Goal: Check status: Check status

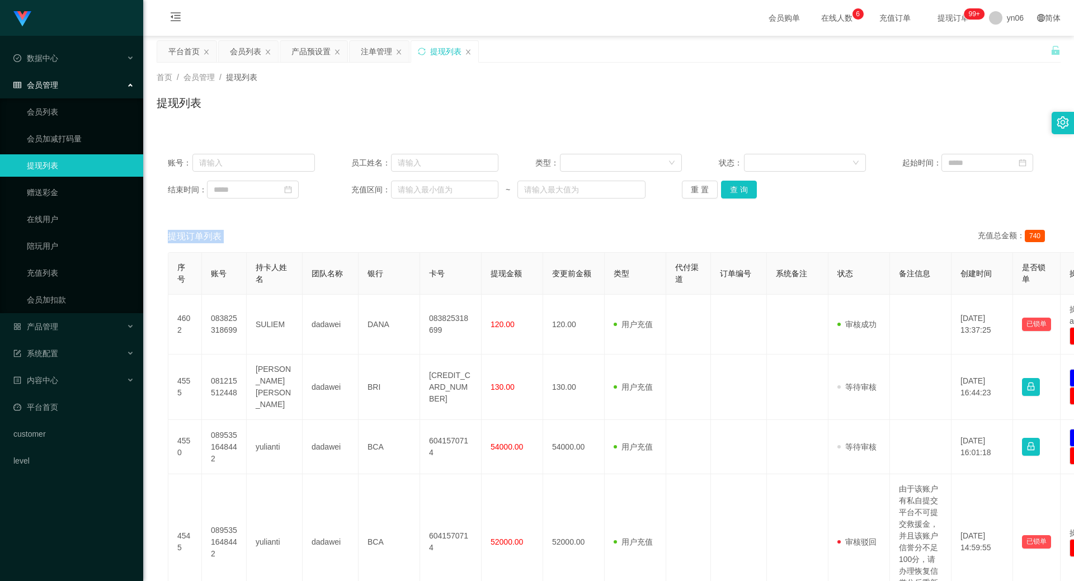
drag, startPoint x: 305, startPoint y: 52, endPoint x: 311, endPoint y: 92, distance: 40.7
click at [305, 51] on div "产品预设置" at bounding box center [310, 51] width 39 height 21
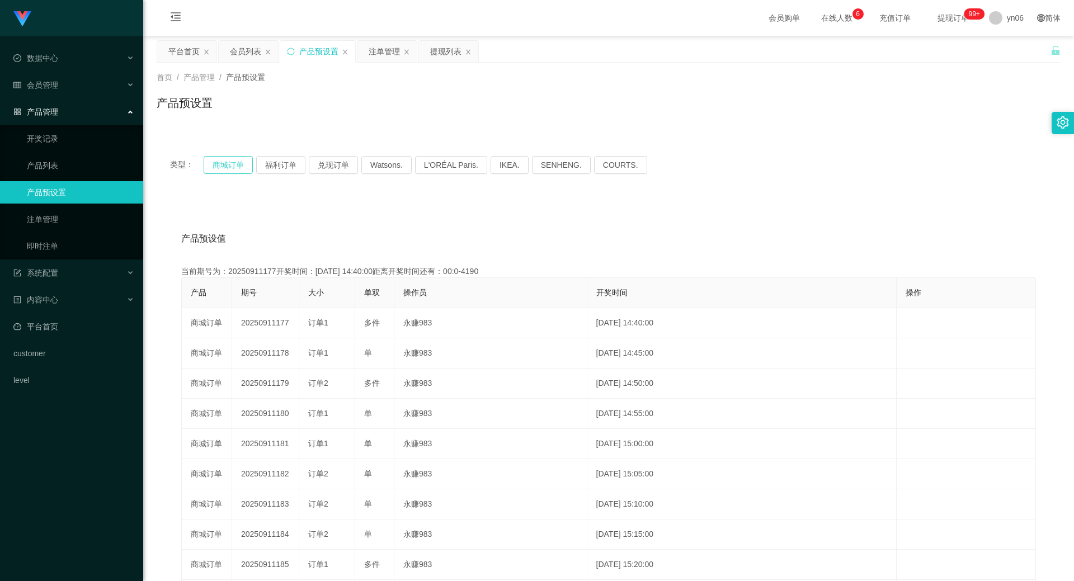
click at [229, 168] on button "商城订单" at bounding box center [228, 165] width 49 height 18
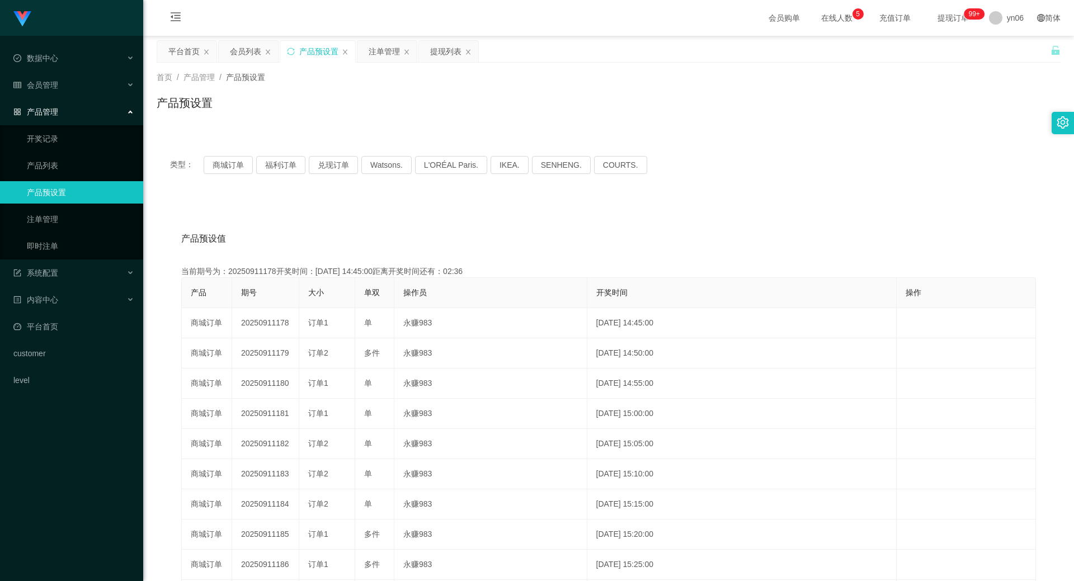
click at [390, 54] on div "注单管理" at bounding box center [384, 51] width 31 height 21
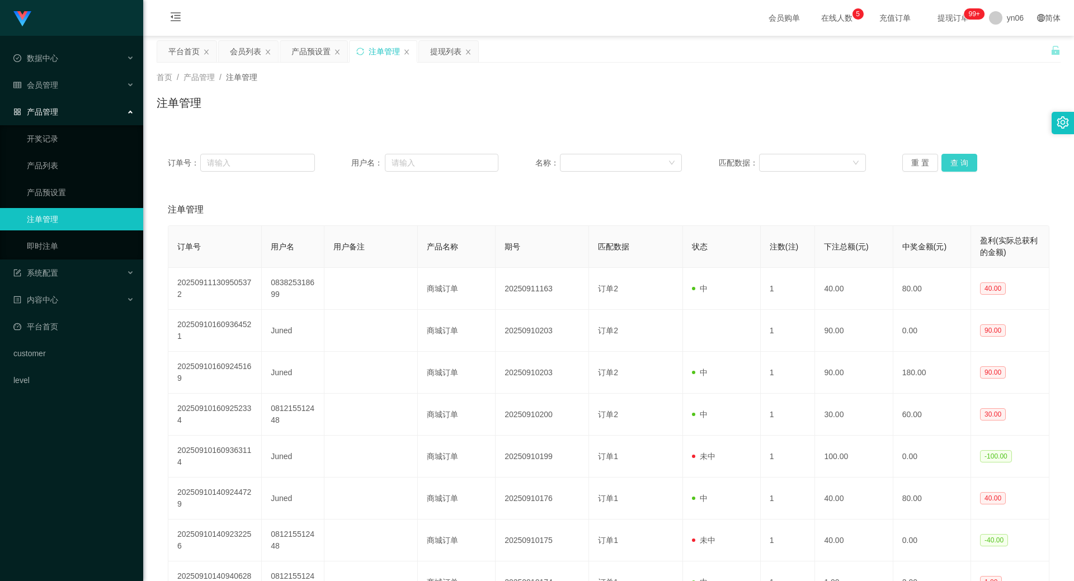
click at [954, 167] on button "查 询" at bounding box center [960, 163] width 36 height 18
click at [954, 167] on div "重 置 查 询" at bounding box center [975, 163] width 147 height 18
click at [954, 168] on button "查 询" at bounding box center [960, 163] width 36 height 18
click at [954, 168] on div "重 置 查 询" at bounding box center [975, 163] width 147 height 18
click at [954, 168] on button "查 询" at bounding box center [960, 163] width 36 height 18
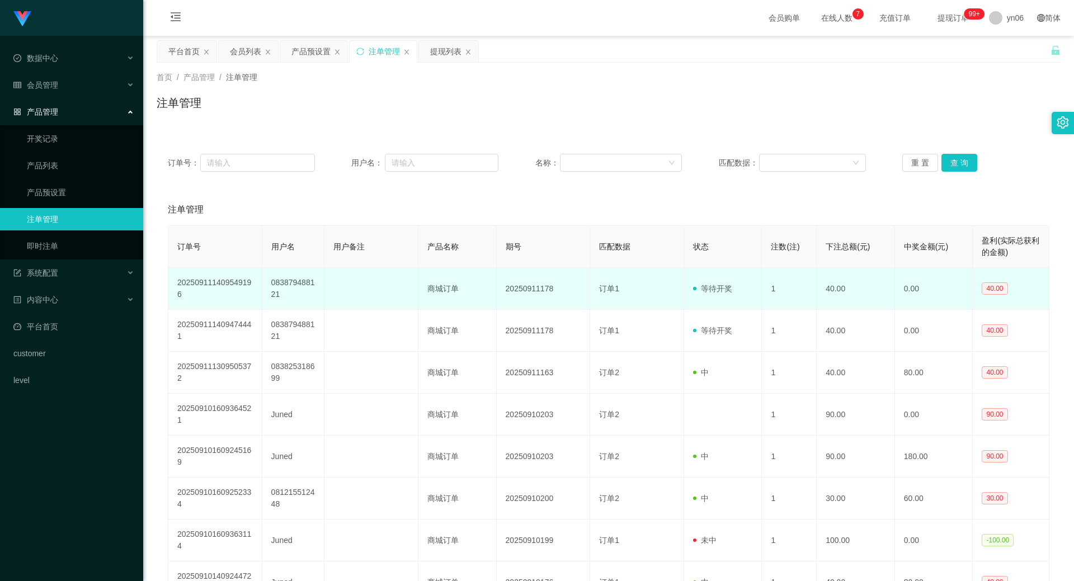
click at [307, 283] on td "083879488121" at bounding box center [293, 289] width 63 height 42
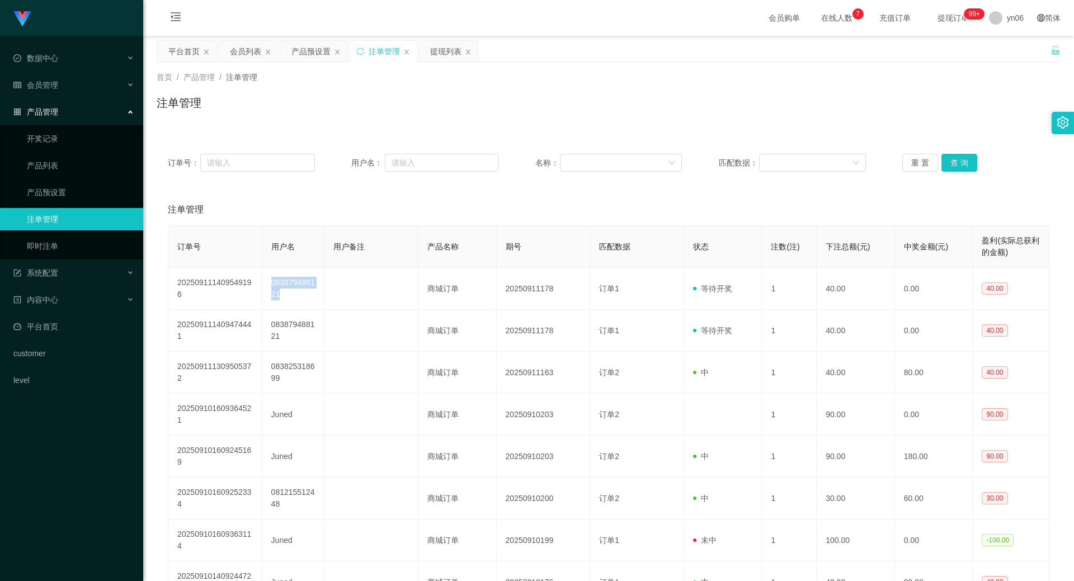
copy td "083879488121"
click at [954, 169] on button "查 询" at bounding box center [960, 163] width 36 height 18
click at [958, 160] on button "查 询" at bounding box center [960, 163] width 36 height 18
click at [958, 160] on div "重 置 查 询" at bounding box center [975, 163] width 147 height 18
click at [326, 47] on div "产品预设置" at bounding box center [310, 51] width 39 height 21
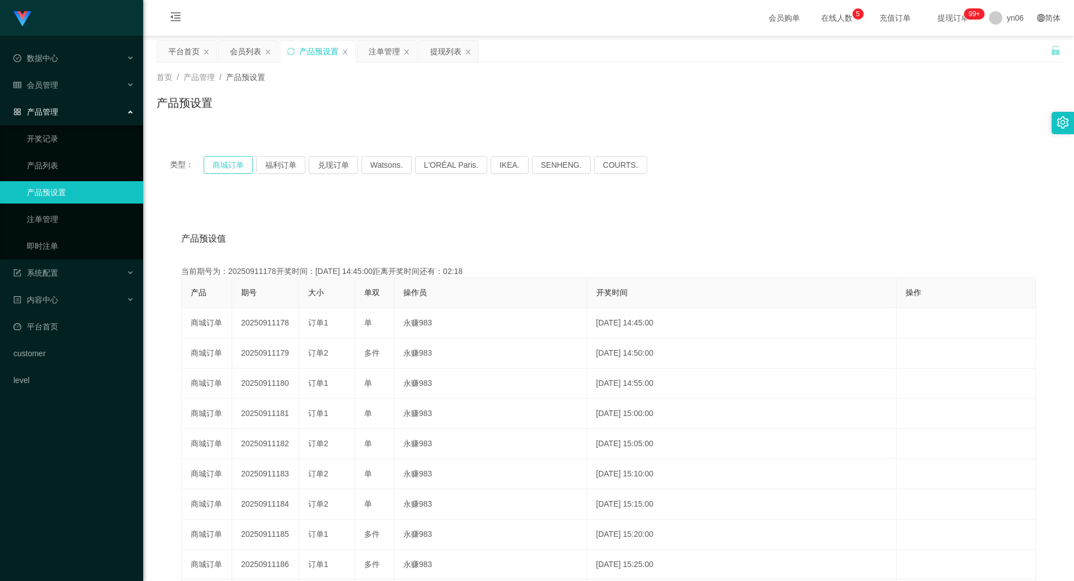
click at [229, 164] on button "商城订单" at bounding box center [228, 165] width 49 height 18
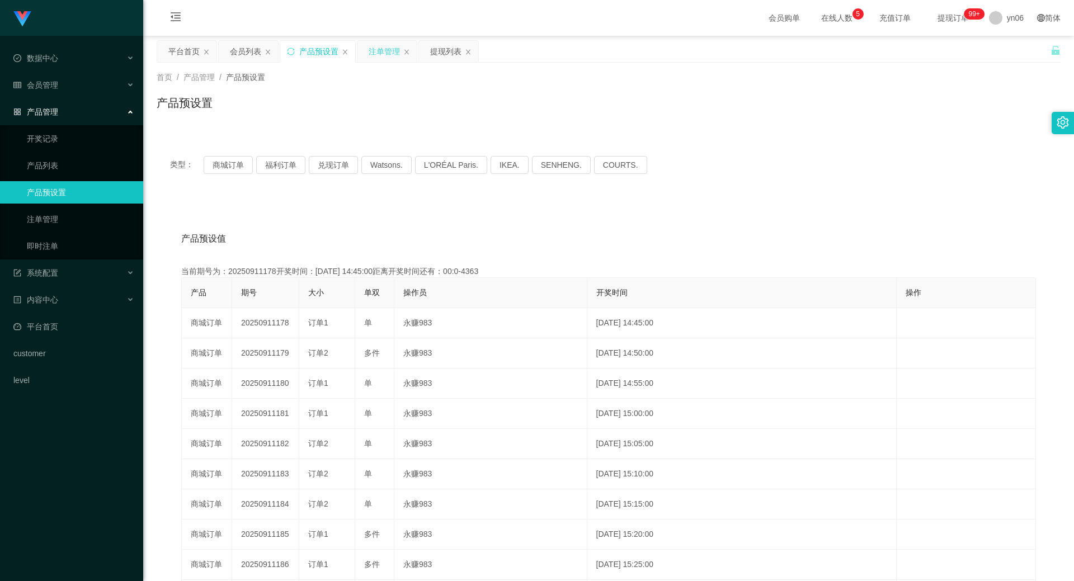
click at [392, 54] on div "注单管理" at bounding box center [384, 51] width 31 height 21
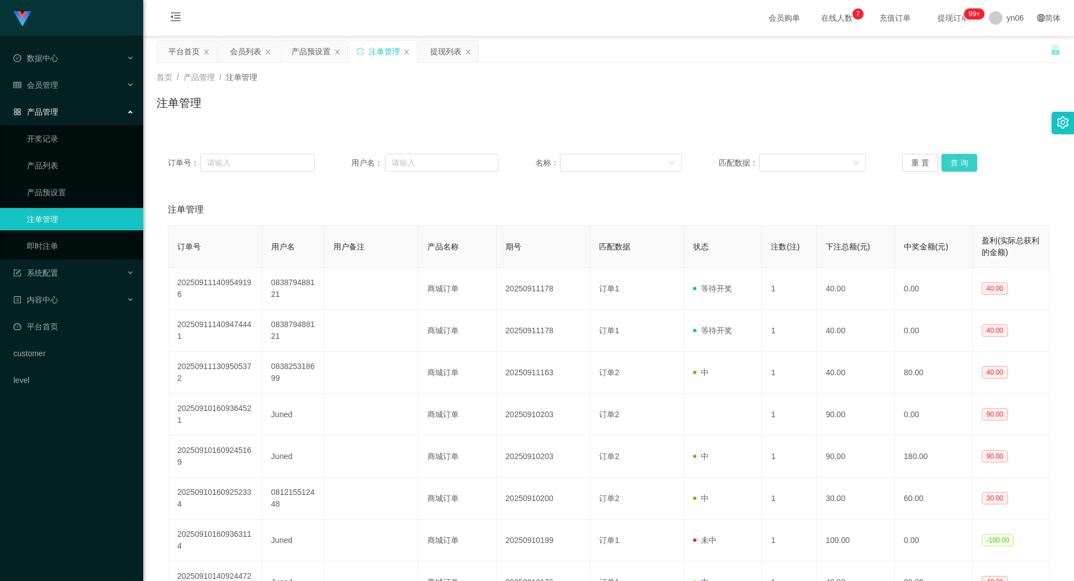
click at [957, 165] on button "查 询" at bounding box center [960, 163] width 36 height 18
click at [956, 164] on div "重 置 查 询" at bounding box center [975, 163] width 147 height 18
click at [956, 164] on button "查 询" at bounding box center [960, 163] width 36 height 18
click at [956, 164] on div "重 置 查 询" at bounding box center [975, 163] width 147 height 18
click at [956, 164] on button "查 询" at bounding box center [966, 163] width 48 height 18
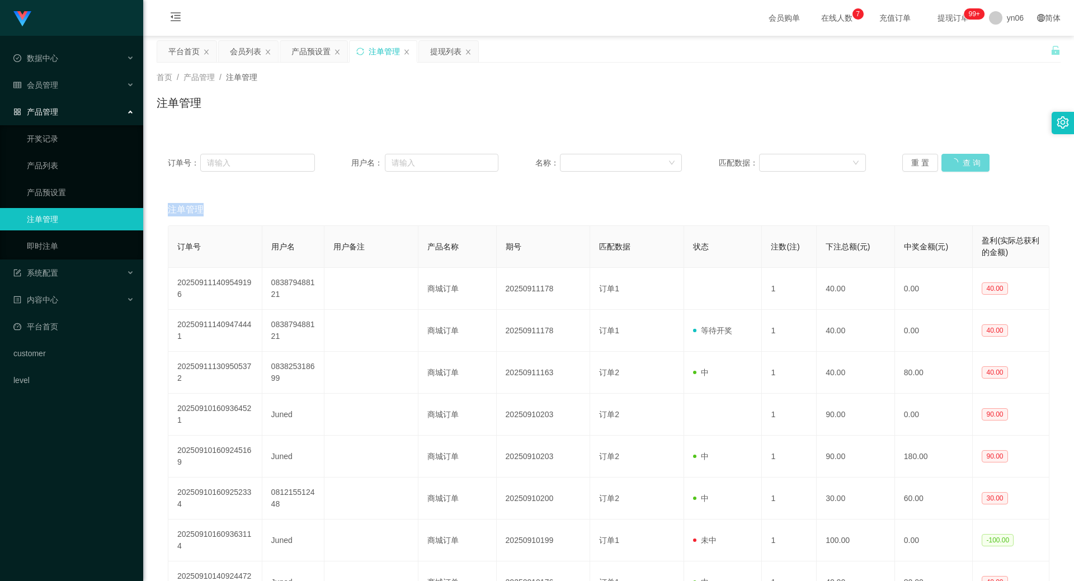
click at [956, 164] on div "重 置 查 询" at bounding box center [975, 163] width 147 height 18
click at [956, 164] on button "查 询" at bounding box center [966, 163] width 48 height 18
click at [956, 164] on div "重 置 查 询" at bounding box center [975, 163] width 147 height 18
click at [960, 161] on button "查 询" at bounding box center [960, 163] width 36 height 18
click at [960, 161] on div "重 置 查 询" at bounding box center [975, 163] width 147 height 18
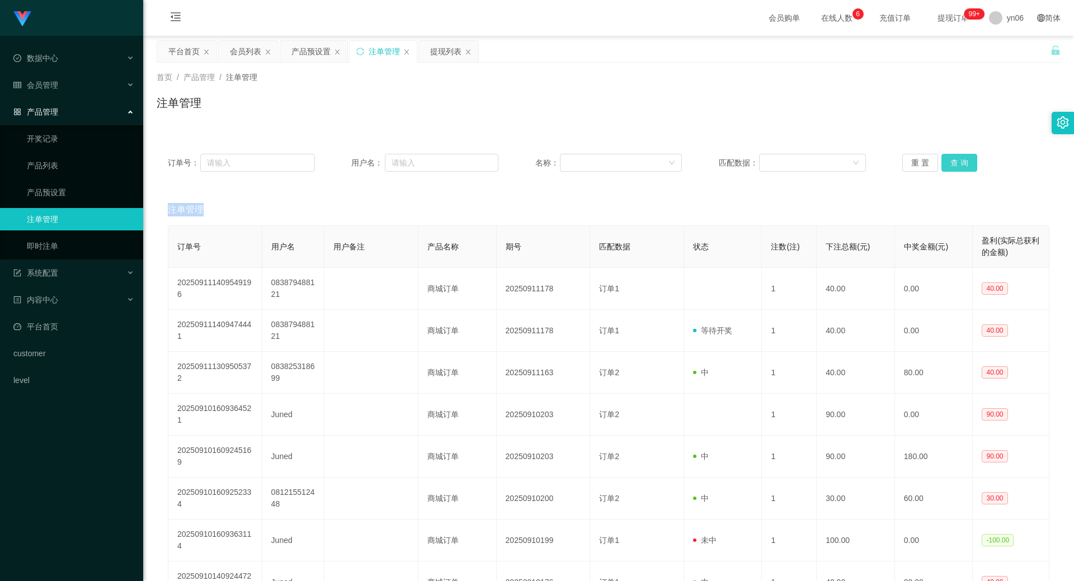
click at [960, 161] on button "查 询" at bounding box center [960, 163] width 36 height 18
click at [960, 161] on div "重 置 查 询" at bounding box center [975, 163] width 147 height 18
click at [959, 161] on button "查 询" at bounding box center [960, 163] width 36 height 18
click at [959, 161] on div "重 置 查 询" at bounding box center [975, 163] width 147 height 18
click at [959, 161] on button "查 询" at bounding box center [960, 163] width 36 height 18
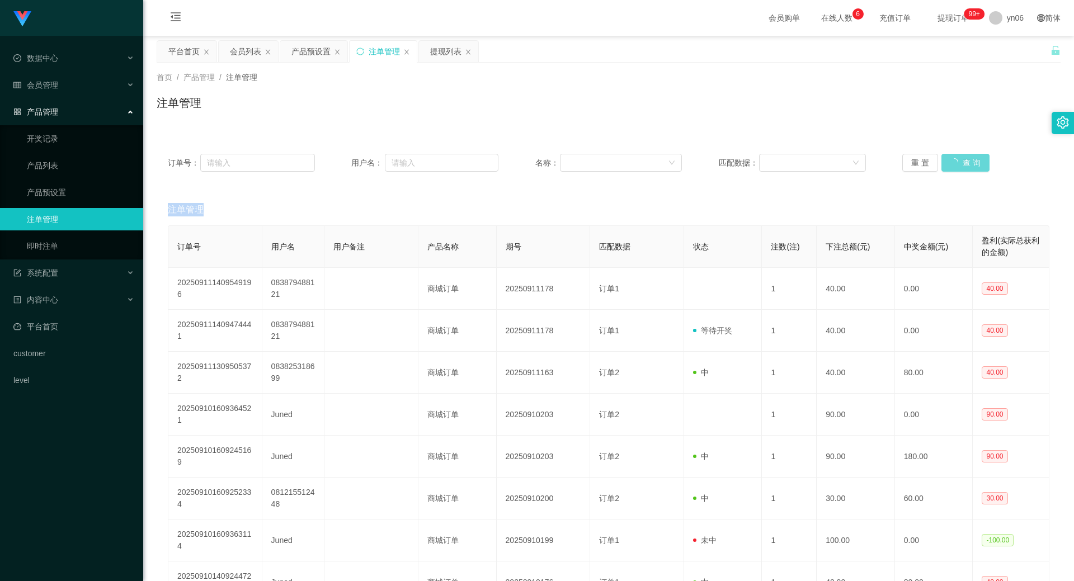
click at [959, 161] on div "重 置 查 询" at bounding box center [975, 163] width 147 height 18
click at [959, 161] on button "查 询" at bounding box center [960, 163] width 36 height 18
click at [959, 161] on div "重 置 查 询" at bounding box center [975, 163] width 147 height 18
click at [959, 161] on button "查 询" at bounding box center [960, 163] width 36 height 18
click at [959, 161] on div "重 置 查 询" at bounding box center [975, 163] width 147 height 18
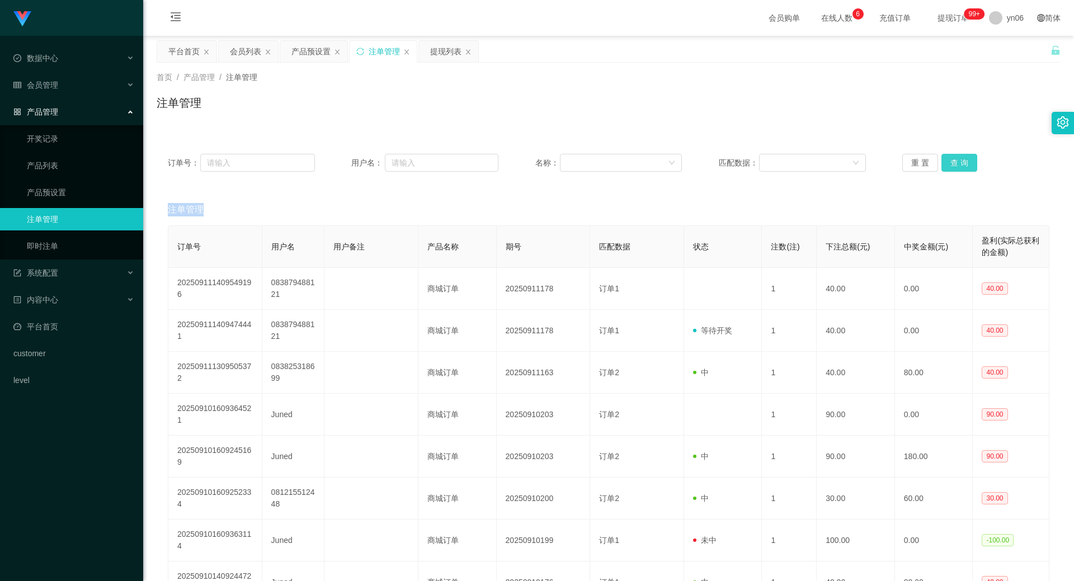
click at [959, 161] on button "查 询" at bounding box center [960, 163] width 36 height 18
click at [966, 153] on div "订单号： 用户名： 名称： 匹配数据： 重 置 查 询" at bounding box center [609, 163] width 904 height 40
click at [966, 167] on button "查 询" at bounding box center [960, 163] width 36 height 18
click at [966, 167] on div "重 置 查 询" at bounding box center [975, 163] width 147 height 18
click at [966, 167] on button "查 询" at bounding box center [960, 163] width 36 height 18
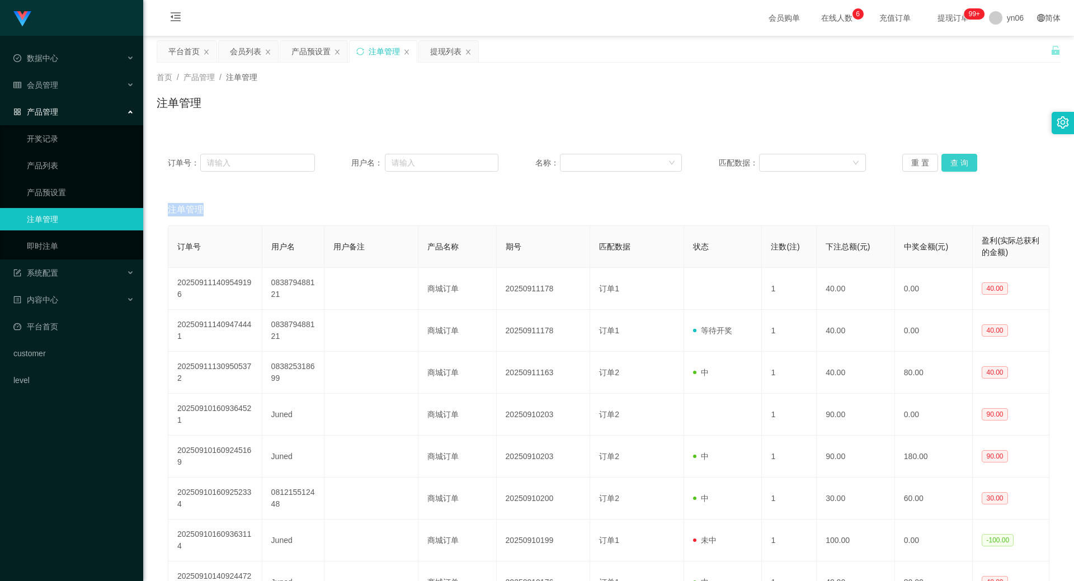
click at [966, 167] on div "重 置 查 询" at bounding box center [975, 163] width 147 height 18
click at [966, 167] on button "查 询" at bounding box center [960, 163] width 36 height 18
click at [967, 167] on div "重 置 查 询" at bounding box center [975, 163] width 147 height 18
click at [968, 167] on button "查 询" at bounding box center [960, 163] width 36 height 18
click at [970, 167] on div "重 置 查 询" at bounding box center [975, 163] width 147 height 18
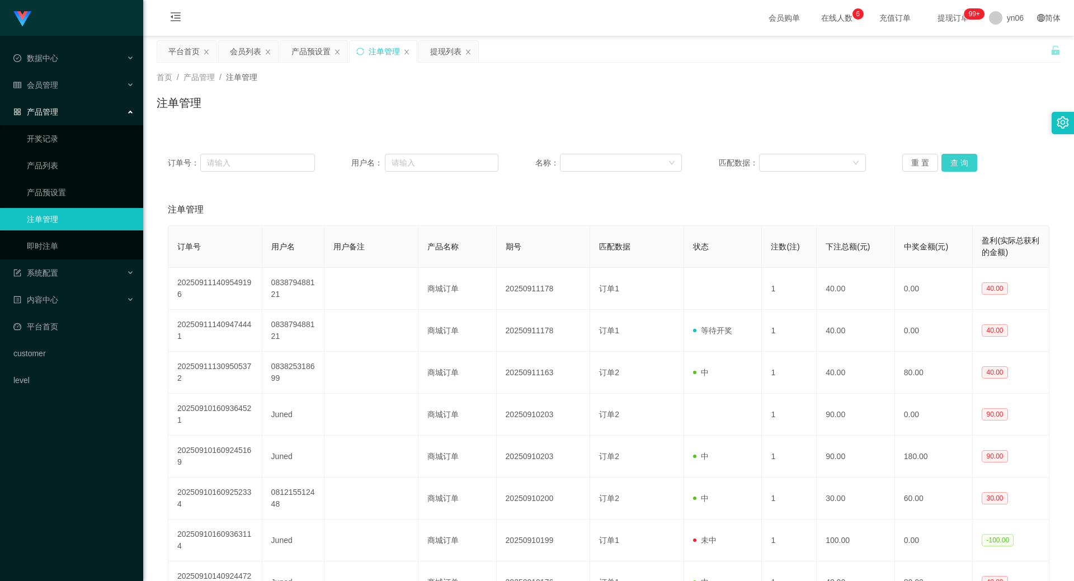
click at [970, 167] on button "查 询" at bounding box center [960, 163] width 36 height 18
click at [972, 167] on div "重 置 查 询" at bounding box center [975, 163] width 147 height 18
click at [972, 167] on button "查 询" at bounding box center [960, 163] width 36 height 18
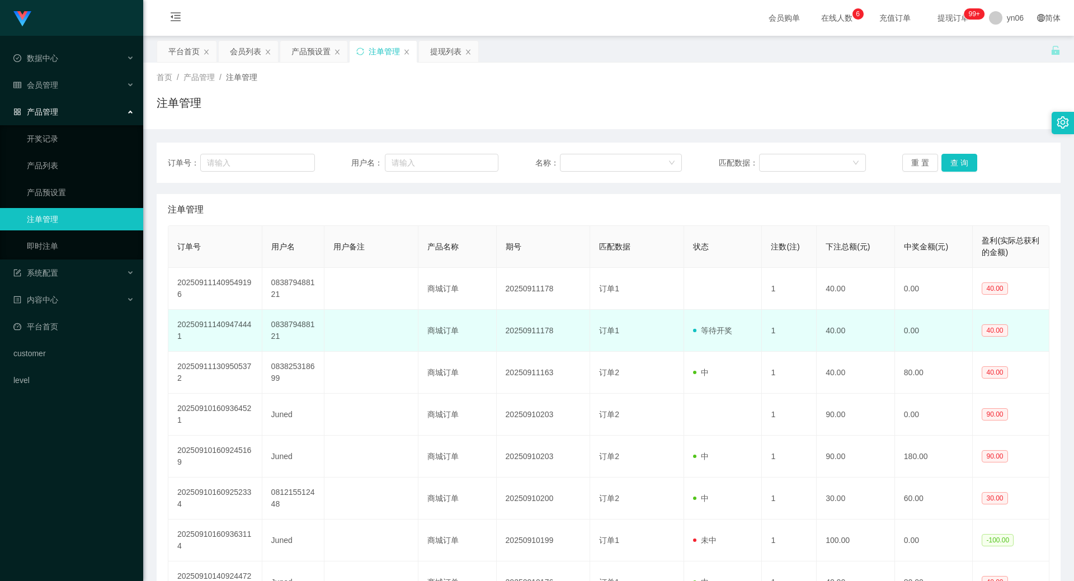
click at [279, 327] on td "083879488121" at bounding box center [293, 331] width 63 height 42
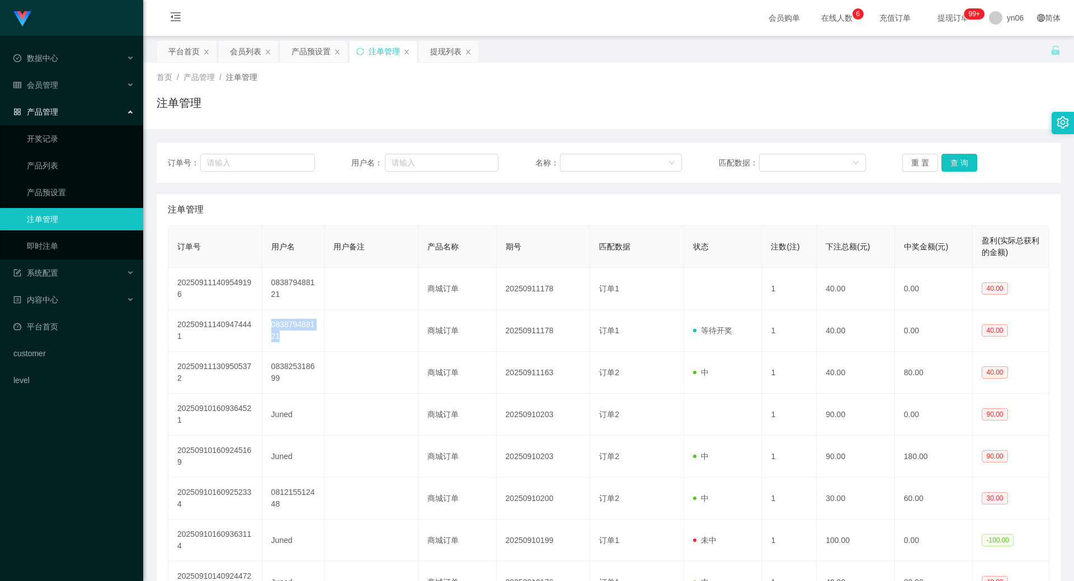
copy td "083879488121"
click at [950, 157] on button "查 询" at bounding box center [960, 163] width 36 height 18
click at [949, 157] on div "重 置 查 询" at bounding box center [975, 163] width 147 height 18
click at [949, 157] on button "查 询" at bounding box center [960, 163] width 36 height 18
click at [949, 157] on div "重 置 查 询" at bounding box center [975, 163] width 147 height 18
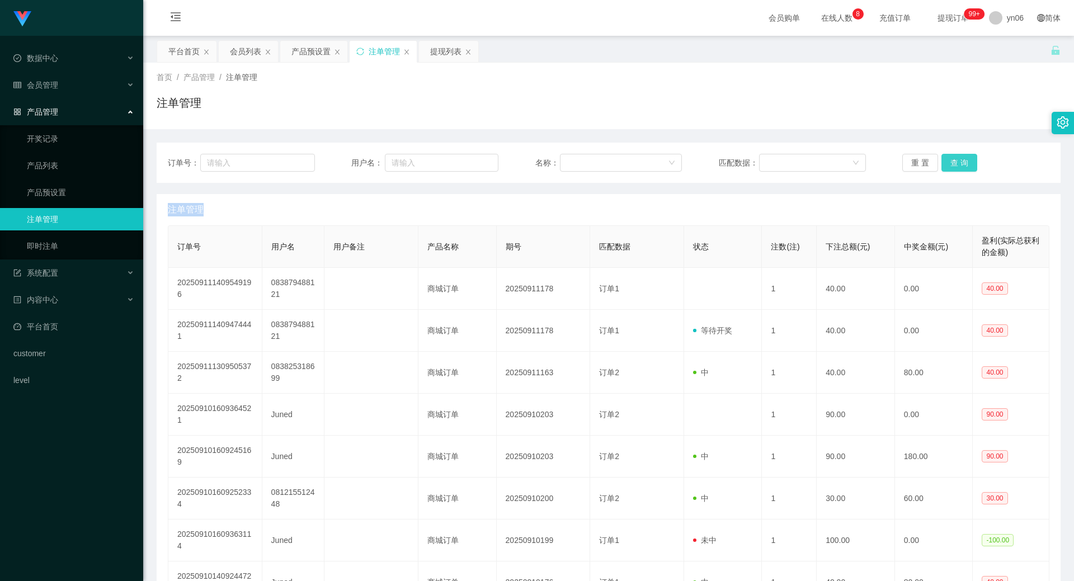
click at [949, 159] on button "查 询" at bounding box center [960, 163] width 36 height 18
click at [950, 162] on div "重 置 查 询" at bounding box center [975, 163] width 147 height 18
click at [947, 163] on button "查 询" at bounding box center [960, 163] width 36 height 18
click at [947, 163] on div "重 置 查 询" at bounding box center [975, 163] width 147 height 18
click at [947, 163] on button "查 询" at bounding box center [960, 163] width 36 height 18
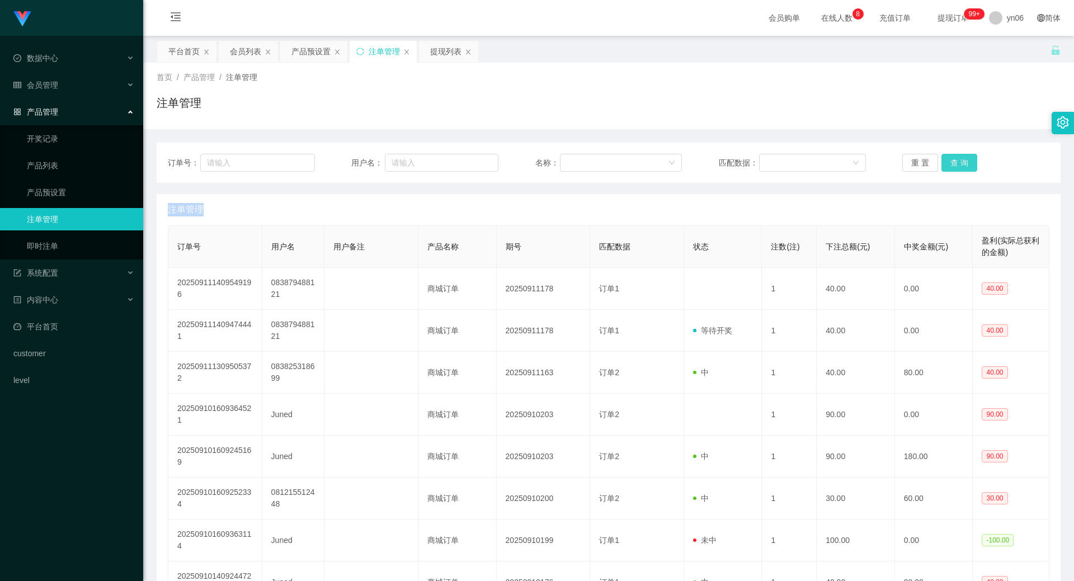
click at [947, 163] on div "重 置 查 询" at bounding box center [975, 163] width 147 height 18
click at [947, 163] on button "查 询" at bounding box center [960, 163] width 36 height 18
click at [947, 163] on div "重 置 查 询" at bounding box center [975, 163] width 147 height 18
click at [947, 163] on button "查 询" at bounding box center [960, 163] width 36 height 18
click at [947, 163] on div "重 置 查 询" at bounding box center [975, 163] width 147 height 18
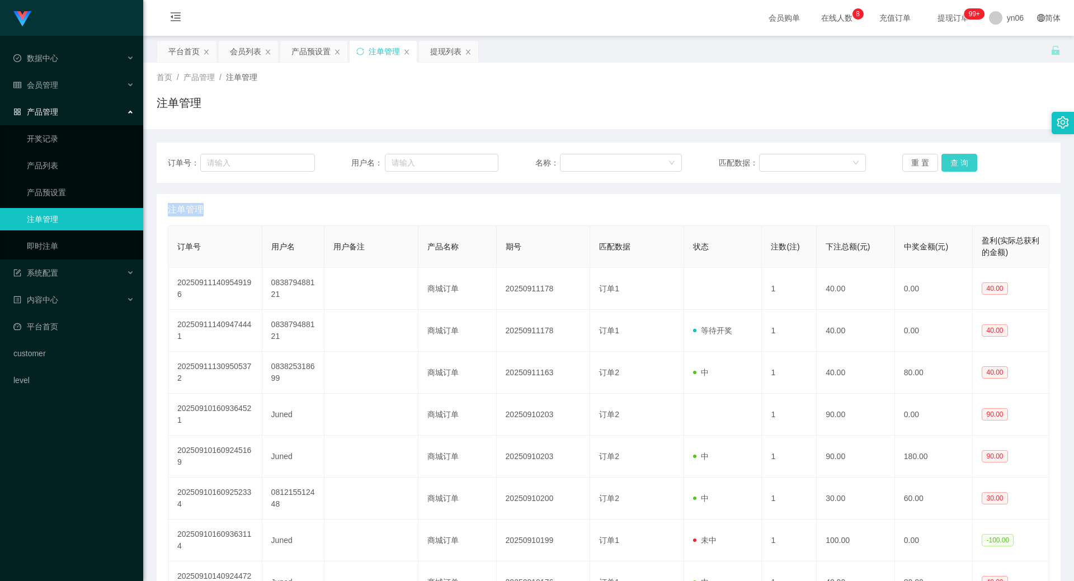
drag, startPoint x: 947, startPoint y: 163, endPoint x: 942, endPoint y: 159, distance: 5.9
click at [942, 159] on button "查 询" at bounding box center [960, 163] width 36 height 18
click at [954, 161] on button "查 询" at bounding box center [960, 163] width 36 height 18
click at [954, 162] on div "重 置 查 询" at bounding box center [975, 163] width 147 height 18
click at [954, 162] on button "查 询" at bounding box center [960, 163] width 36 height 18
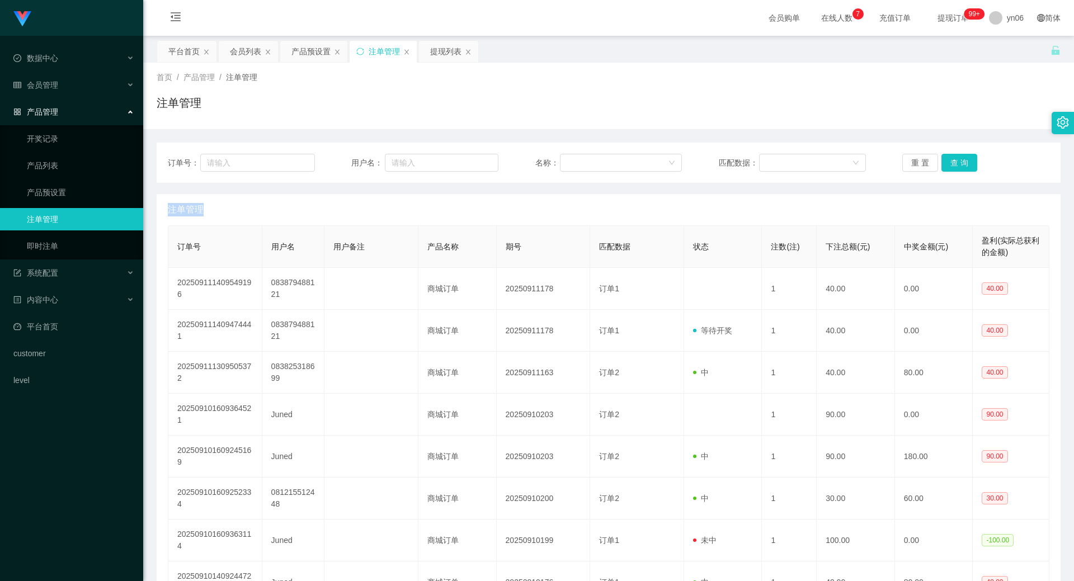
click at [954, 162] on div "重 置 查 询" at bounding box center [975, 163] width 147 height 18
click at [954, 162] on button "查 询" at bounding box center [960, 163] width 36 height 18
click at [954, 162] on div "重 置 查 询" at bounding box center [975, 163] width 147 height 18
click at [954, 162] on button "查 询" at bounding box center [960, 163] width 36 height 18
click at [949, 164] on button "查 询" at bounding box center [960, 163] width 36 height 18
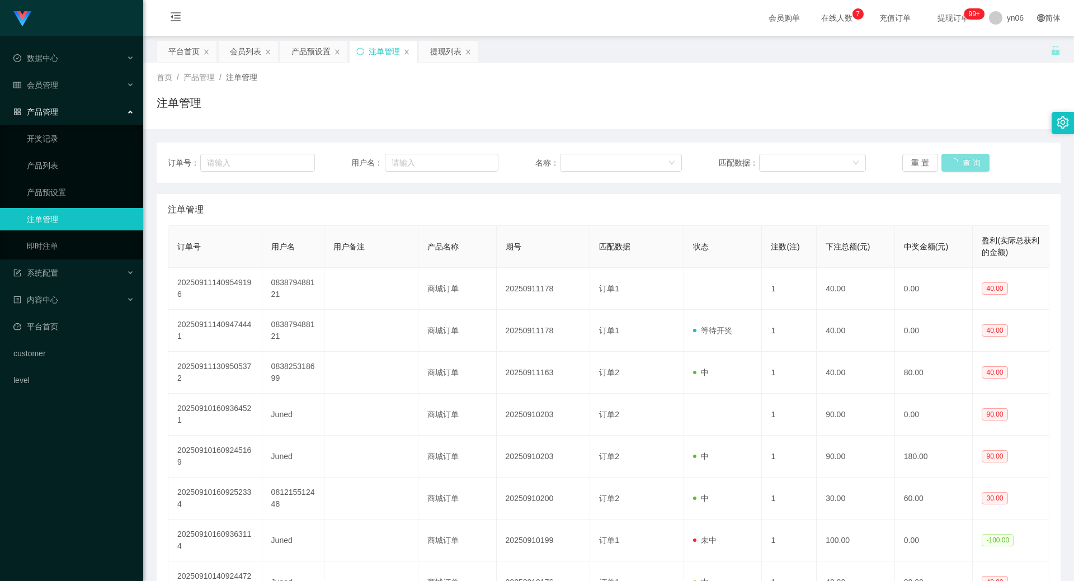
click at [951, 164] on div "重 置 查 询" at bounding box center [975, 163] width 147 height 18
click at [951, 164] on button "查 询" at bounding box center [960, 163] width 36 height 18
click at [951, 164] on div "重 置 查 询" at bounding box center [975, 163] width 147 height 18
click at [951, 164] on button "查 询" at bounding box center [960, 163] width 36 height 18
click at [964, 169] on button "查 询" at bounding box center [960, 163] width 36 height 18
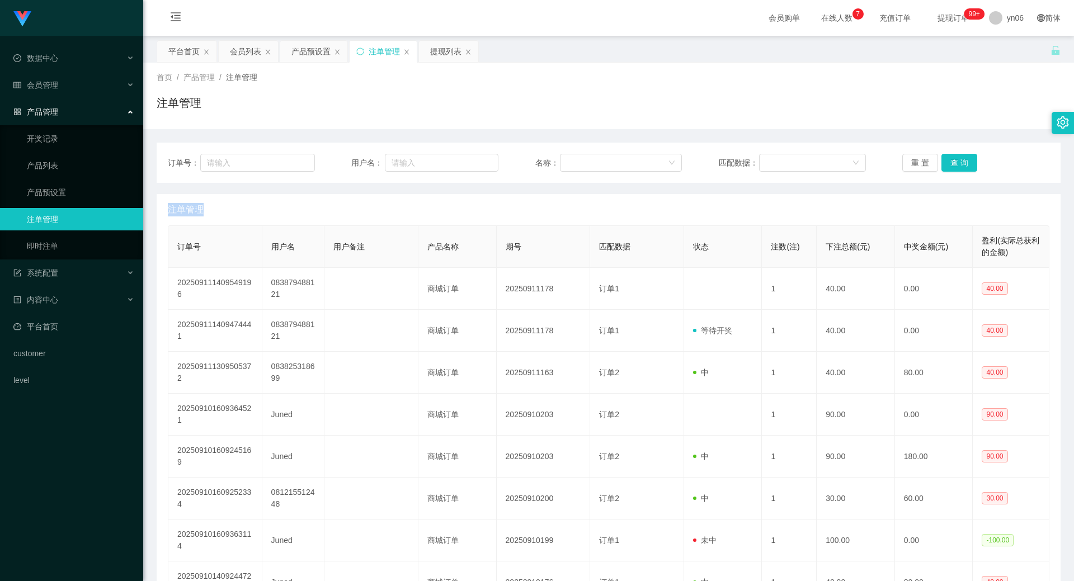
click at [964, 169] on div "重 置 查 询" at bounding box center [975, 163] width 147 height 18
click at [964, 169] on button "查 询" at bounding box center [960, 163] width 36 height 18
drag, startPoint x: 964, startPoint y: 169, endPoint x: 970, endPoint y: 162, distance: 9.2
click at [969, 164] on div "重 置 查 询" at bounding box center [975, 163] width 147 height 18
click at [970, 162] on button "查 询" at bounding box center [960, 163] width 36 height 18
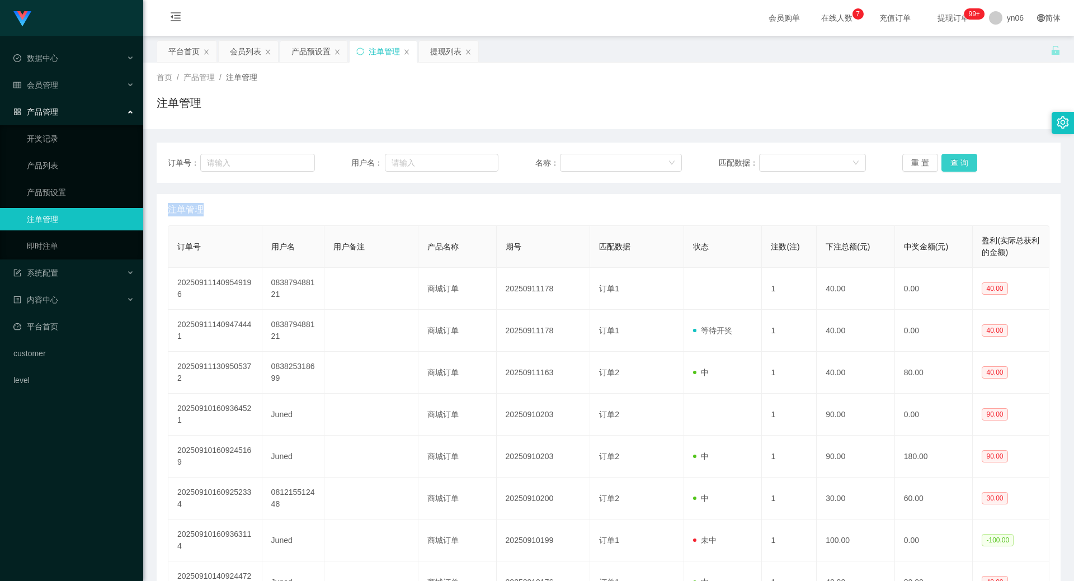
click at [970, 162] on div "重 置 查 询" at bounding box center [975, 163] width 147 height 18
click at [970, 162] on button "查 询" at bounding box center [960, 163] width 36 height 18
click at [970, 162] on div "重 置 查 询" at bounding box center [975, 163] width 147 height 18
click at [970, 162] on button "查 询" at bounding box center [960, 163] width 36 height 18
click at [970, 162] on div "重 置 查 询" at bounding box center [975, 163] width 147 height 18
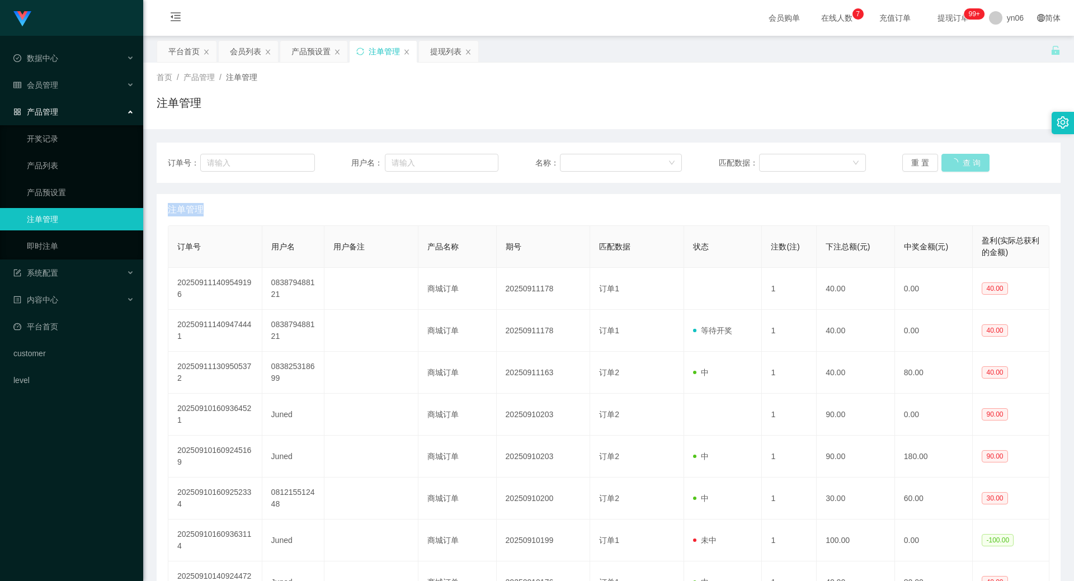
click at [970, 162] on button "查 询" at bounding box center [966, 163] width 48 height 18
click at [970, 162] on div "重 置 查 询" at bounding box center [975, 163] width 147 height 18
click at [970, 162] on button "查 询" at bounding box center [960, 163] width 36 height 18
click at [970, 162] on div "重 置 查 询" at bounding box center [975, 163] width 147 height 18
click at [970, 162] on button "查 询" at bounding box center [960, 163] width 36 height 18
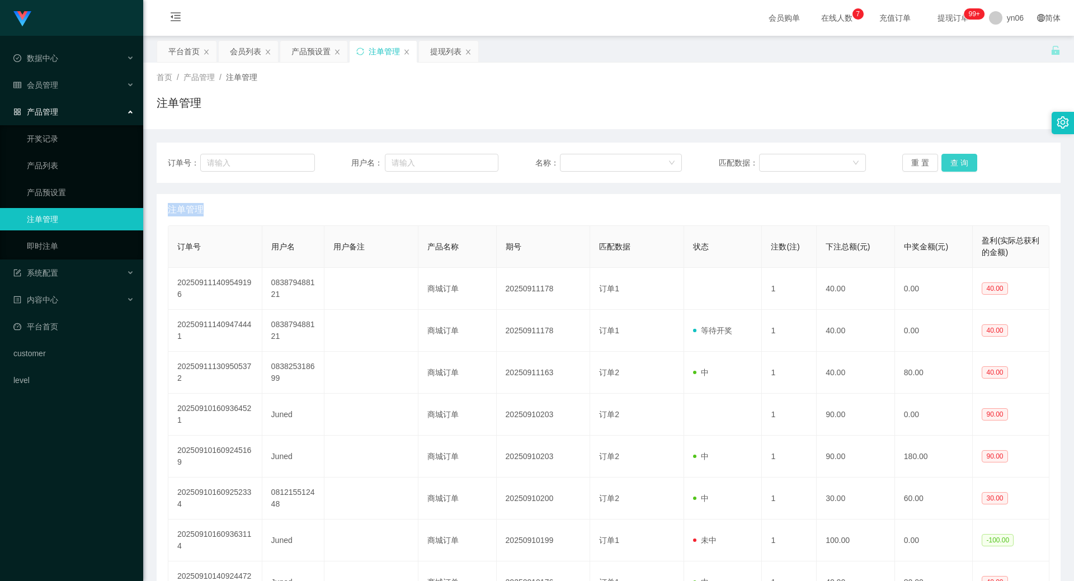
click at [970, 162] on div "重 置 查 询" at bounding box center [975, 163] width 147 height 18
click at [970, 162] on button "查 询" at bounding box center [960, 163] width 36 height 18
click at [970, 162] on div "重 置 查 询" at bounding box center [975, 163] width 147 height 18
click at [970, 162] on button "查 询" at bounding box center [960, 163] width 36 height 18
click at [970, 162] on div "重 置 查 询" at bounding box center [975, 163] width 147 height 18
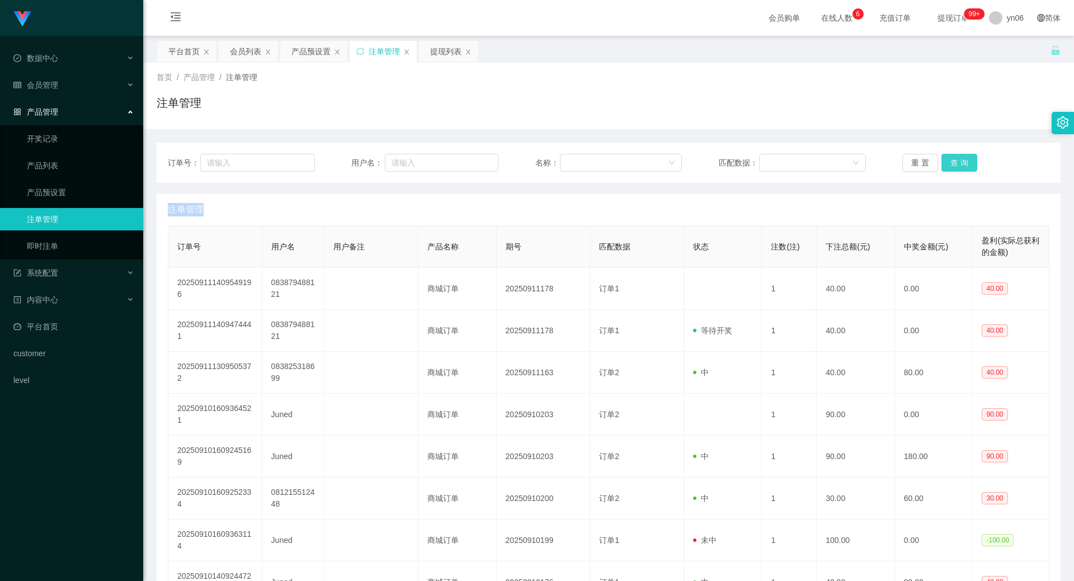
click at [970, 162] on button "查 询" at bounding box center [960, 163] width 36 height 18
click at [970, 162] on div "重 置 查 询" at bounding box center [975, 163] width 147 height 18
click at [970, 162] on button "查 询" at bounding box center [960, 163] width 36 height 18
click at [970, 162] on div "重 置 查 询" at bounding box center [975, 163] width 147 height 18
click at [970, 162] on button "查 询" at bounding box center [960, 163] width 36 height 18
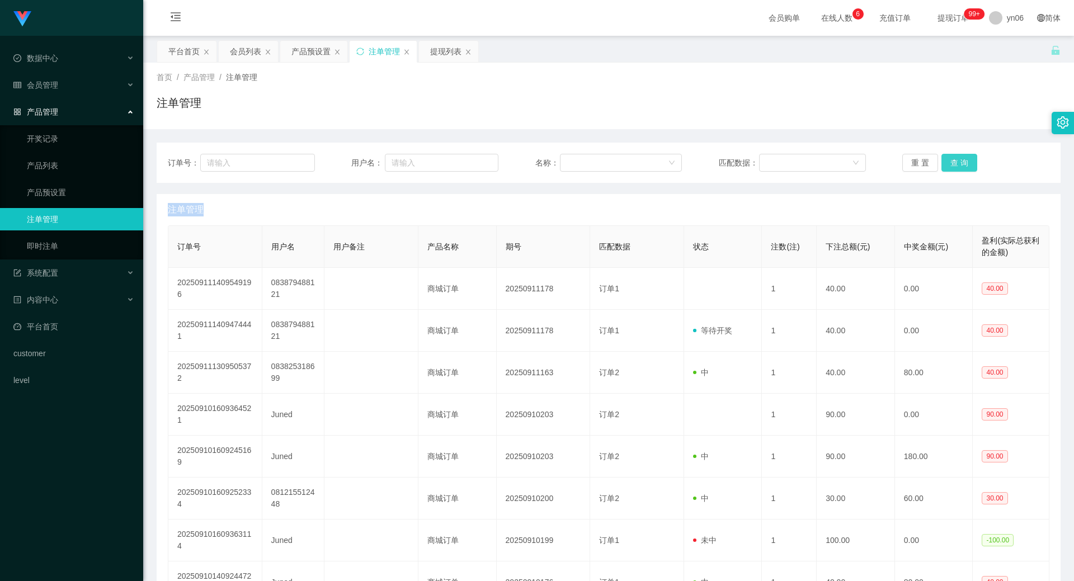
click at [970, 162] on div "重 置 查 询" at bounding box center [975, 163] width 147 height 18
click at [967, 160] on button "查 询" at bounding box center [960, 163] width 36 height 18
click at [967, 160] on div "重 置 查 询" at bounding box center [975, 163] width 147 height 18
click at [967, 160] on button "查 询" at bounding box center [960, 163] width 36 height 18
click at [967, 160] on div "重 置 查 询" at bounding box center [975, 163] width 147 height 18
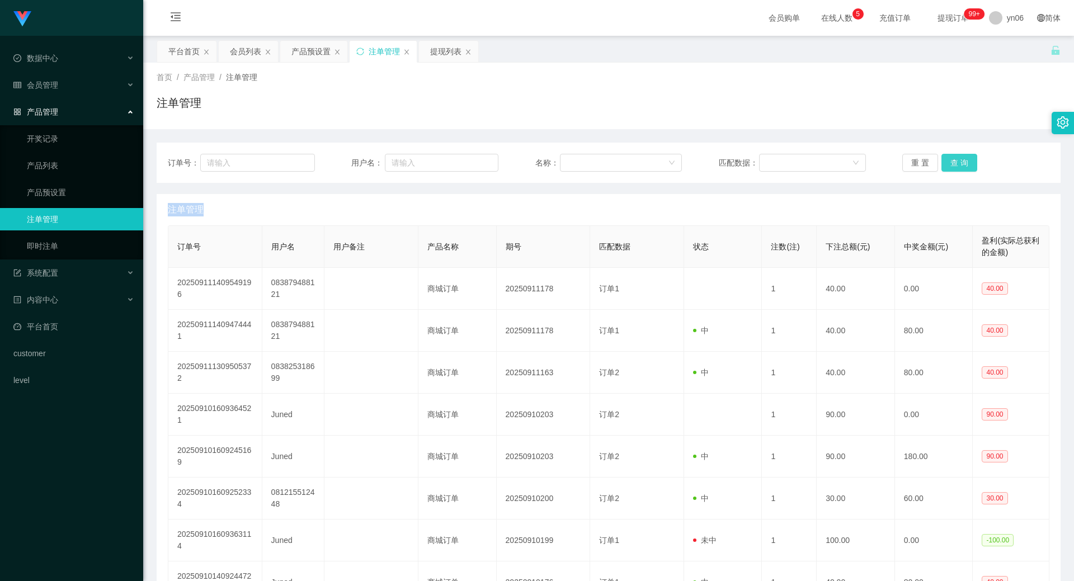
click at [967, 160] on button "查 询" at bounding box center [960, 163] width 36 height 18
click at [967, 160] on div "重 置 查 询" at bounding box center [975, 163] width 147 height 18
click at [955, 166] on button "查 询" at bounding box center [960, 163] width 36 height 18
click at [955, 166] on div "重 置 查 询" at bounding box center [975, 163] width 147 height 18
click at [955, 166] on button "查 询" at bounding box center [966, 163] width 48 height 18
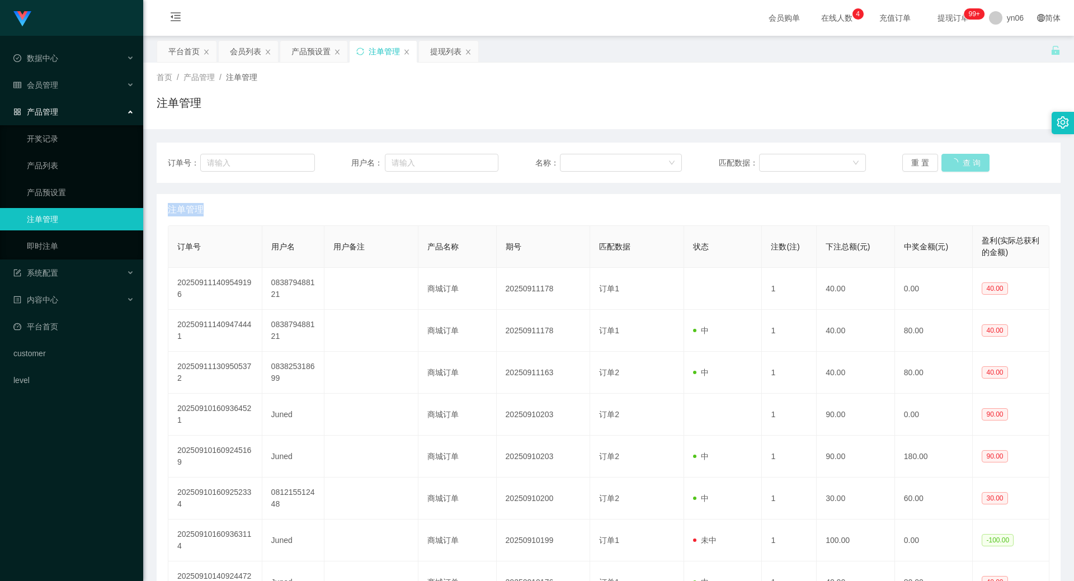
click at [955, 166] on div "重 置 查 询" at bounding box center [975, 163] width 147 height 18
click at [955, 166] on button "查 询" at bounding box center [966, 163] width 48 height 18
click at [241, 49] on div "会员列表" at bounding box center [245, 51] width 31 height 21
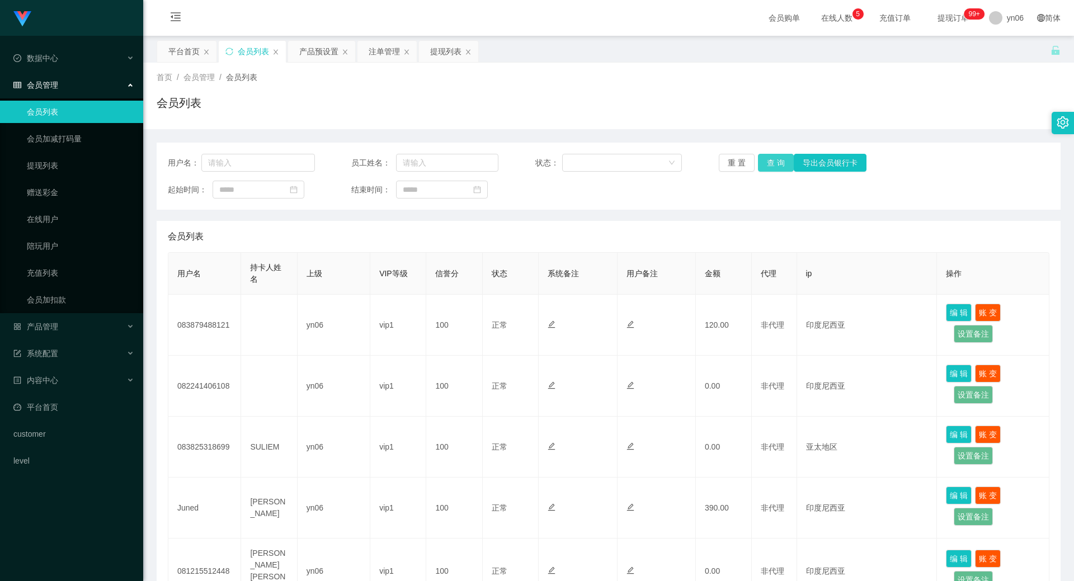
click at [769, 167] on button "查 询" at bounding box center [776, 163] width 36 height 18
click at [769, 167] on div "重 置 查 询 导出会员银行卡" at bounding box center [792, 163] width 147 height 18
click at [770, 168] on button "查 询" at bounding box center [776, 163] width 36 height 18
click at [770, 168] on div "重 置 查 询 导出会员银行卡" at bounding box center [792, 163] width 147 height 18
click at [770, 168] on button "查 询" at bounding box center [776, 163] width 36 height 18
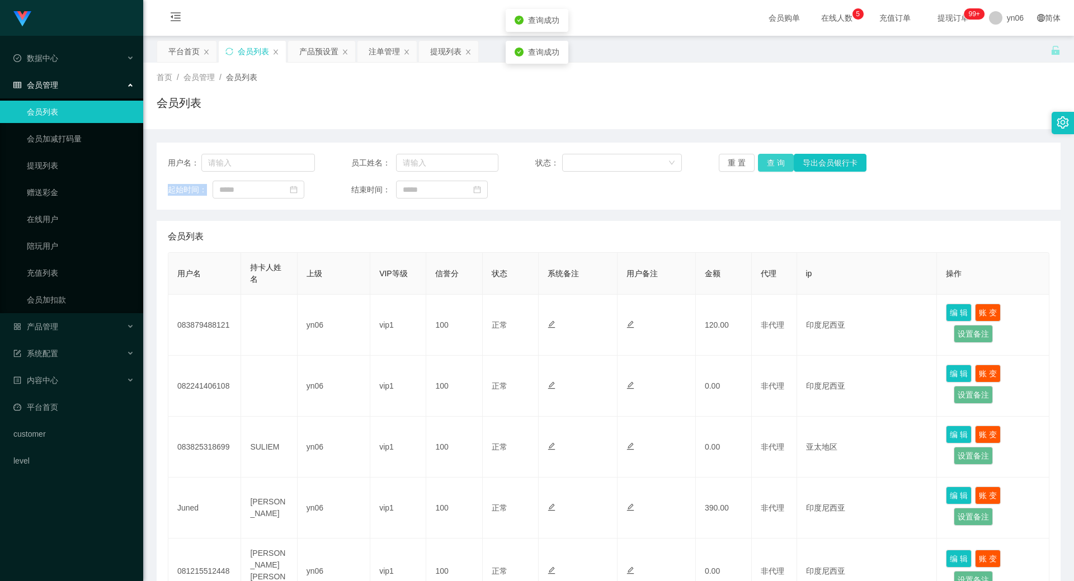
click at [770, 168] on div "重 置 查 询 导出会员银行卡" at bounding box center [792, 163] width 147 height 18
click at [770, 168] on button "查 询" at bounding box center [776, 163] width 36 height 18
click at [770, 168] on div "重 置 查 询 导出会员银行卡" at bounding box center [792, 163] width 147 height 18
click at [770, 169] on button "查 询" at bounding box center [776, 163] width 36 height 18
click at [770, 169] on div "重 置 查 询 导出会员银行卡" at bounding box center [792, 163] width 147 height 18
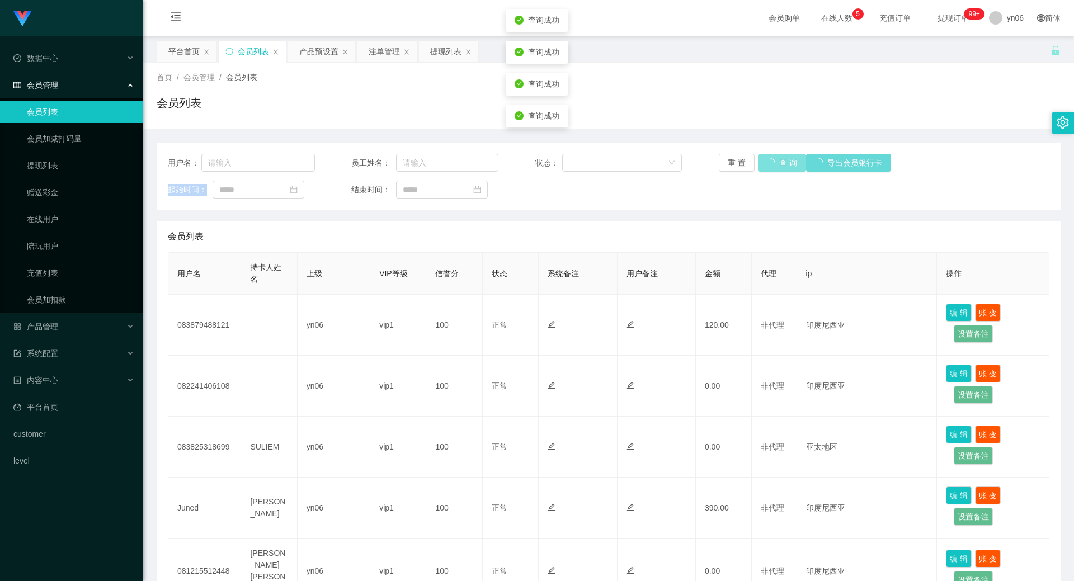
click at [770, 169] on button "查 询" at bounding box center [782, 163] width 48 height 18
click at [770, 169] on div "重 置 查 询 导出会员银行卡" at bounding box center [792, 163] width 147 height 18
click at [770, 169] on button "查 询" at bounding box center [776, 163] width 36 height 18
click at [770, 169] on div "重 置 查 询 导出会员银行卡" at bounding box center [792, 163] width 147 height 18
click at [770, 169] on button "查 询" at bounding box center [776, 163] width 36 height 18
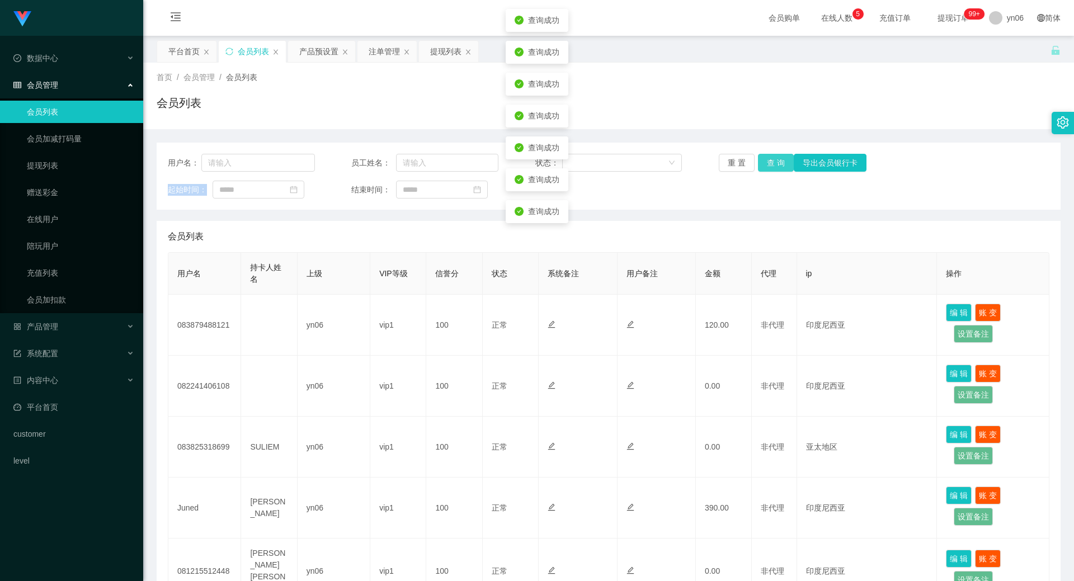
click at [770, 169] on div "重 置 查 询 导出会员银行卡" at bounding box center [792, 163] width 147 height 18
click at [770, 169] on button "查 询" at bounding box center [776, 163] width 36 height 18
click at [770, 169] on div "重 置 查 询 导出会员银行卡" at bounding box center [792, 163] width 147 height 18
click at [770, 169] on button "查 询" at bounding box center [782, 163] width 48 height 18
click at [770, 169] on div "重 置 查 询 导出会员银行卡" at bounding box center [792, 163] width 147 height 18
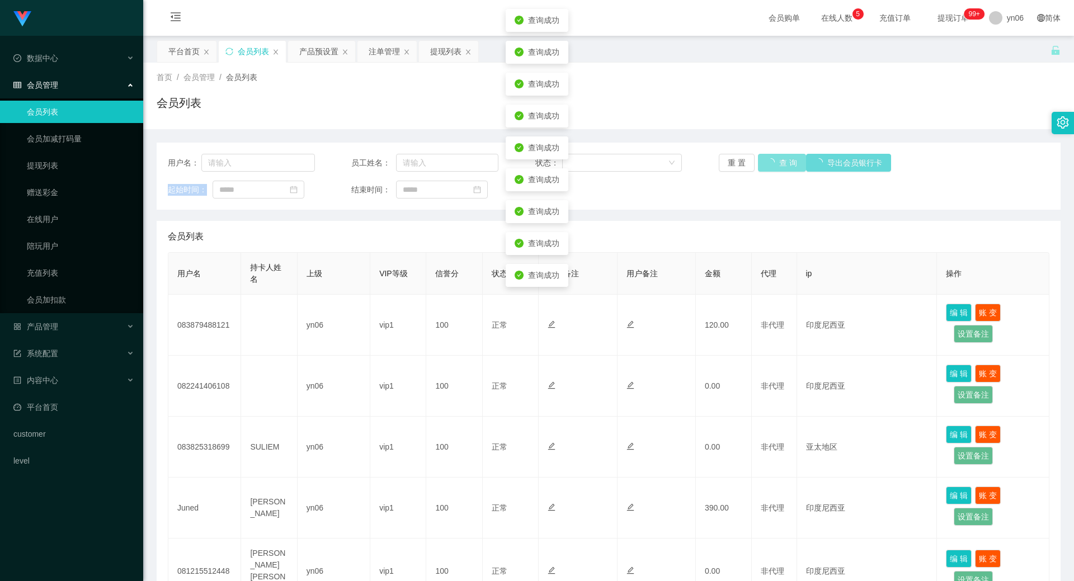
click at [770, 169] on div "重 置 查 询 导出会员银行卡" at bounding box center [792, 163] width 147 height 18
click at [770, 169] on button "查 询" at bounding box center [782, 163] width 48 height 18
click at [770, 169] on div "重 置 查 询 导出会员银行卡" at bounding box center [792, 163] width 147 height 18
click at [770, 169] on button "查 询" at bounding box center [782, 163] width 48 height 18
drag, startPoint x: 769, startPoint y: 169, endPoint x: 756, endPoint y: 179, distance: 16.3
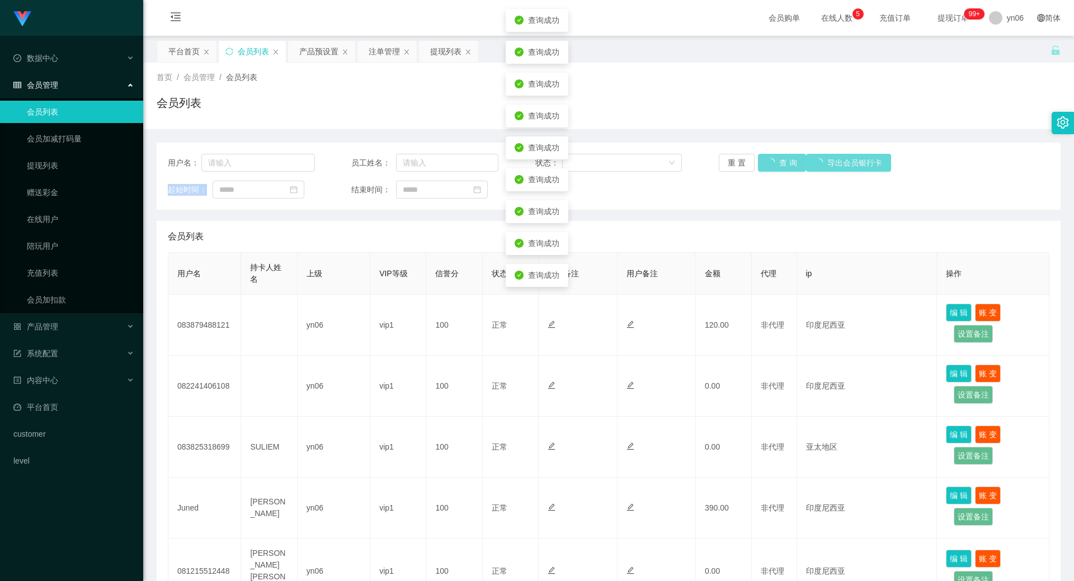
click at [769, 171] on div "重 置 查 询 导出会员银行卡" at bounding box center [792, 163] width 147 height 18
click at [758, 164] on button "查 询" at bounding box center [776, 163] width 36 height 18
click at [757, 164] on div "重 置 查 询 导出会员银行卡" at bounding box center [792, 163] width 147 height 18
click at [758, 164] on button "查 询" at bounding box center [776, 163] width 36 height 18
click at [757, 165] on div "重 置 查 询 导出会员银行卡" at bounding box center [792, 163] width 147 height 18
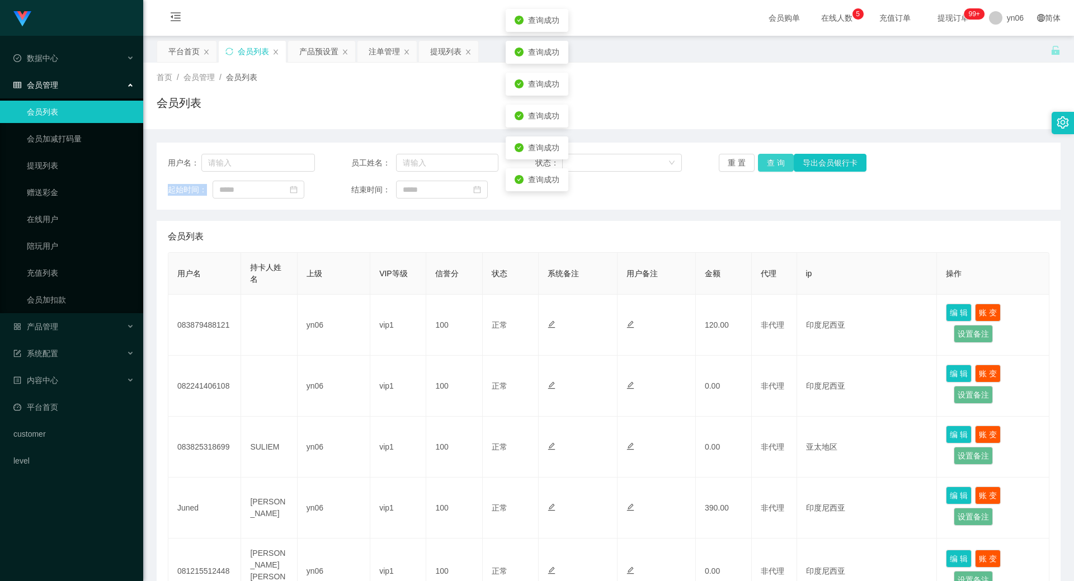
click at [782, 164] on button "查 询" at bounding box center [776, 163] width 36 height 18
click at [771, 159] on button "查 询" at bounding box center [776, 163] width 36 height 18
click at [771, 159] on div "重 置 查 询 导出会员银行卡" at bounding box center [792, 163] width 147 height 18
click at [771, 159] on button "查 询" at bounding box center [776, 163] width 36 height 18
click at [771, 159] on div "重 置 查 询 导出会员银行卡" at bounding box center [792, 163] width 147 height 18
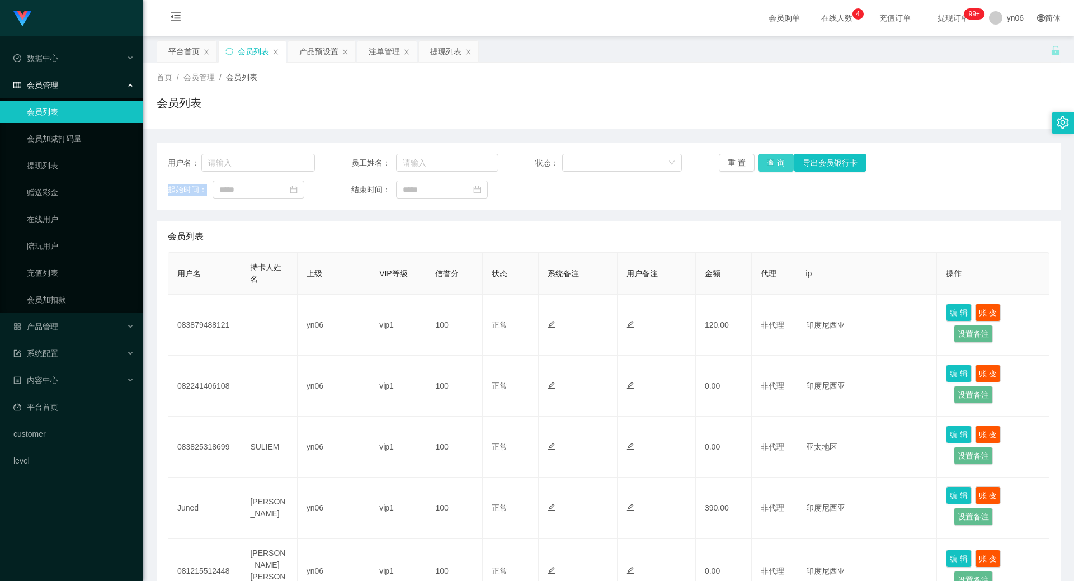
click at [758, 162] on button "查 询" at bounding box center [776, 163] width 36 height 18
click at [758, 163] on div "重 置 查 询 导出会员银行卡" at bounding box center [792, 163] width 147 height 18
click at [758, 163] on button "查 询" at bounding box center [776, 163] width 36 height 18
click at [758, 163] on div "重 置 查 询 导出会员银行卡" at bounding box center [792, 163] width 147 height 18
click at [758, 163] on button "查 询" at bounding box center [776, 163] width 36 height 18
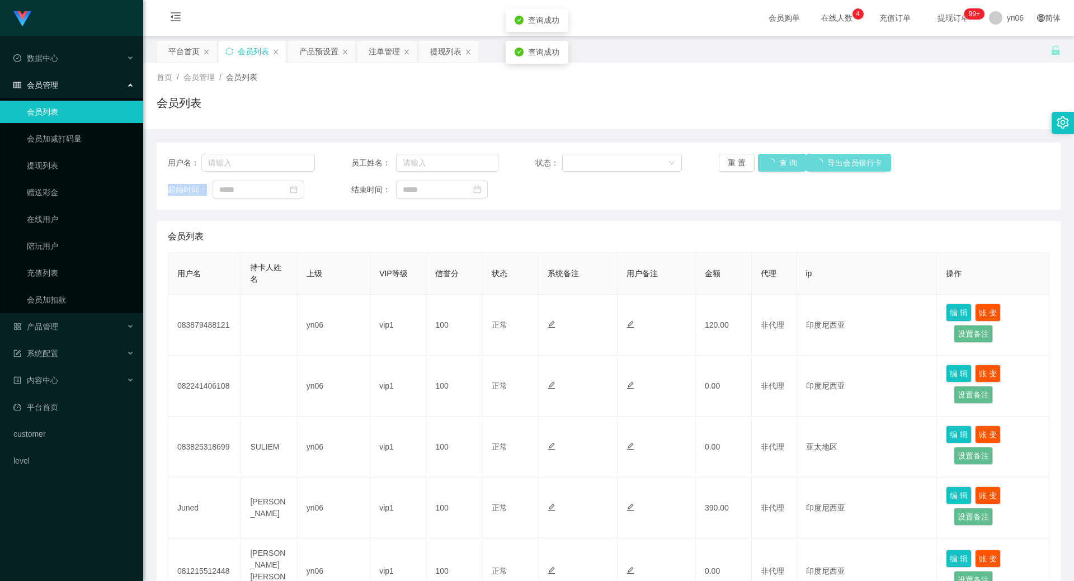
click at [758, 163] on div "重 置 查 询 导出会员银行卡" at bounding box center [792, 163] width 147 height 18
click at [758, 163] on button "查 询" at bounding box center [782, 163] width 48 height 18
click at [759, 163] on div "重 置 查 询 导出会员银行卡" at bounding box center [792, 163] width 147 height 18
click at [759, 163] on button "查 询" at bounding box center [776, 163] width 36 height 18
click at [774, 158] on button "查 询" at bounding box center [776, 163] width 36 height 18
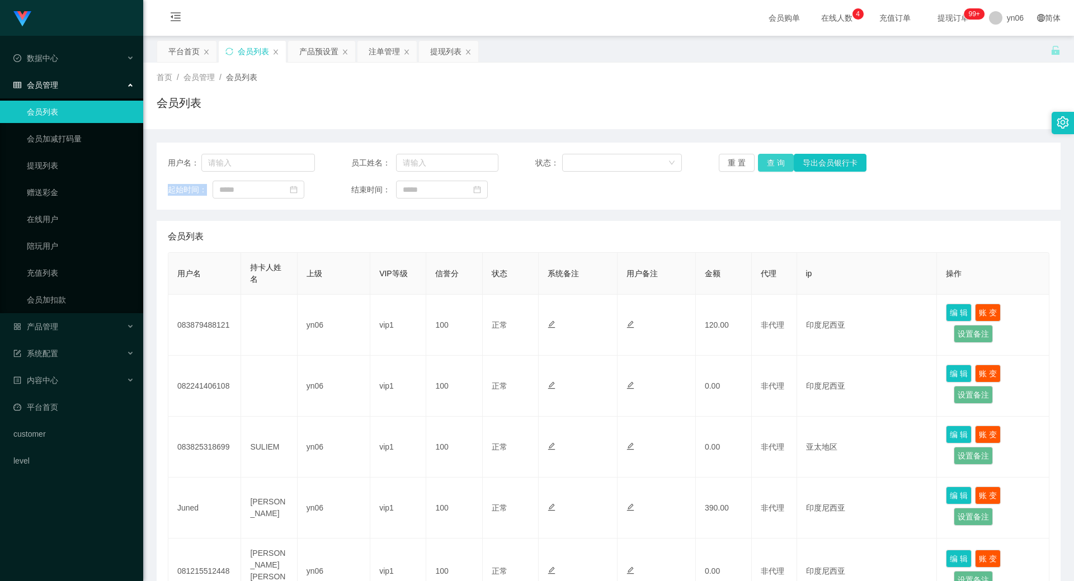
click at [774, 158] on div "重 置 查 询 导出会员银行卡" at bounding box center [792, 163] width 147 height 18
click at [774, 158] on button "查 询" at bounding box center [776, 163] width 36 height 18
click at [774, 158] on div "重 置 查 询 导出会员银行卡" at bounding box center [792, 163] width 147 height 18
click at [774, 158] on button "查 询" at bounding box center [782, 163] width 48 height 18
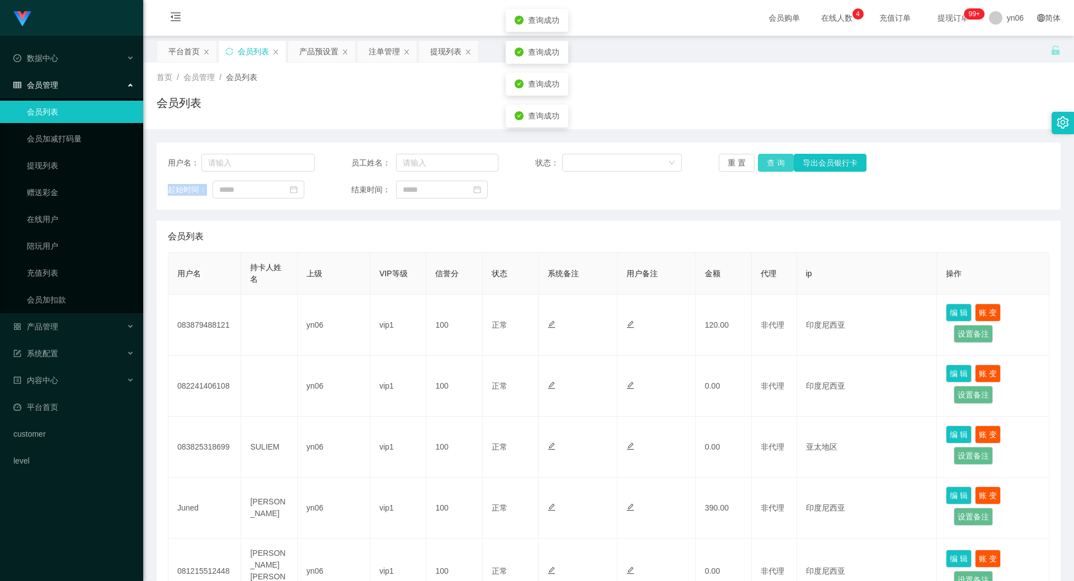
click at [774, 158] on button "查 询" at bounding box center [776, 163] width 36 height 18
click at [774, 158] on div "重 置 查 询 导出会员银行卡" at bounding box center [792, 163] width 147 height 18
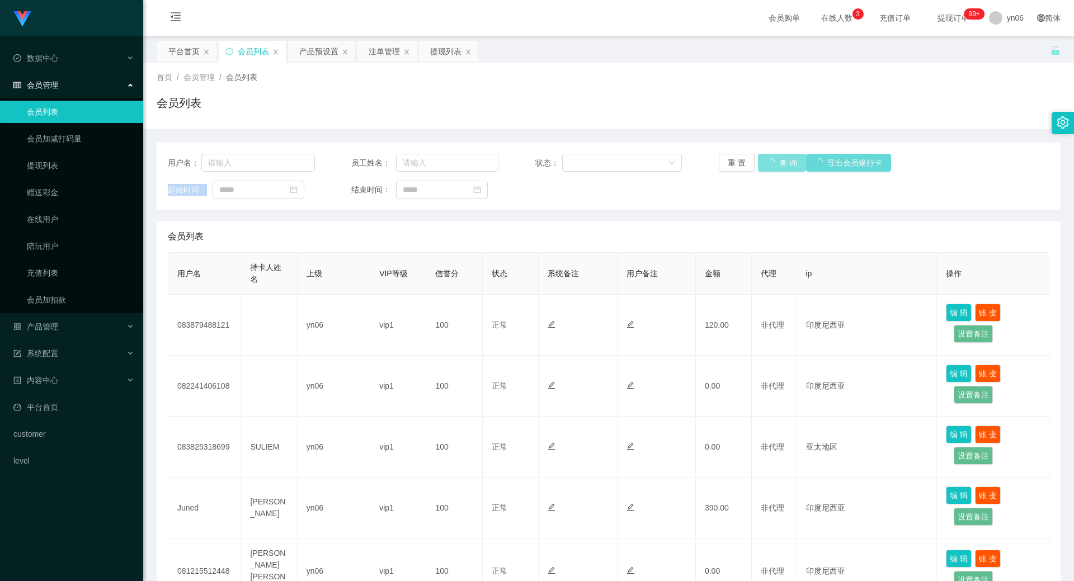
click at [774, 158] on div "重 置 查 询 导出会员银行卡" at bounding box center [792, 163] width 147 height 18
click at [774, 158] on button "查 询" at bounding box center [776, 163] width 36 height 18
click at [774, 158] on div "重 置 查 询 导出会员银行卡" at bounding box center [792, 163] width 147 height 18
click at [774, 158] on button "查 询" at bounding box center [776, 163] width 36 height 18
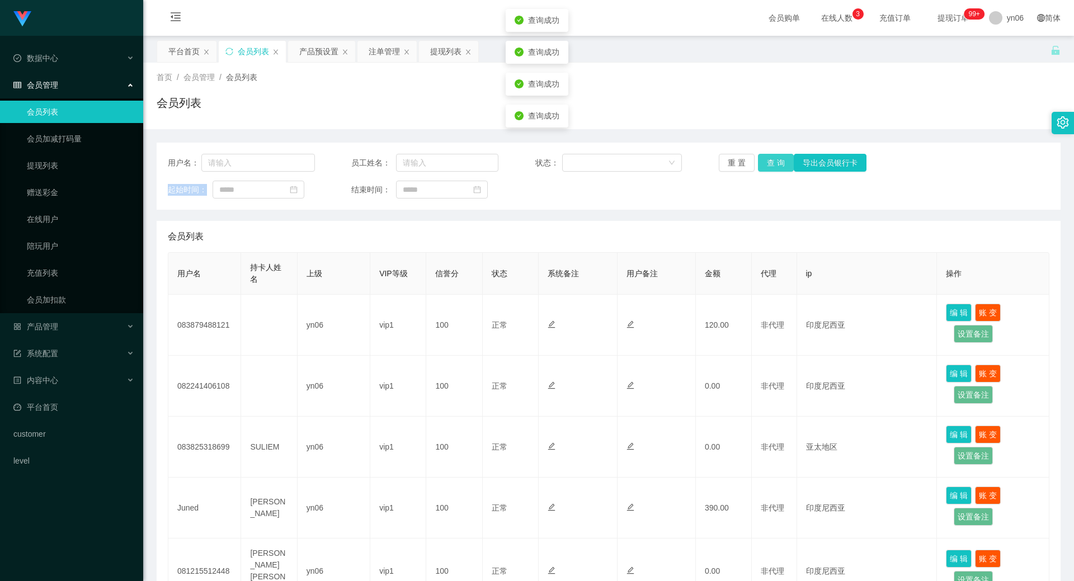
click at [774, 158] on button "查 询" at bounding box center [776, 163] width 36 height 18
click at [774, 158] on div "重 置 查 询 导出会员银行卡" at bounding box center [792, 163] width 147 height 18
click at [774, 158] on button "查 询" at bounding box center [776, 163] width 36 height 18
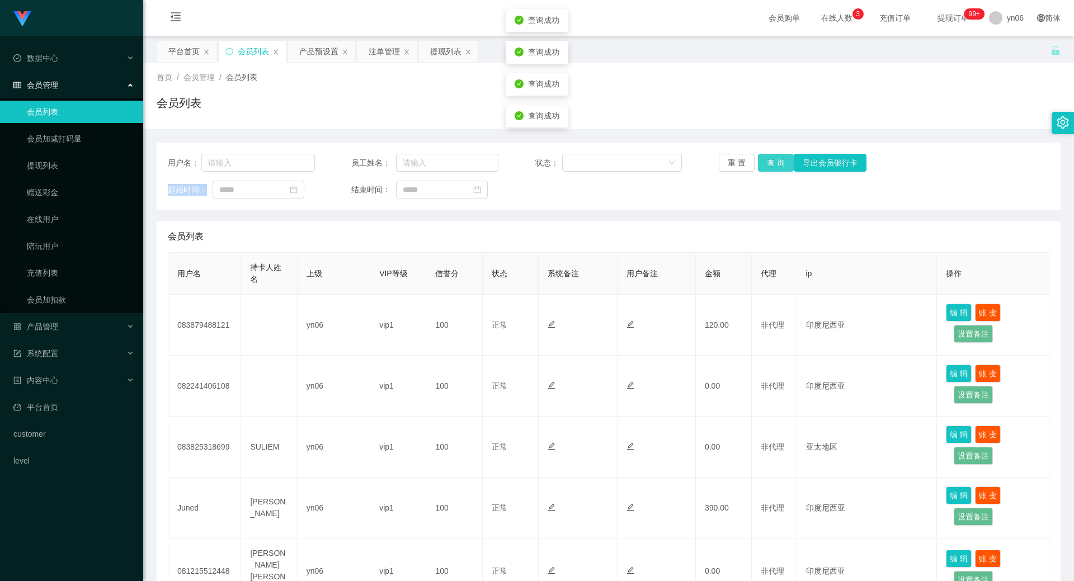
click at [774, 158] on button "查 询" at bounding box center [776, 163] width 36 height 18
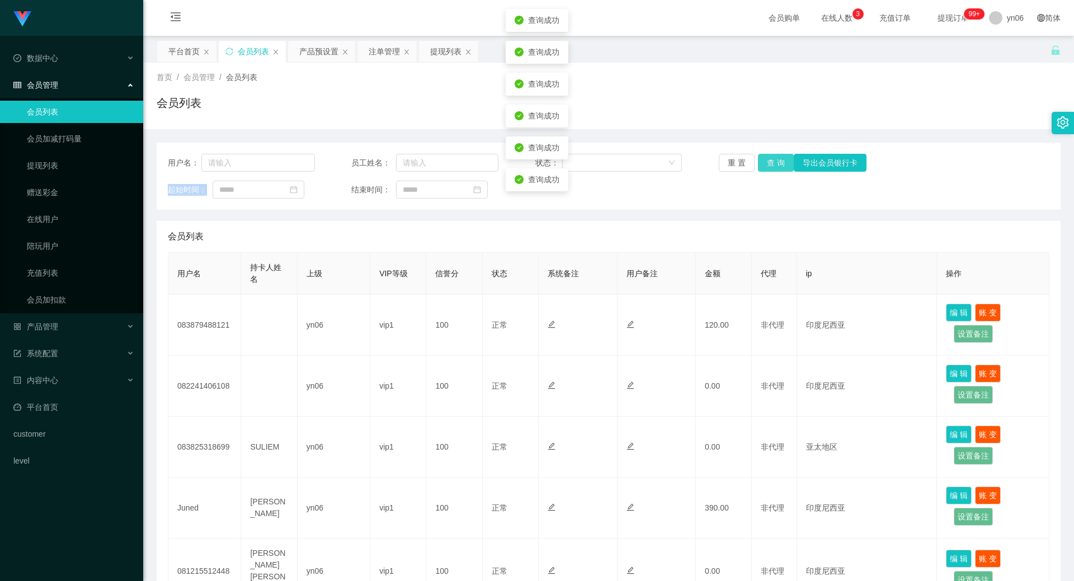
click at [774, 158] on button "查 询" at bounding box center [776, 163] width 36 height 18
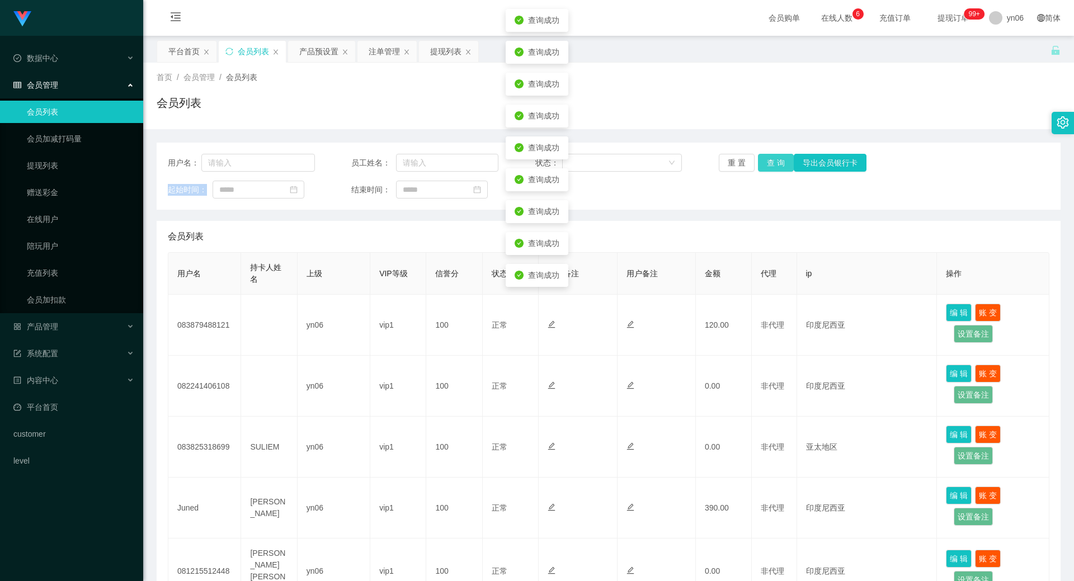
click at [774, 158] on button "查 询" at bounding box center [776, 163] width 36 height 18
click at [774, 158] on button "查 询" at bounding box center [782, 163] width 48 height 18
click at [774, 158] on button "查 询" at bounding box center [776, 163] width 36 height 18
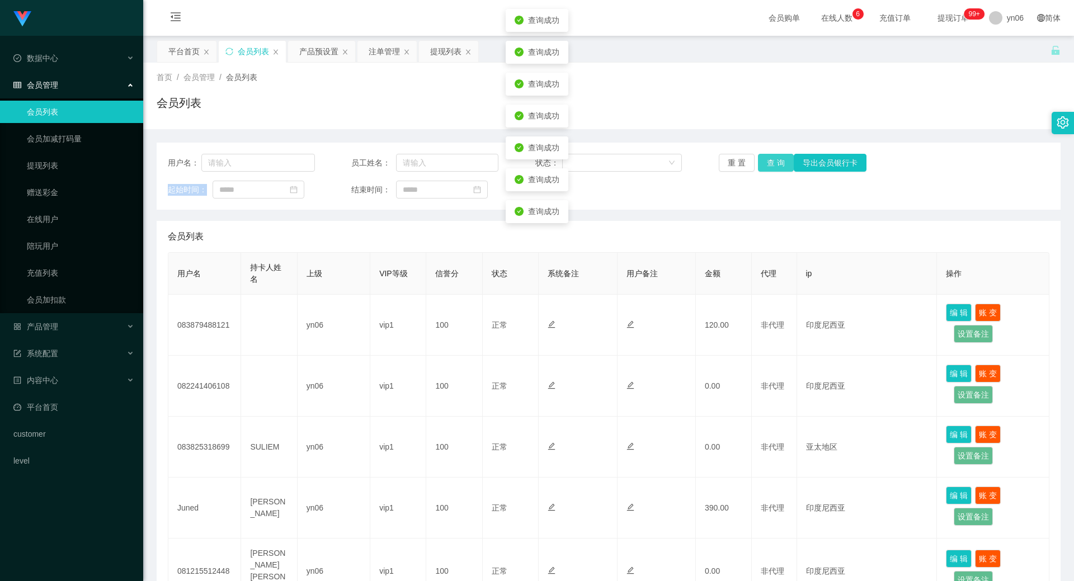
click at [774, 158] on button "查 询" at bounding box center [776, 163] width 36 height 18
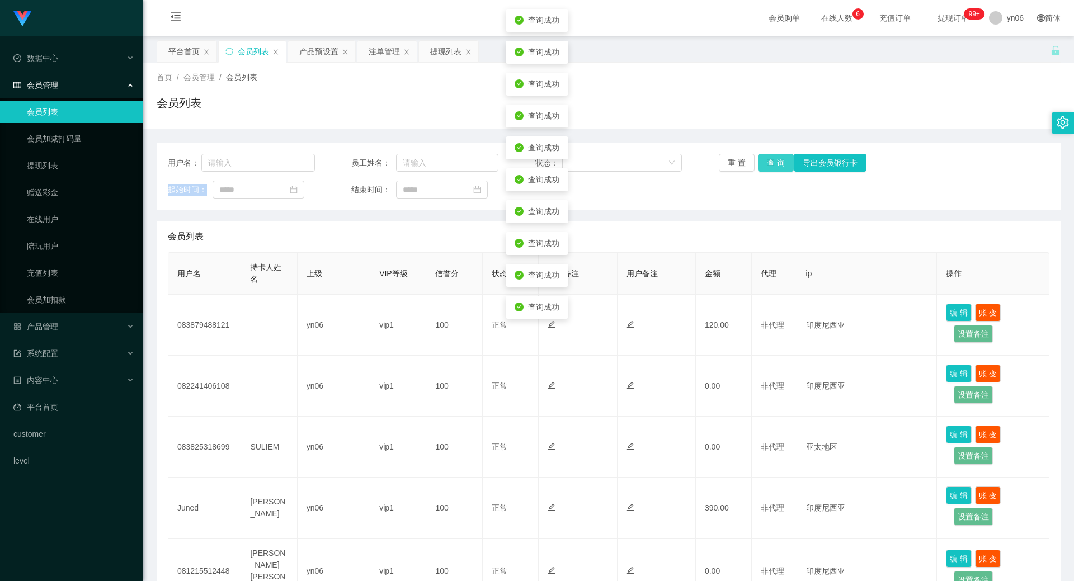
click at [774, 158] on button "查 询" at bounding box center [776, 163] width 36 height 18
click at [774, 158] on button "查 询" at bounding box center [782, 163] width 48 height 18
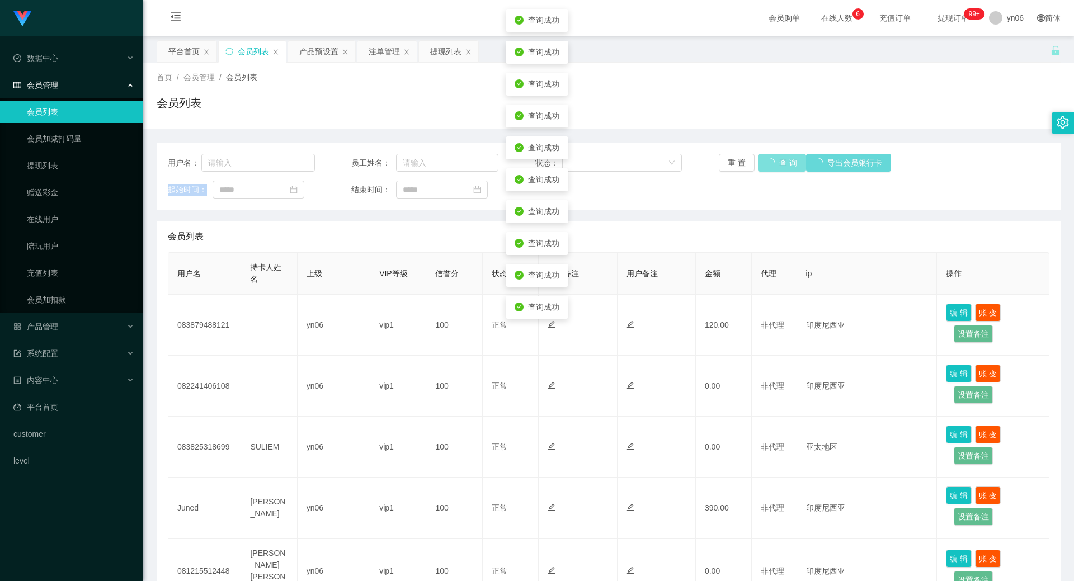
click at [774, 158] on button "查 询" at bounding box center [782, 163] width 48 height 18
click at [774, 158] on button "查 询" at bounding box center [776, 163] width 36 height 18
click at [774, 158] on button "查 询" at bounding box center [782, 163] width 48 height 18
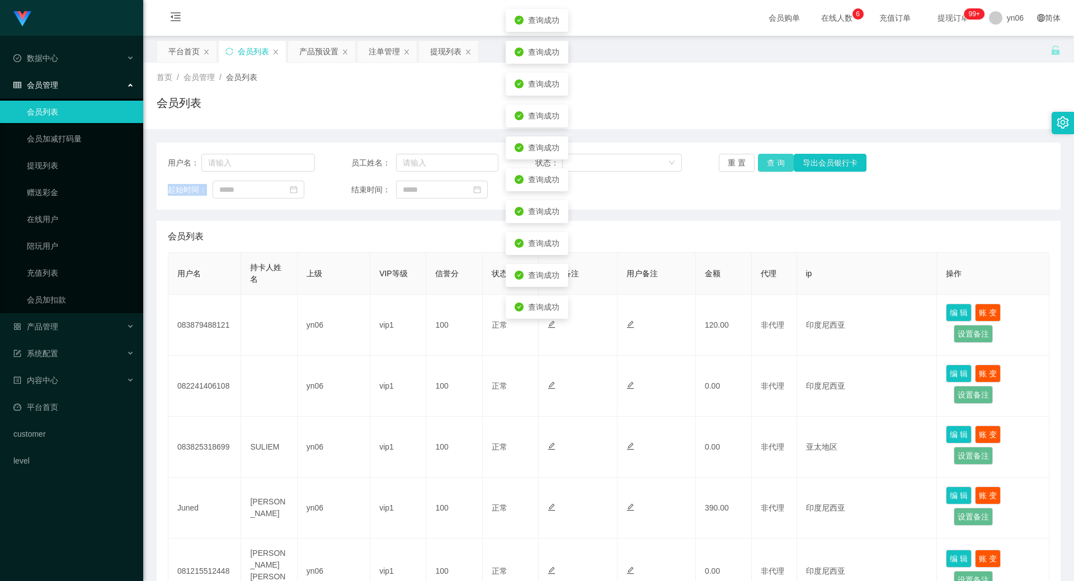
click at [774, 158] on button "查 询" at bounding box center [776, 163] width 36 height 18
click at [774, 158] on button "查 询" at bounding box center [782, 163] width 48 height 18
click at [774, 158] on button "查 询" at bounding box center [776, 163] width 36 height 18
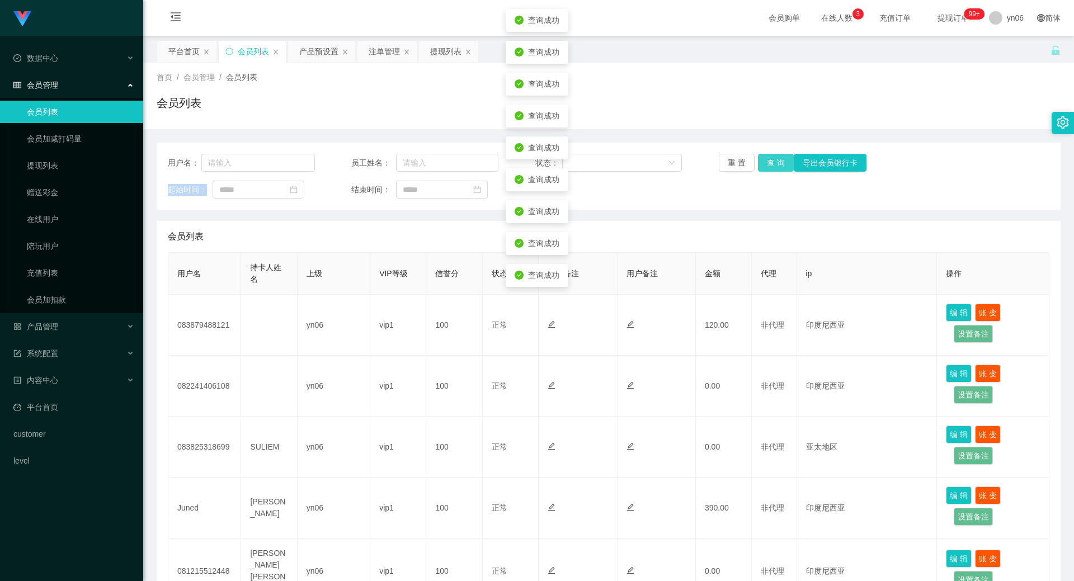
click at [774, 158] on button "查 询" at bounding box center [776, 163] width 36 height 18
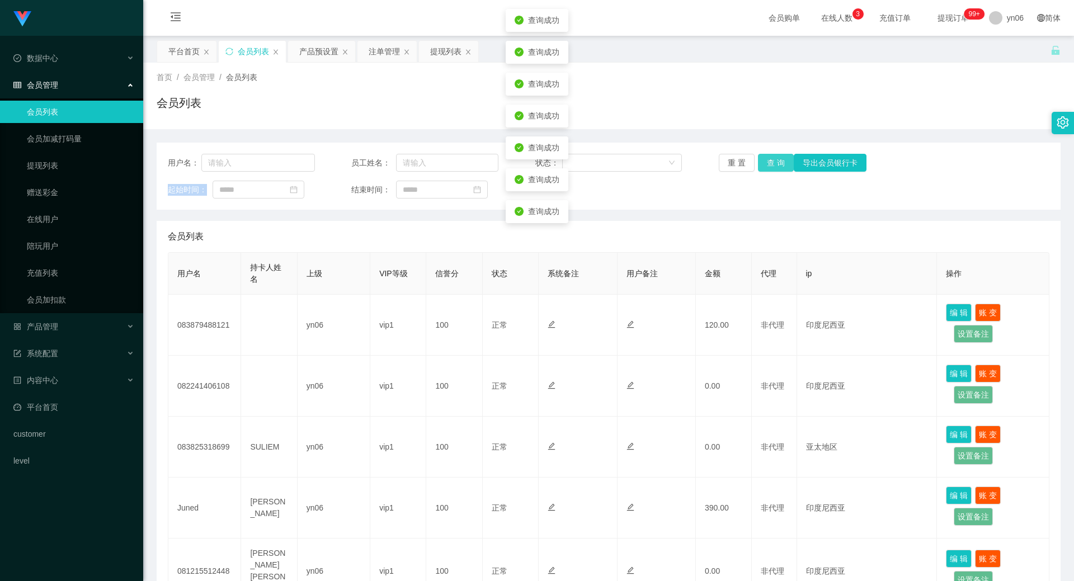
click at [774, 158] on button "查 询" at bounding box center [776, 163] width 36 height 18
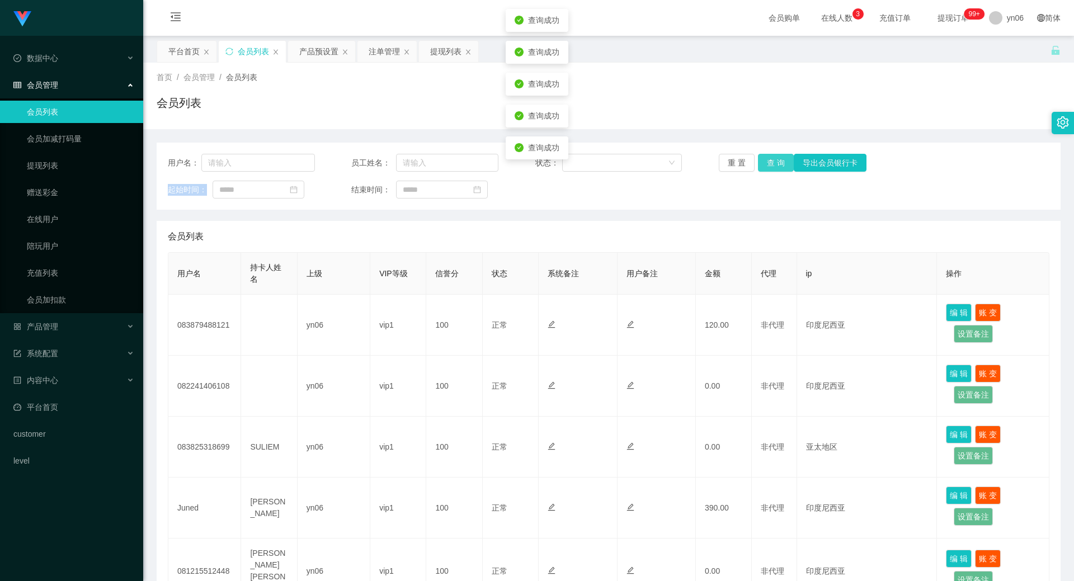
click at [774, 158] on button "查 询" at bounding box center [776, 163] width 36 height 18
click at [774, 159] on button "查 询" at bounding box center [776, 163] width 36 height 18
click at [773, 166] on button "查 询" at bounding box center [776, 163] width 36 height 18
click at [772, 166] on button "查 询" at bounding box center [782, 163] width 48 height 18
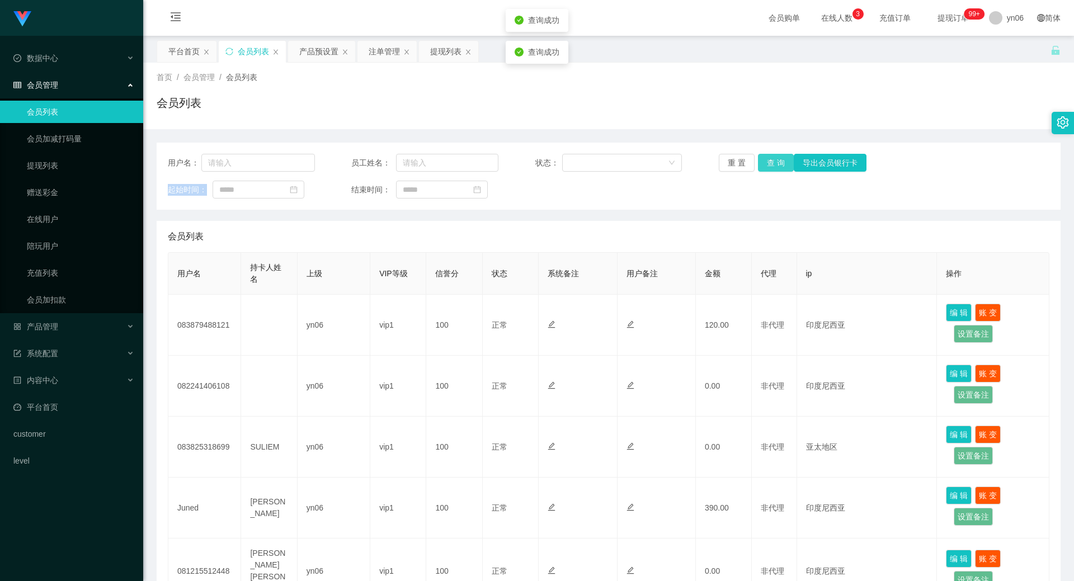
click at [769, 166] on div "重 置 查 询 导出会员银行卡" at bounding box center [792, 163] width 147 height 18
click at [768, 165] on button "查 询" at bounding box center [776, 163] width 36 height 18
click at [768, 165] on div "重 置 查 询 导出会员银行卡" at bounding box center [792, 163] width 147 height 18
click at [768, 165] on button "查 询" at bounding box center [782, 163] width 48 height 18
click at [767, 166] on button "查 询" at bounding box center [776, 163] width 36 height 18
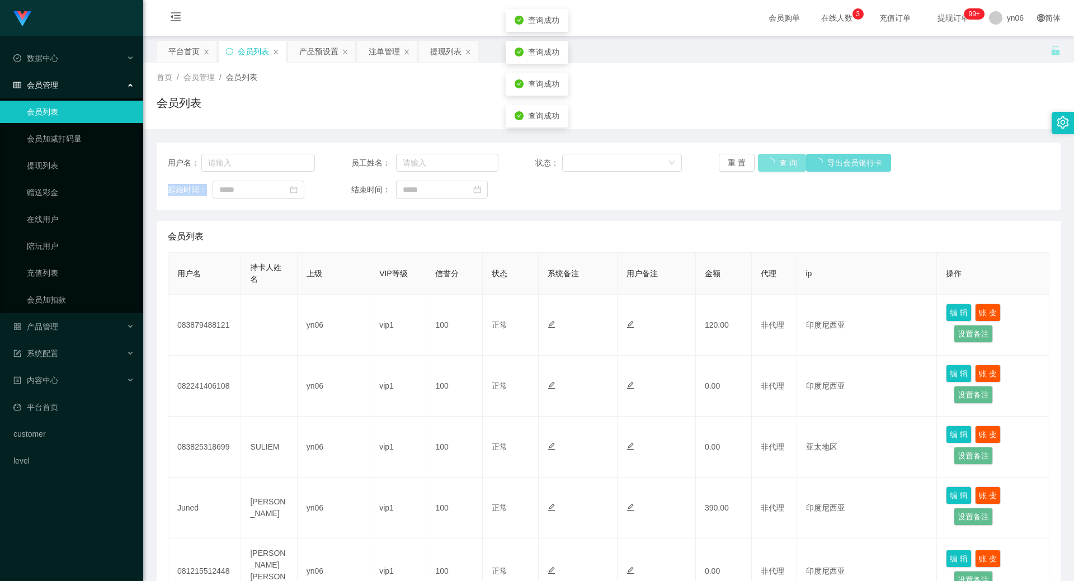
click at [767, 166] on button "查 询" at bounding box center [782, 163] width 48 height 18
click at [767, 166] on div "重 置 查 询 导出会员银行卡" at bounding box center [792, 163] width 147 height 18
click at [762, 168] on button "查 询" at bounding box center [776, 163] width 36 height 18
click at [763, 168] on div "重 置 查 询 导出会员银行卡" at bounding box center [792, 163] width 147 height 18
click at [763, 168] on button "查 询" at bounding box center [776, 163] width 36 height 18
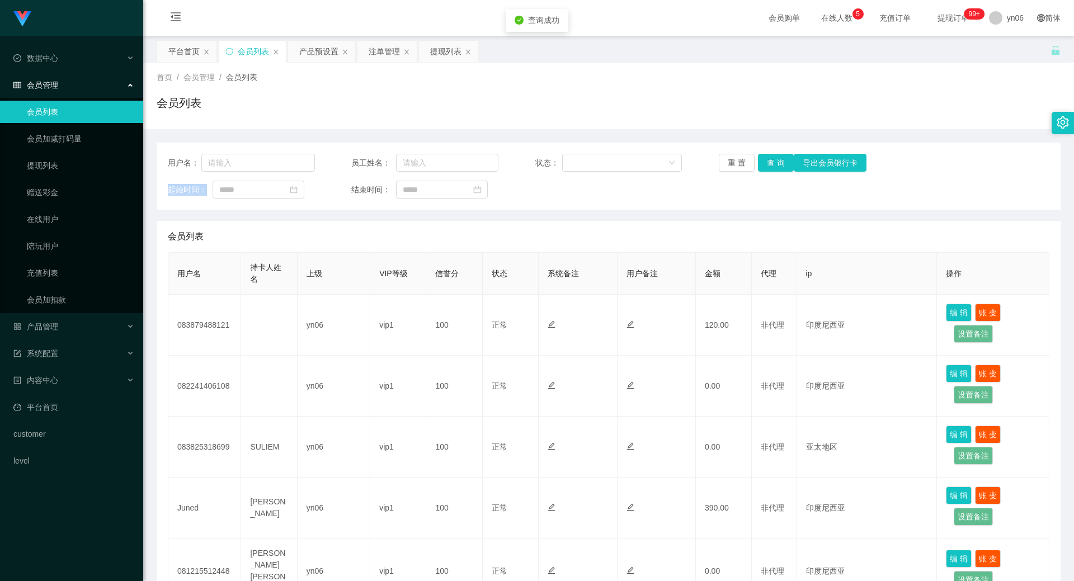
click at [763, 168] on div "重 置 查 询 导出会员银行卡" at bounding box center [792, 163] width 147 height 18
click at [763, 168] on button "查 询" at bounding box center [776, 163] width 36 height 18
click at [763, 168] on div "重 置 查 询 导出会员银行卡" at bounding box center [792, 163] width 147 height 18
click at [763, 168] on button "查 询" at bounding box center [776, 163] width 36 height 18
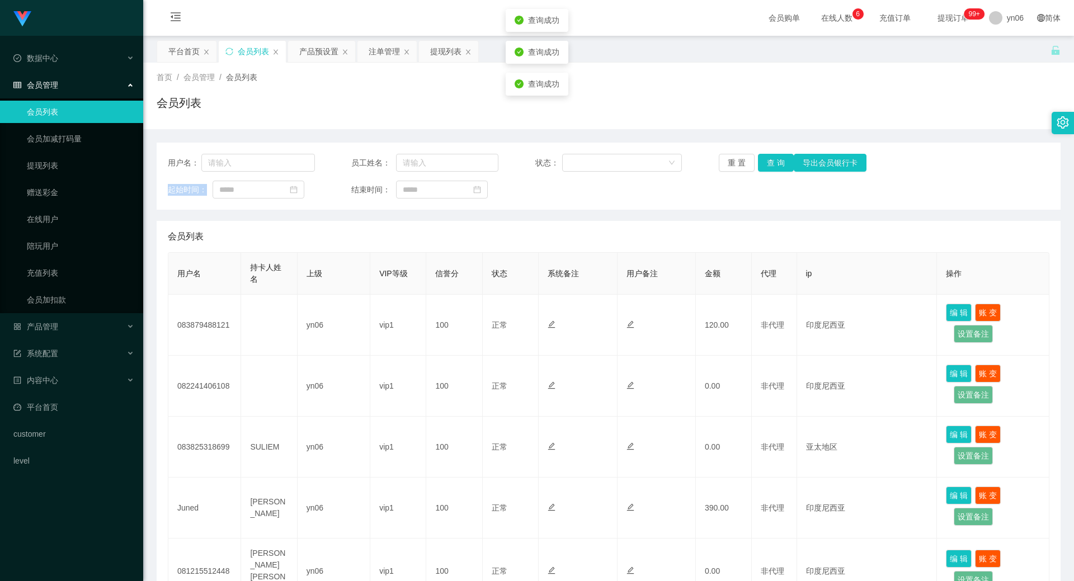
click at [763, 168] on div "重 置 查 询 导出会员银行卡" at bounding box center [792, 163] width 147 height 18
click at [763, 168] on button "查 询" at bounding box center [776, 163] width 36 height 18
click at [763, 168] on div "重 置 查 询 导出会员银行卡" at bounding box center [792, 163] width 147 height 18
click at [763, 168] on button "查 询" at bounding box center [776, 163] width 36 height 18
click at [763, 168] on div "重 置 查 询 导出会员银行卡" at bounding box center [792, 163] width 147 height 18
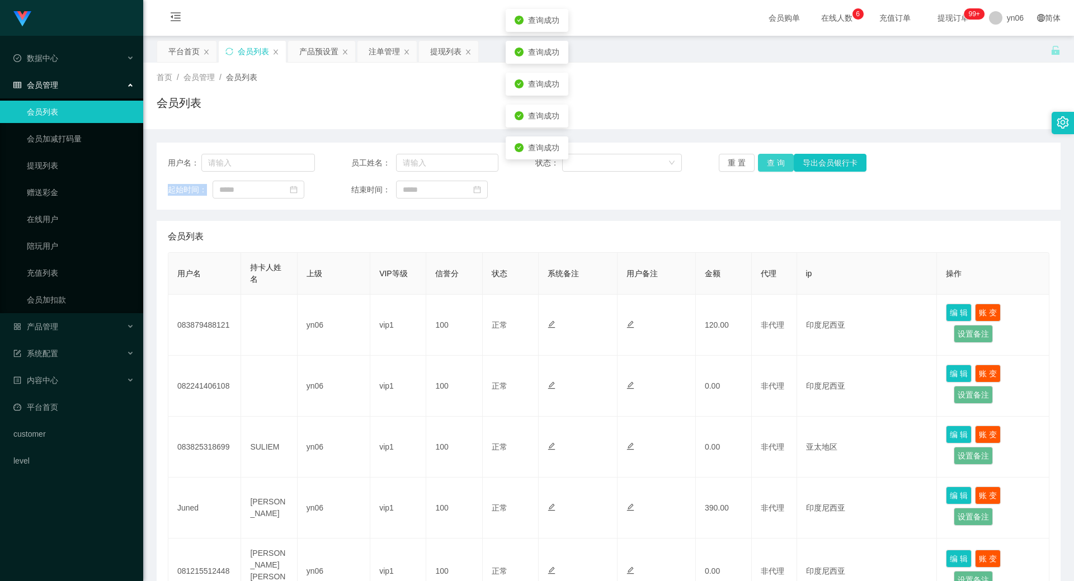
click at [763, 168] on button "查 询" at bounding box center [776, 163] width 36 height 18
click at [763, 168] on div "重 置 查 询 导出会员银行卡" at bounding box center [792, 163] width 147 height 18
click at [767, 162] on button "查 询" at bounding box center [776, 163] width 36 height 18
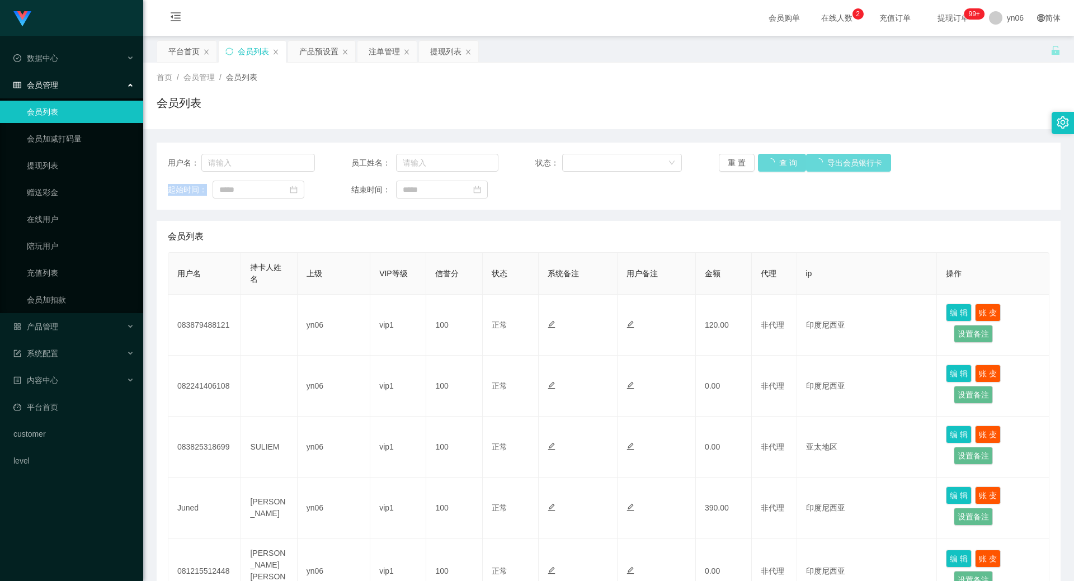
click at [767, 162] on div "重 置 查 询 导出会员银行卡" at bounding box center [792, 163] width 147 height 18
click at [767, 162] on button "查 询" at bounding box center [782, 163] width 48 height 18
click at [767, 162] on div "重 置 查 询 导出会员银行卡" at bounding box center [792, 163] width 147 height 18
click at [767, 162] on button "查 询" at bounding box center [782, 163] width 48 height 18
click at [768, 162] on div "重 置 查 询 导出会员银行卡" at bounding box center [792, 163] width 147 height 18
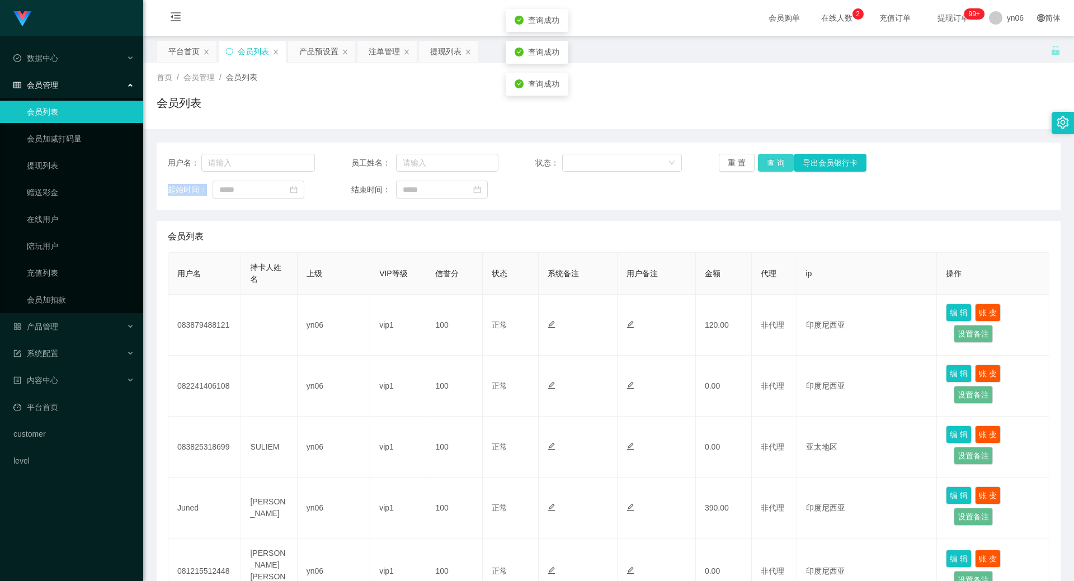
click at [768, 162] on button "查 询" at bounding box center [776, 163] width 36 height 18
click at [768, 162] on div "重 置 查 询 导出会员银行卡" at bounding box center [792, 163] width 147 height 18
click at [768, 162] on button "查 询" at bounding box center [776, 163] width 36 height 18
click at [768, 162] on div "重 置 查 询 导出会员银行卡" at bounding box center [792, 163] width 147 height 18
click at [768, 162] on button "查 询" at bounding box center [776, 163] width 36 height 18
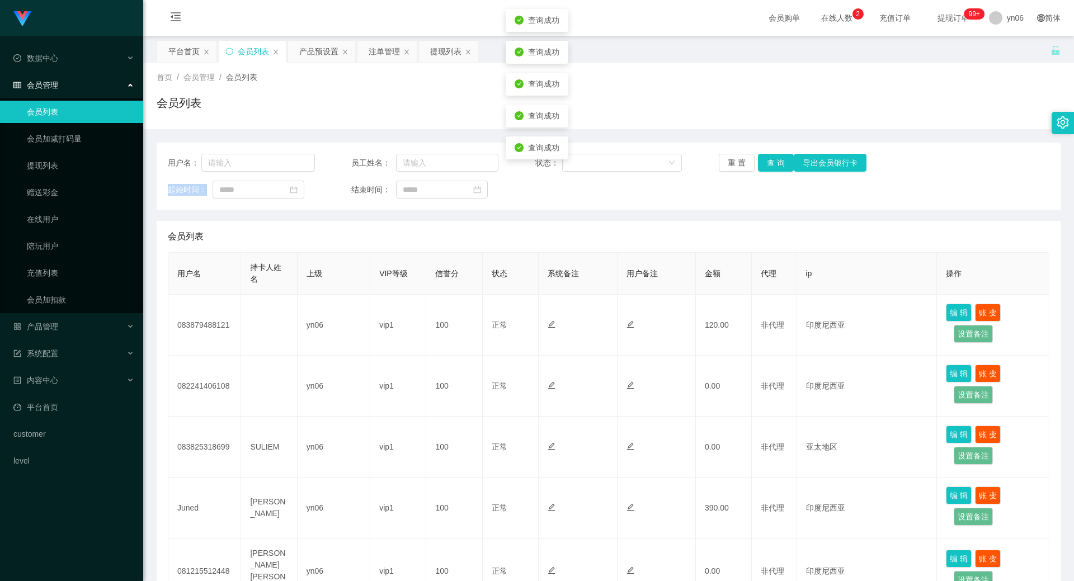
click at [768, 162] on div "重 置 查 询 导出会员银行卡" at bounding box center [792, 163] width 147 height 18
click at [768, 162] on button "查 询" at bounding box center [776, 163] width 36 height 18
click at [768, 162] on div "重 置 查 询 导出会员银行卡" at bounding box center [792, 163] width 147 height 18
click at [771, 169] on button "查 询" at bounding box center [776, 163] width 36 height 18
click at [771, 169] on div "重 置 查 询 导出会员银行卡" at bounding box center [792, 163] width 147 height 18
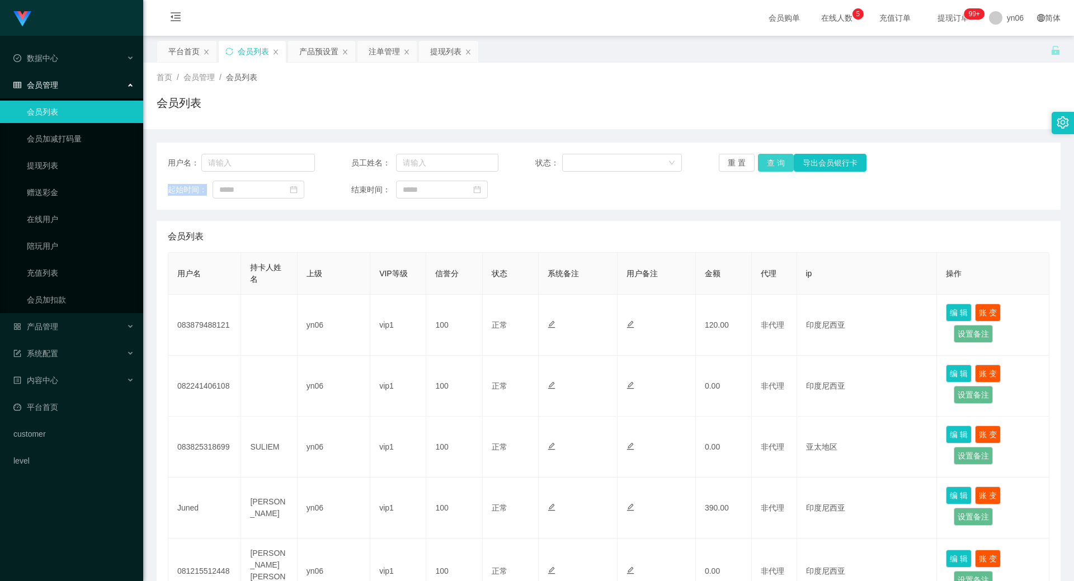
click at [771, 169] on button "查 询" at bounding box center [776, 163] width 36 height 18
click at [771, 169] on button "查 询" at bounding box center [782, 163] width 48 height 18
click at [771, 169] on div "重 置 查 询 导出会员银行卡" at bounding box center [792, 163] width 147 height 18
click at [771, 169] on button "查 询" at bounding box center [782, 163] width 48 height 18
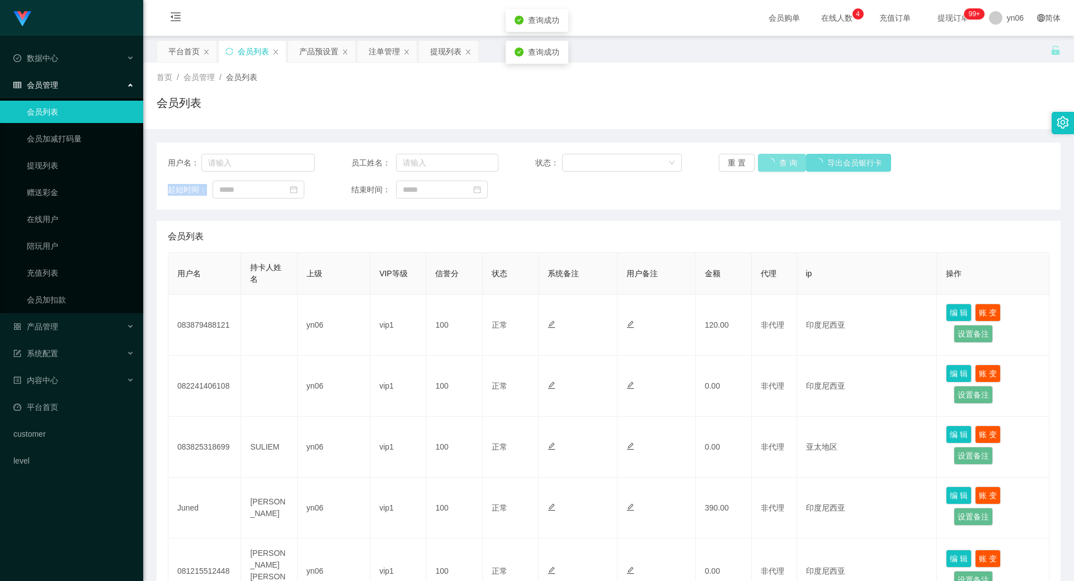
click at [771, 169] on div "重 置 查 询 导出会员银行卡" at bounding box center [792, 163] width 147 height 18
click at [771, 169] on button "查 询" at bounding box center [776, 163] width 36 height 18
click at [771, 169] on div "重 置 查 询 导出会员银行卡" at bounding box center [792, 163] width 147 height 18
click at [771, 169] on button "查 询" at bounding box center [776, 163] width 36 height 18
click at [771, 169] on div "重 置 查 询 导出会员银行卡" at bounding box center [792, 163] width 147 height 18
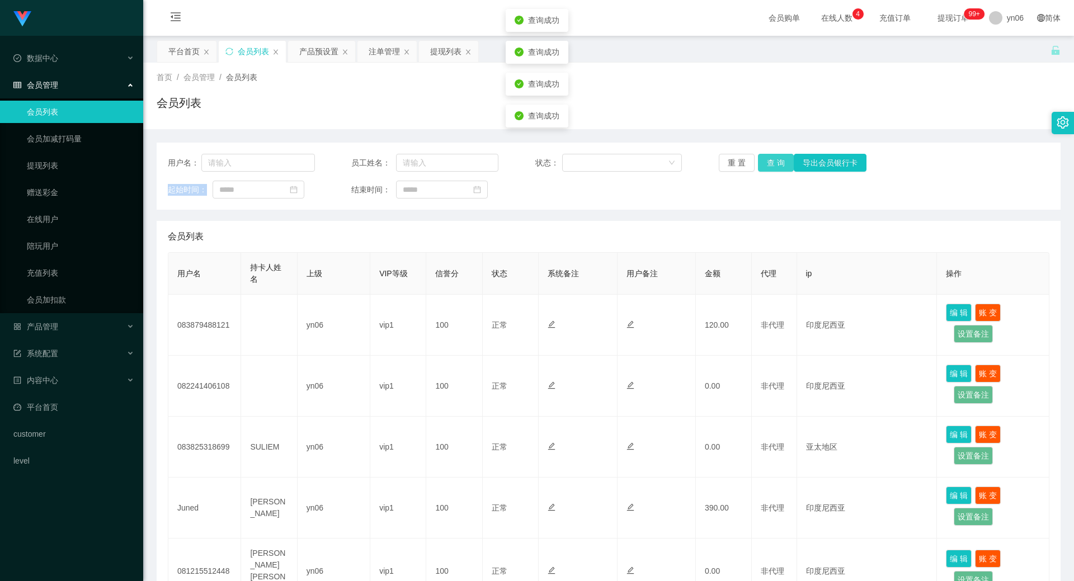
click at [771, 169] on button "查 询" at bounding box center [776, 163] width 36 height 18
click at [771, 169] on div "重 置 查 询 导出会员银行卡" at bounding box center [792, 163] width 147 height 18
click at [771, 169] on button "查 询" at bounding box center [776, 163] width 36 height 18
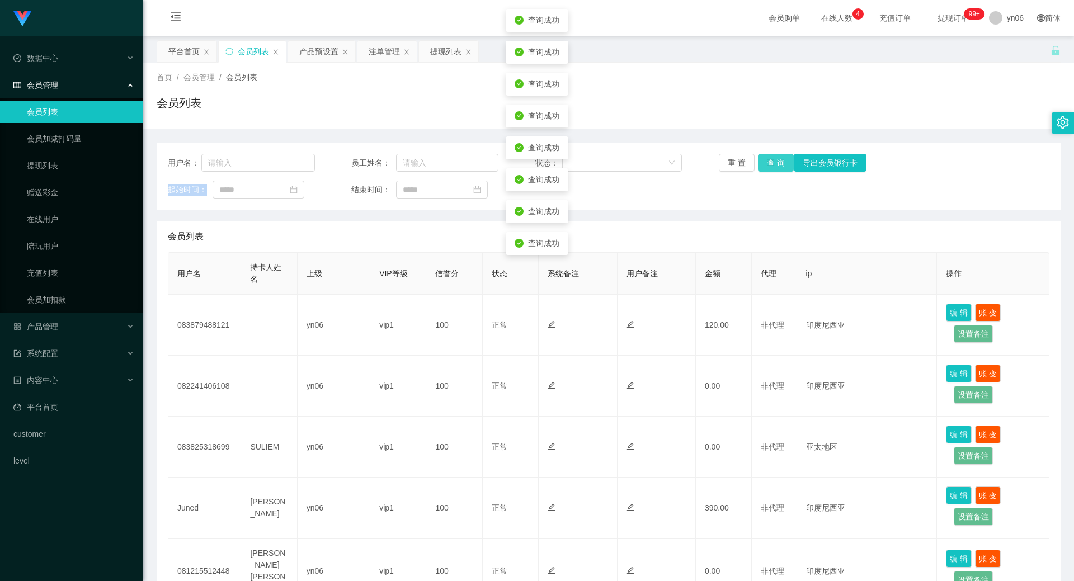
click at [771, 169] on div "重 置 查 询 导出会员银行卡" at bounding box center [792, 163] width 147 height 18
click at [771, 169] on button "查 询" at bounding box center [776, 163] width 36 height 18
click at [771, 169] on div "重 置 查 询 导出会员银行卡" at bounding box center [792, 163] width 147 height 18
click at [771, 169] on button "查 询" at bounding box center [776, 163] width 36 height 18
click at [771, 169] on div "重 置 查 询 导出会员银行卡" at bounding box center [792, 163] width 147 height 18
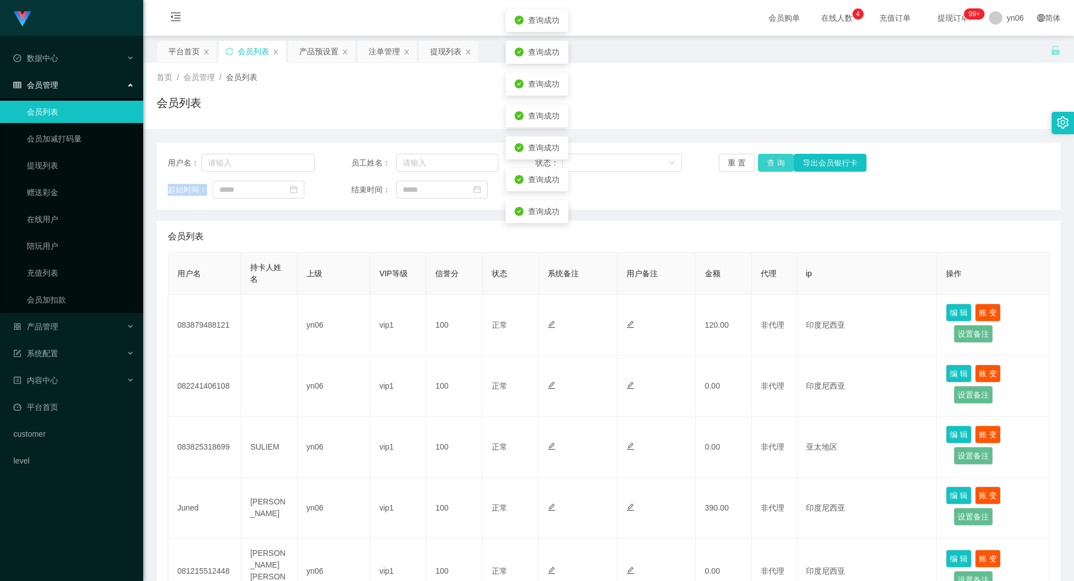
click at [771, 169] on button "查 询" at bounding box center [776, 163] width 36 height 18
click at [771, 169] on div "重 置 查 询 导出会员银行卡" at bounding box center [792, 163] width 147 height 18
click at [771, 169] on button "查 询" at bounding box center [776, 163] width 36 height 18
click at [771, 169] on div "重 置 查 询 导出会员银行卡" at bounding box center [792, 163] width 147 height 18
click at [771, 169] on button "查 询" at bounding box center [776, 163] width 36 height 18
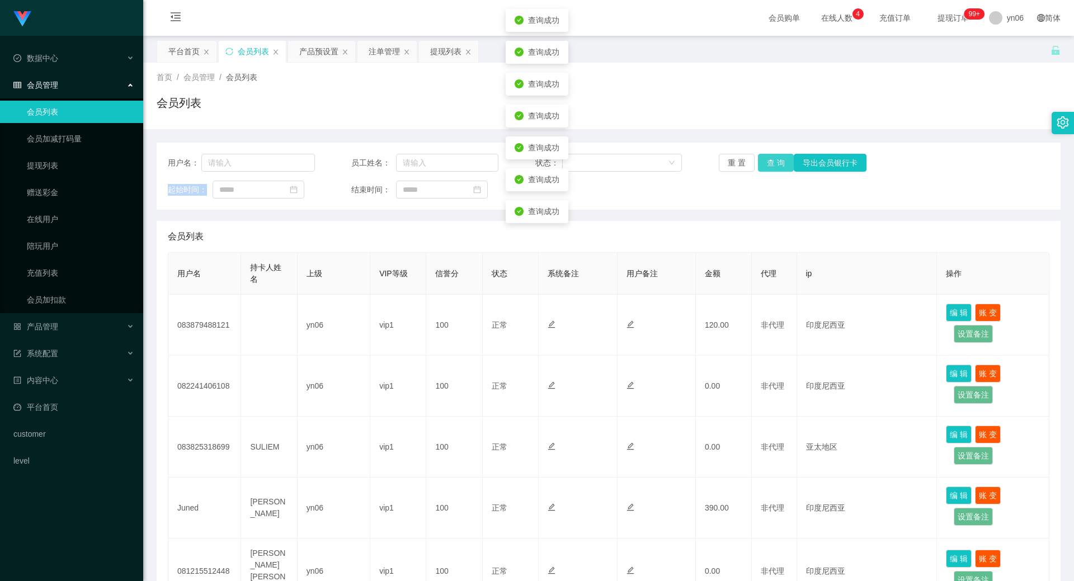
click at [771, 169] on div "重 置 查 询 导出会员银行卡" at bounding box center [792, 163] width 147 height 18
click at [771, 169] on button "查 询" at bounding box center [776, 163] width 36 height 18
click at [771, 169] on div "重 置 查 询 导出会员银行卡" at bounding box center [792, 163] width 147 height 18
click at [771, 169] on button "查 询" at bounding box center [776, 163] width 36 height 18
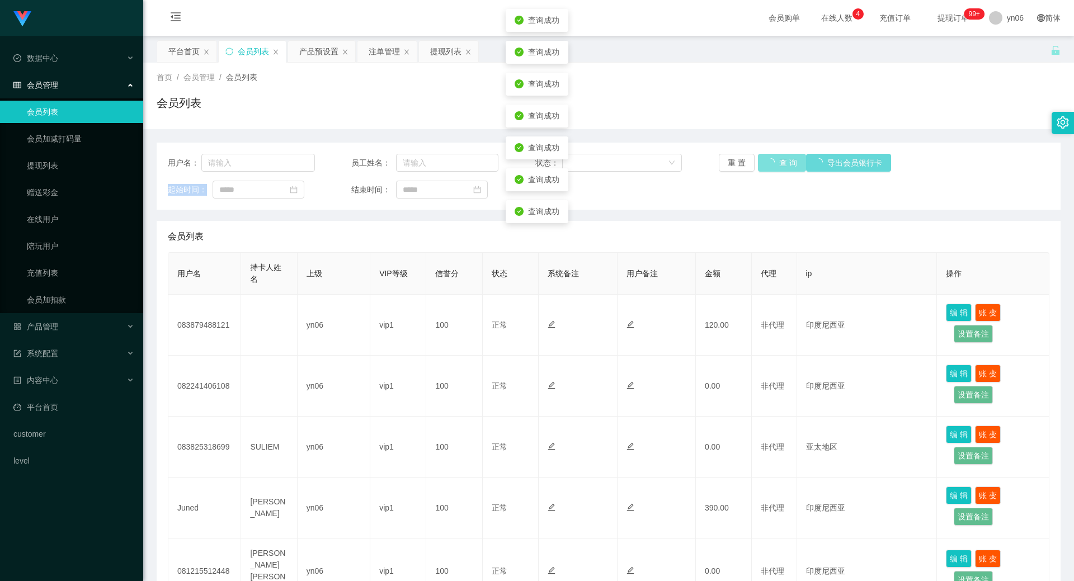
click at [771, 169] on div "重 置 查 询 导出会员银行卡" at bounding box center [792, 163] width 147 height 18
click at [771, 169] on button "查 询" at bounding box center [776, 163] width 36 height 18
click at [771, 169] on div "重 置 查 询 导出会员银行卡" at bounding box center [792, 163] width 147 height 18
click at [771, 169] on button "查 询" at bounding box center [776, 163] width 36 height 18
click at [771, 169] on div "重 置 查 询 导出会员银行卡" at bounding box center [792, 163] width 147 height 18
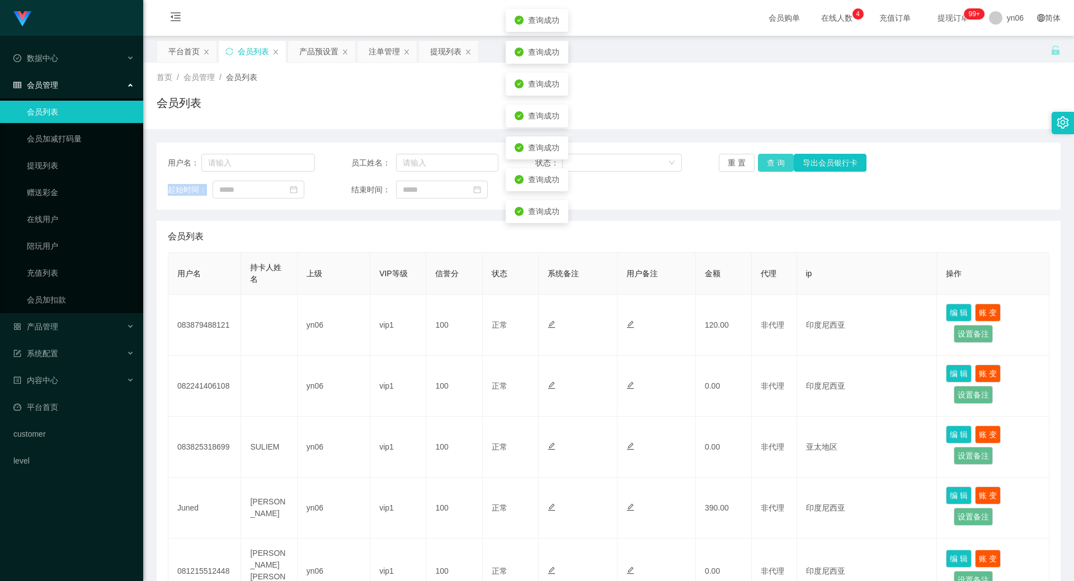
click at [771, 169] on button "查 询" at bounding box center [776, 163] width 36 height 18
click at [771, 169] on div "重 置 查 询 导出会员银行卡" at bounding box center [792, 163] width 147 height 18
click at [771, 169] on button "查 询" at bounding box center [776, 163] width 36 height 18
click at [771, 169] on div "重 置 查 询 导出会员银行卡" at bounding box center [792, 163] width 147 height 18
click at [771, 169] on button "查 询" at bounding box center [782, 163] width 48 height 18
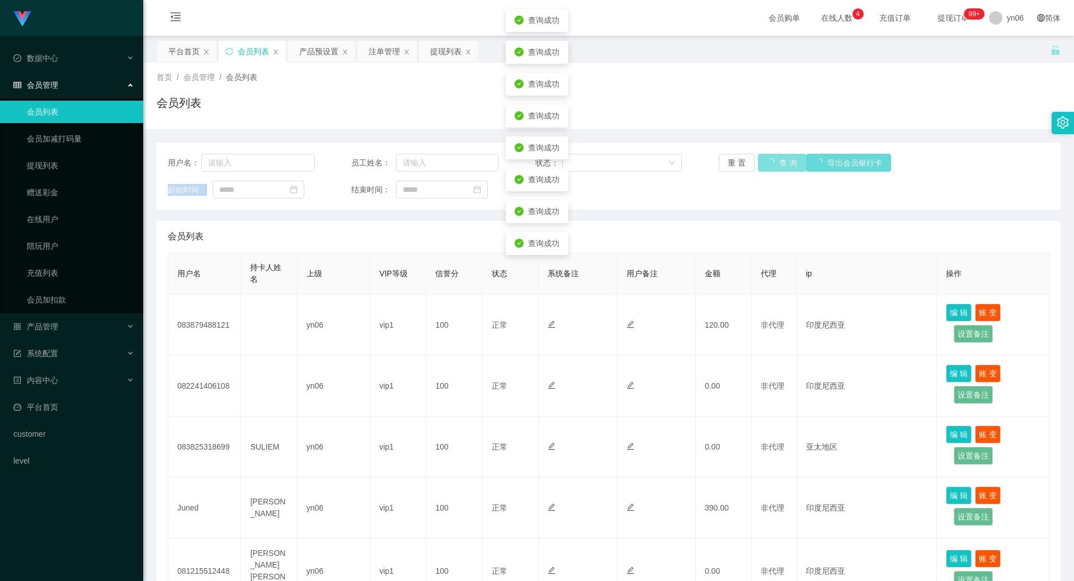
click at [771, 169] on div "重 置 查 询 导出会员银行卡" at bounding box center [792, 163] width 147 height 18
click at [771, 169] on button "查 询" at bounding box center [776, 163] width 36 height 18
click at [771, 169] on div "重 置 查 询 导出会员银行卡" at bounding box center [792, 163] width 147 height 18
click at [771, 169] on button "查 询" at bounding box center [776, 163] width 36 height 18
click at [771, 169] on div "重 置 查 询 导出会员银行卡" at bounding box center [792, 163] width 147 height 18
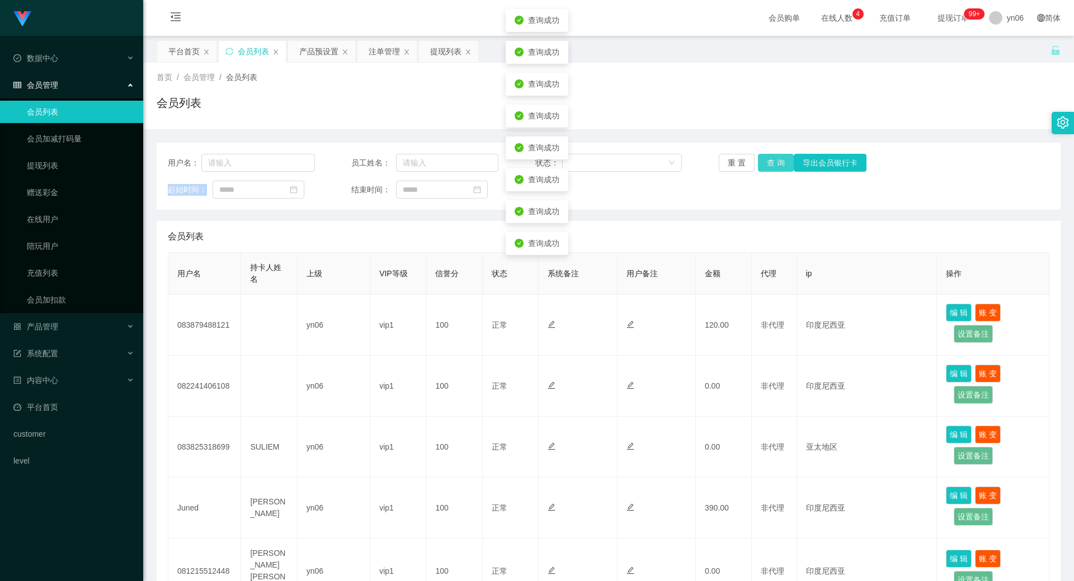
click at [771, 169] on button "查 询" at bounding box center [776, 163] width 36 height 18
click at [771, 169] on div "重 置 查 询 导出会员银行卡" at bounding box center [792, 163] width 147 height 18
click at [771, 169] on button "查 询" at bounding box center [776, 163] width 36 height 18
click at [771, 169] on div "重 置 查 询 导出会员银行卡" at bounding box center [792, 163] width 147 height 18
click at [771, 169] on button "查 询" at bounding box center [776, 163] width 36 height 18
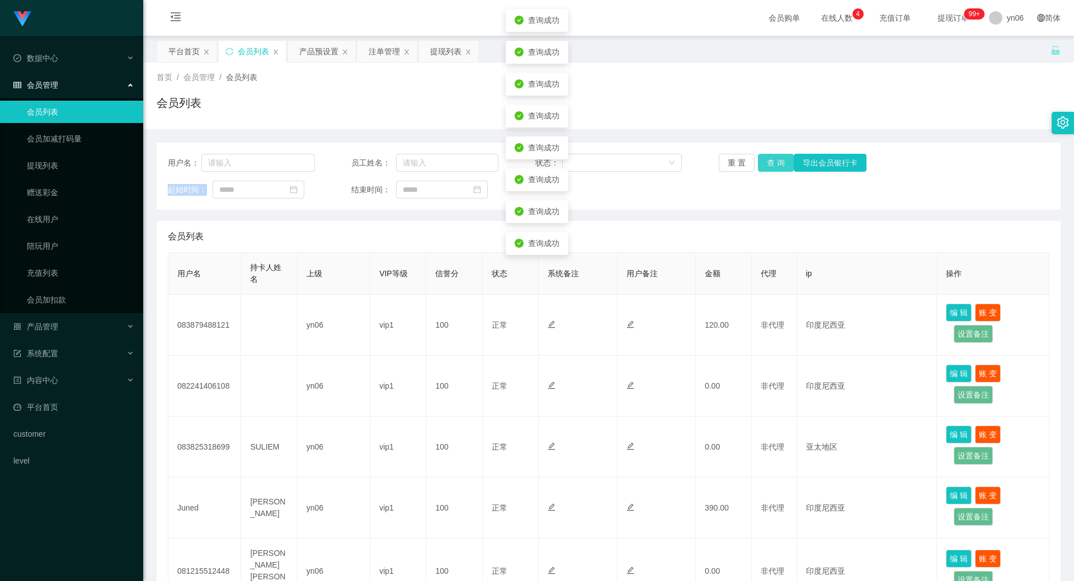
click at [771, 169] on div "重 置 查 询 导出会员银行卡" at bounding box center [792, 163] width 147 height 18
click at [771, 169] on button "查 询" at bounding box center [776, 163] width 36 height 18
click at [771, 169] on div "重 置 查 询 导出会员银行卡" at bounding box center [792, 163] width 147 height 18
click at [771, 169] on button "查 询" at bounding box center [776, 163] width 36 height 18
click at [771, 169] on div "重 置 查 询 导出会员银行卡" at bounding box center [792, 163] width 147 height 18
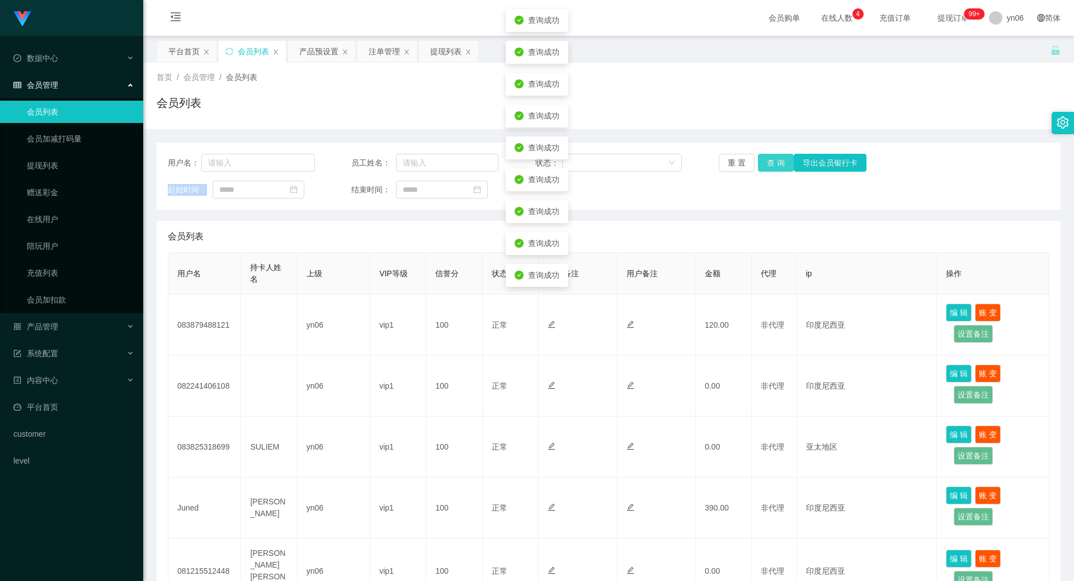
click at [771, 169] on button "查 询" at bounding box center [776, 163] width 36 height 18
click at [771, 169] on div "重 置 查 询 导出会员银行卡" at bounding box center [792, 163] width 147 height 18
click at [771, 169] on button "查 询" at bounding box center [776, 163] width 36 height 18
click at [771, 169] on div "重 置 查 询 导出会员银行卡" at bounding box center [792, 163] width 147 height 18
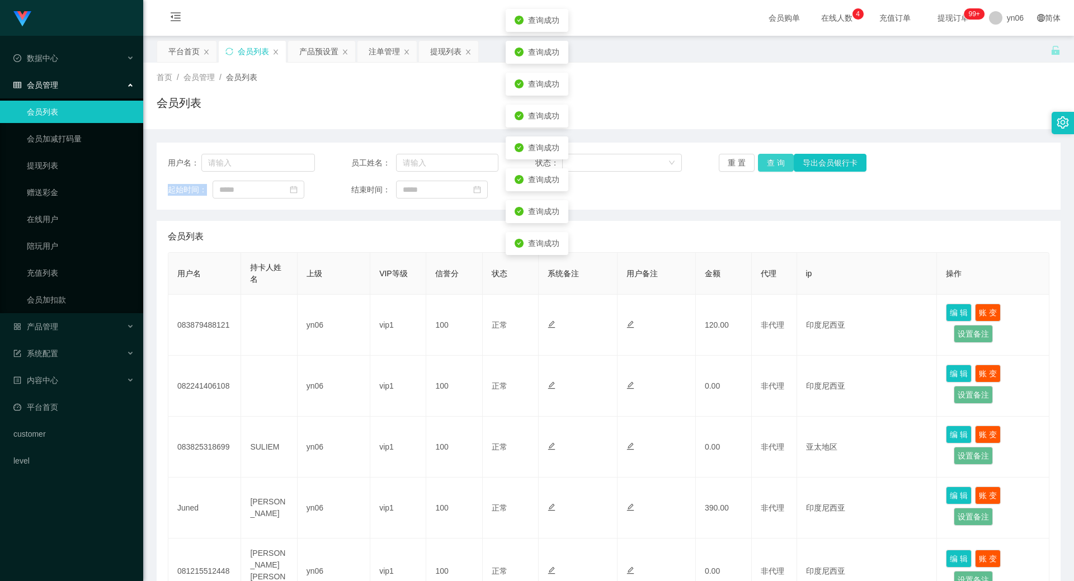
click at [771, 169] on button "查 询" at bounding box center [776, 163] width 36 height 18
click at [771, 169] on div "重 置 查 询 导出会员银行卡" at bounding box center [792, 163] width 147 height 18
click at [771, 169] on button "查 询" at bounding box center [776, 163] width 36 height 18
click at [771, 169] on div "重 置 查 询 导出会员银行卡" at bounding box center [792, 163] width 147 height 18
click at [771, 169] on button "查 询" at bounding box center [776, 163] width 36 height 18
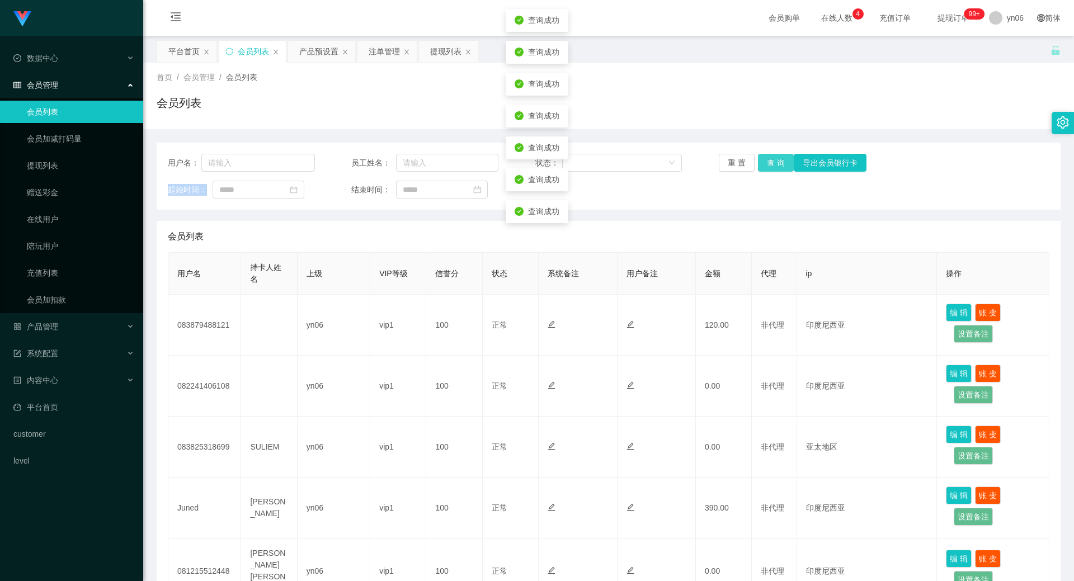
click at [771, 169] on div "重 置 查 询 导出会员银行卡" at bounding box center [792, 163] width 147 height 18
click at [771, 169] on button "查 询" at bounding box center [776, 163] width 36 height 18
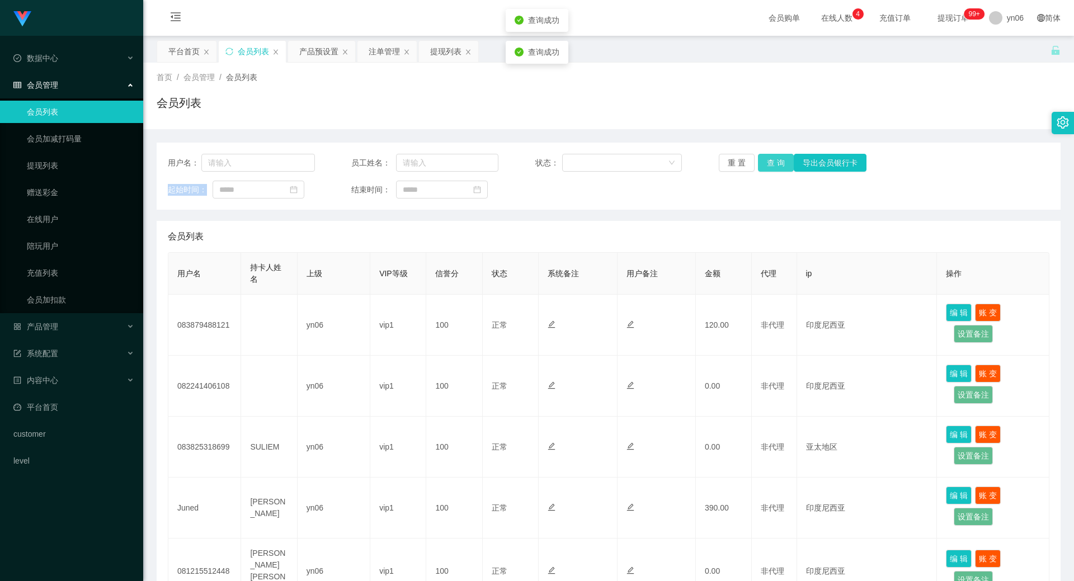
click at [771, 169] on button "查 询" at bounding box center [776, 163] width 36 height 18
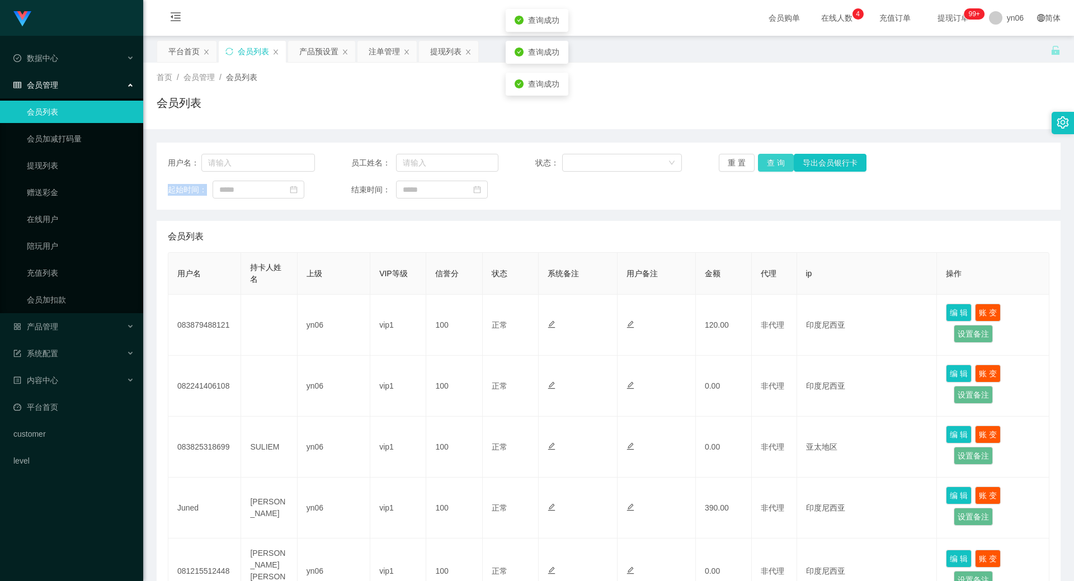
click at [771, 169] on button "查 询" at bounding box center [776, 163] width 36 height 18
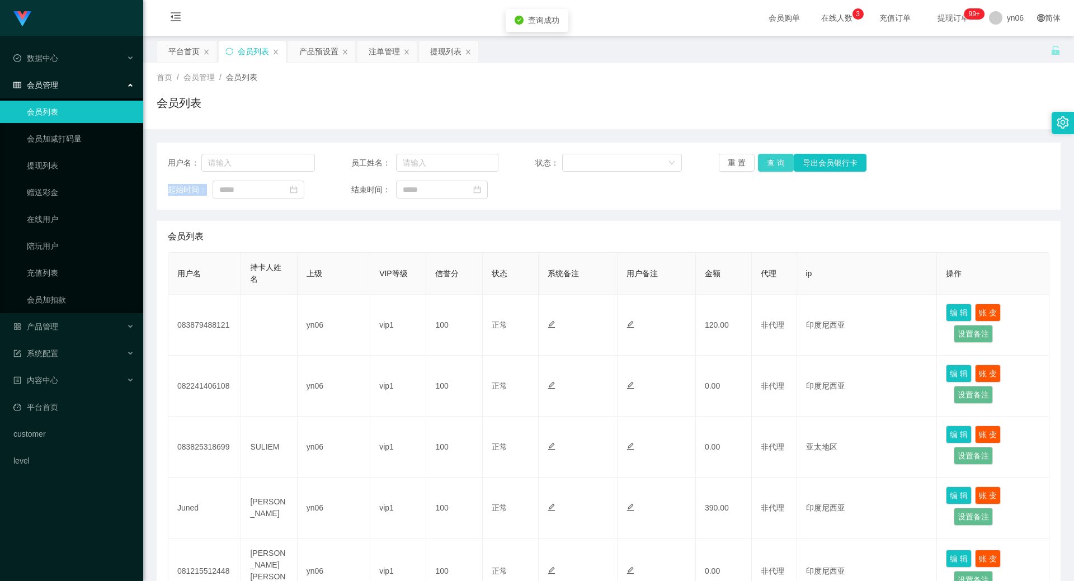
click at [771, 169] on button "查 询" at bounding box center [776, 163] width 36 height 18
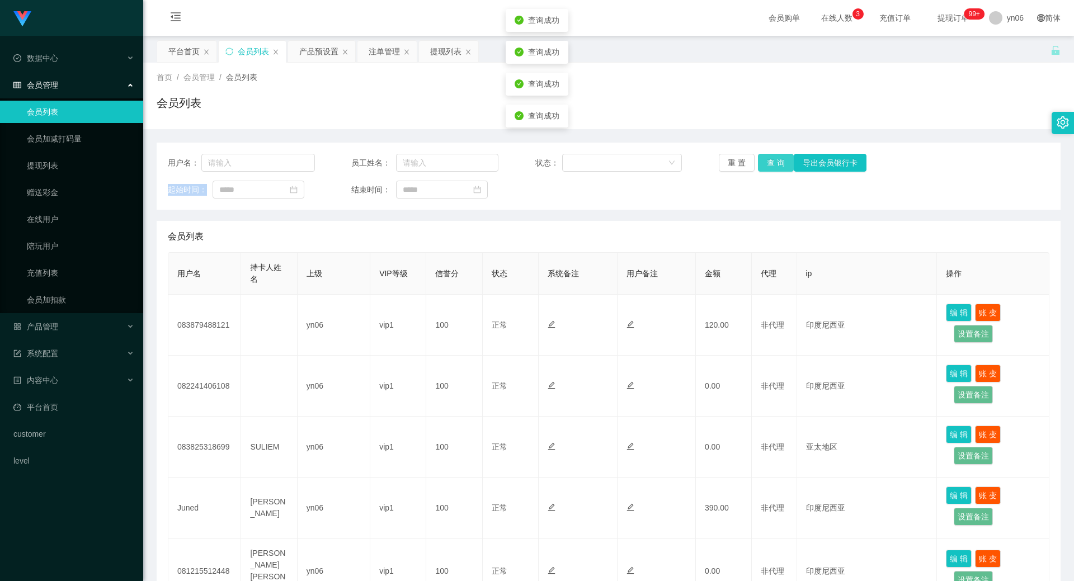
click at [771, 169] on button "查 询" at bounding box center [776, 163] width 36 height 18
click at [771, 168] on button "查 询" at bounding box center [776, 163] width 36 height 18
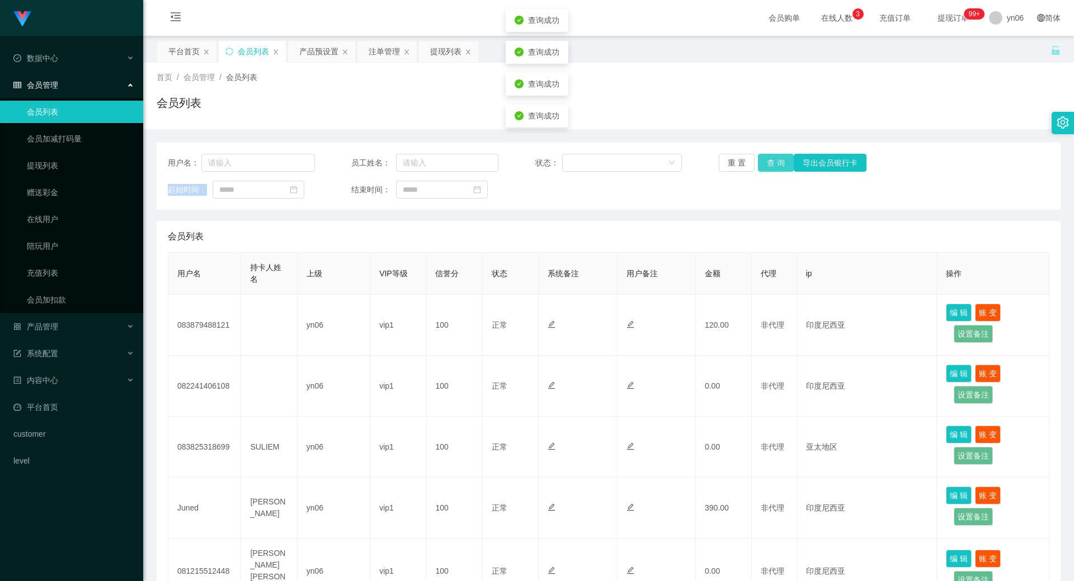
click at [771, 168] on button "查 询" at bounding box center [776, 163] width 36 height 18
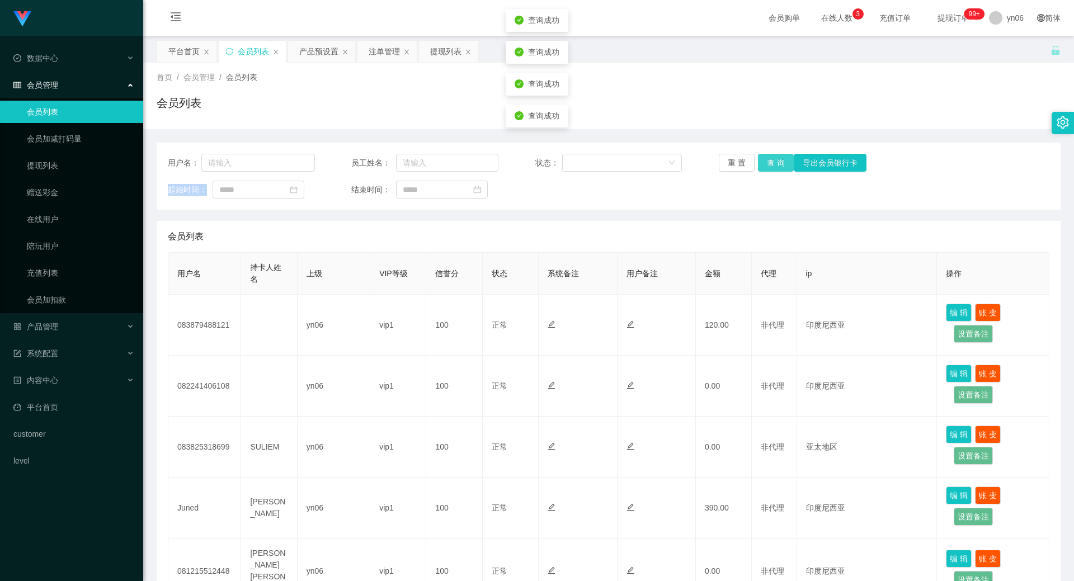
click at [771, 168] on button "查 询" at bounding box center [776, 163] width 36 height 18
click at [759, 168] on button "查 询" at bounding box center [776, 163] width 36 height 18
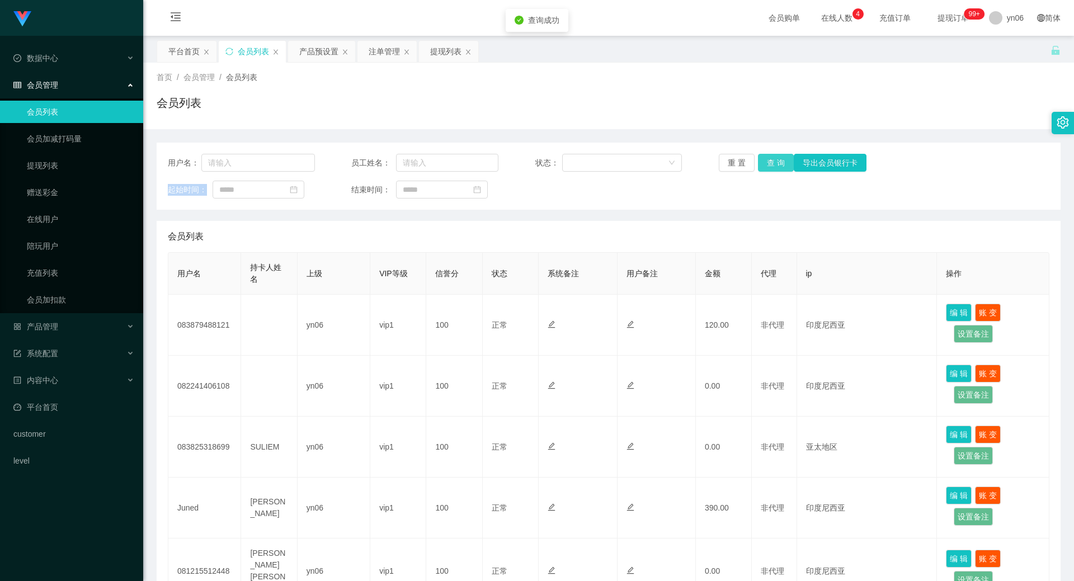
click at [759, 168] on div "重 置 查 询 导出会员银行卡" at bounding box center [792, 163] width 147 height 18
click at [759, 168] on button "查 询" at bounding box center [776, 163] width 36 height 18
click at [759, 168] on div "重 置 查 询 导出会员银行卡" at bounding box center [792, 163] width 147 height 18
click at [759, 168] on button "查 询" at bounding box center [782, 163] width 48 height 18
click at [774, 154] on button "查 询" at bounding box center [776, 163] width 36 height 18
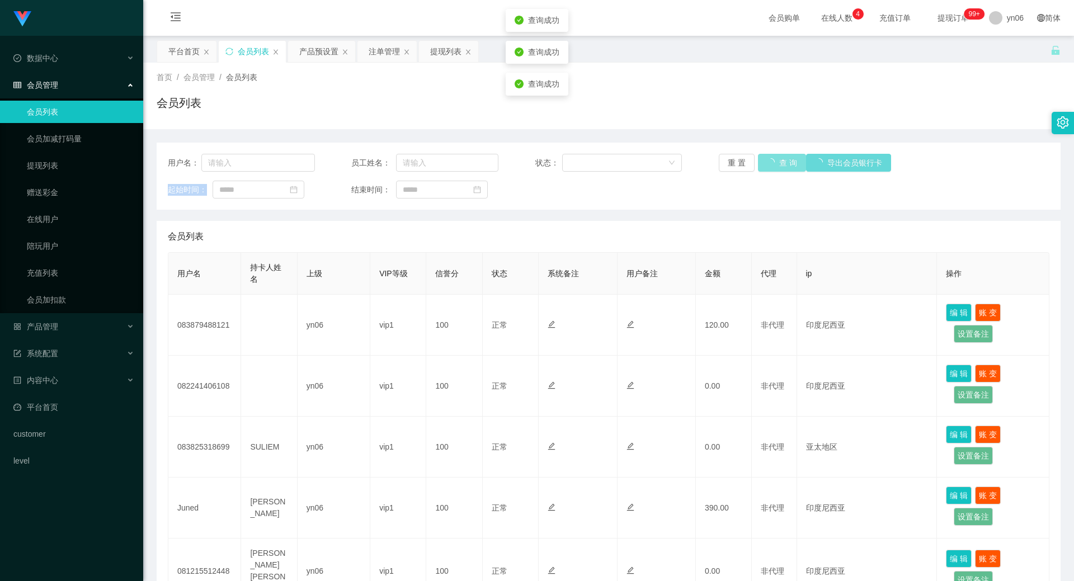
click at [774, 154] on div "重 置 查 询 导出会员银行卡" at bounding box center [792, 163] width 147 height 18
click at [774, 154] on button "查 询" at bounding box center [782, 163] width 48 height 18
click at [774, 158] on button "查 询" at bounding box center [776, 163] width 36 height 18
click at [774, 158] on div "重 置 查 询 导出会员银行卡" at bounding box center [792, 163] width 147 height 18
click at [774, 158] on button "查 询" at bounding box center [776, 163] width 36 height 18
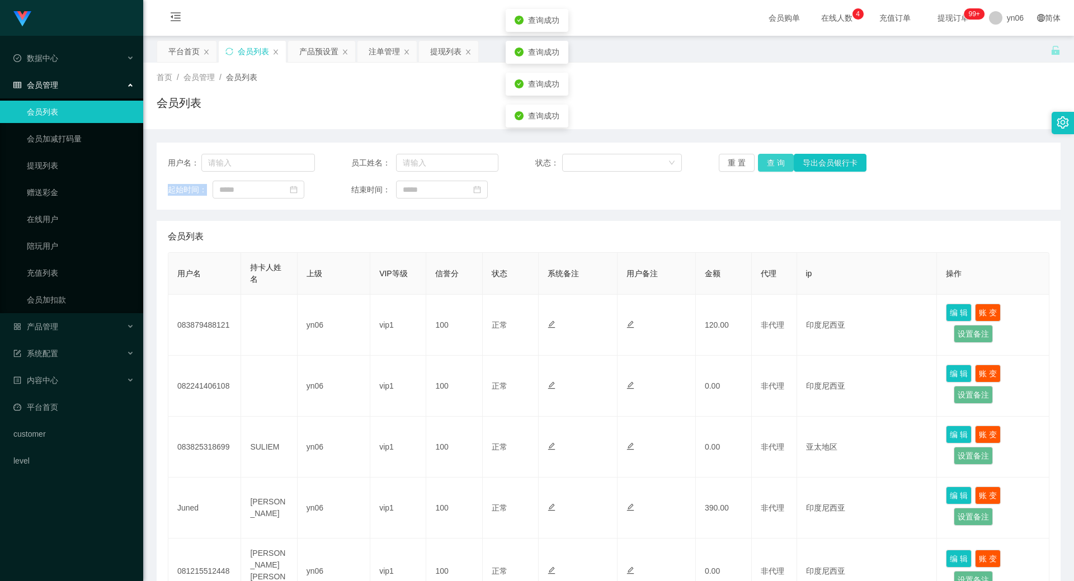
click at [774, 158] on button "查 询" at bounding box center [776, 163] width 36 height 18
click at [774, 158] on div "重 置 查 询 导出会员银行卡" at bounding box center [792, 163] width 147 height 18
click at [774, 158] on button "查 询" at bounding box center [776, 163] width 36 height 18
click at [774, 158] on div "重 置 查 询 导出会员银行卡" at bounding box center [792, 163] width 147 height 18
click at [774, 158] on button "查 询" at bounding box center [776, 163] width 36 height 18
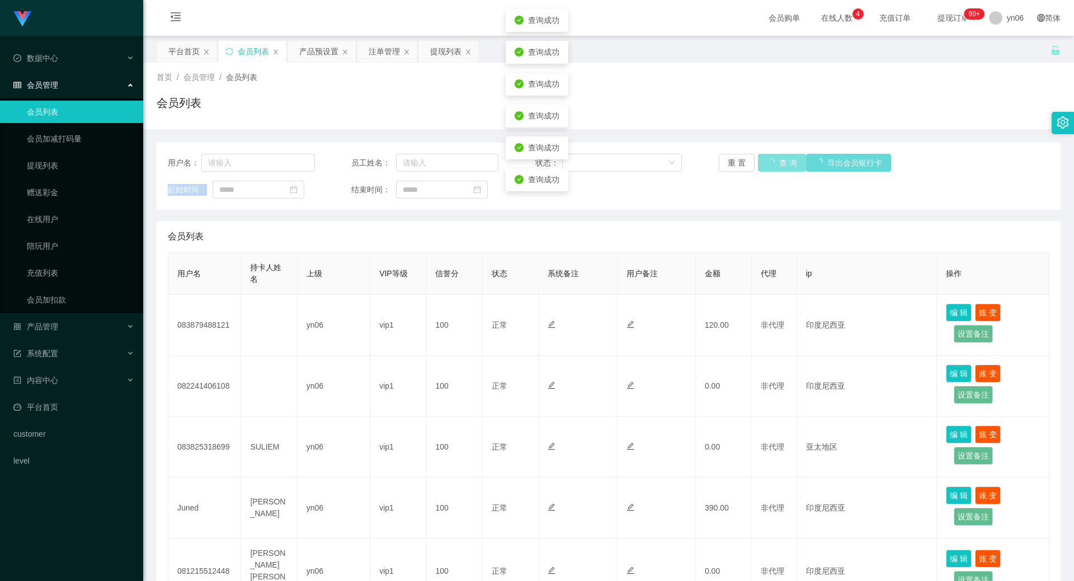
click at [774, 158] on div "重 置 查 询 导出会员银行卡" at bounding box center [792, 163] width 147 height 18
click at [774, 158] on button "查 询" at bounding box center [782, 163] width 48 height 18
click at [774, 158] on div "重 置 查 询 导出会员银行卡" at bounding box center [792, 163] width 147 height 18
click at [774, 158] on button "查 询" at bounding box center [776, 163] width 36 height 18
click at [774, 158] on div "重 置 查 询 导出会员银行卡" at bounding box center [792, 163] width 147 height 18
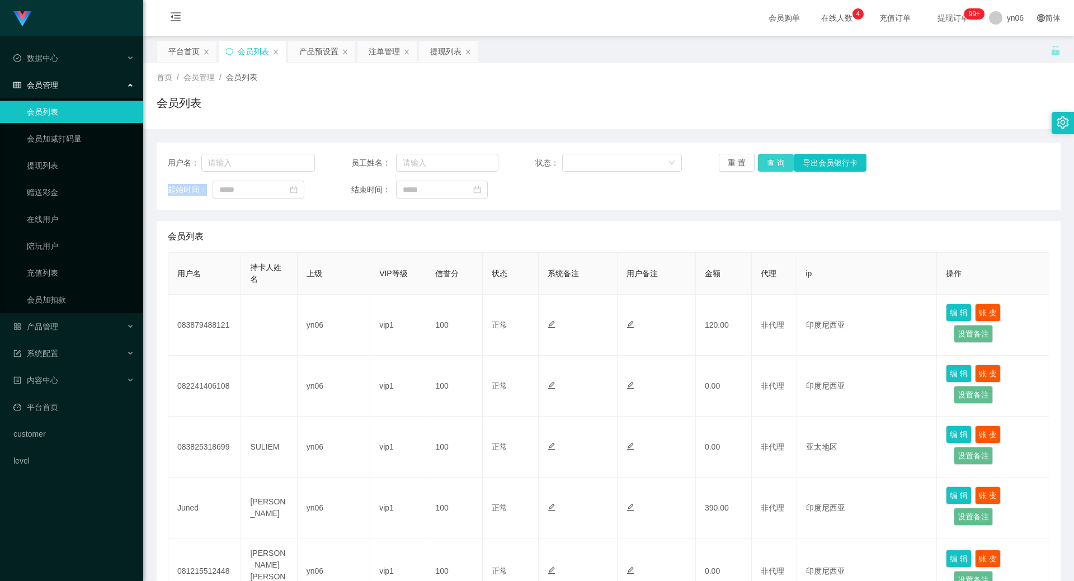
click at [764, 161] on button "查 询" at bounding box center [776, 163] width 36 height 18
click at [760, 160] on button "查 询" at bounding box center [776, 163] width 36 height 18
click at [760, 159] on button "查 询" at bounding box center [776, 163] width 36 height 18
click at [768, 163] on button "查 询" at bounding box center [776, 163] width 36 height 18
click at [769, 164] on button "查 询" at bounding box center [776, 163] width 36 height 18
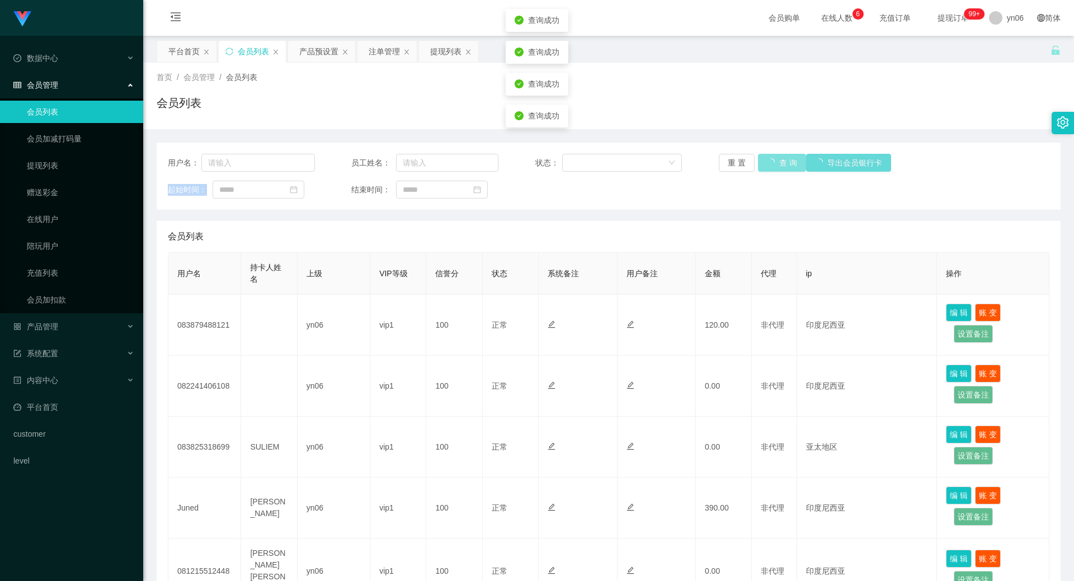
click at [771, 165] on button "查 询" at bounding box center [782, 163] width 48 height 18
click at [772, 165] on button "查 询" at bounding box center [782, 163] width 48 height 18
click at [774, 167] on button "查 询" at bounding box center [782, 163] width 48 height 18
click at [775, 170] on button "查 询" at bounding box center [776, 163] width 36 height 18
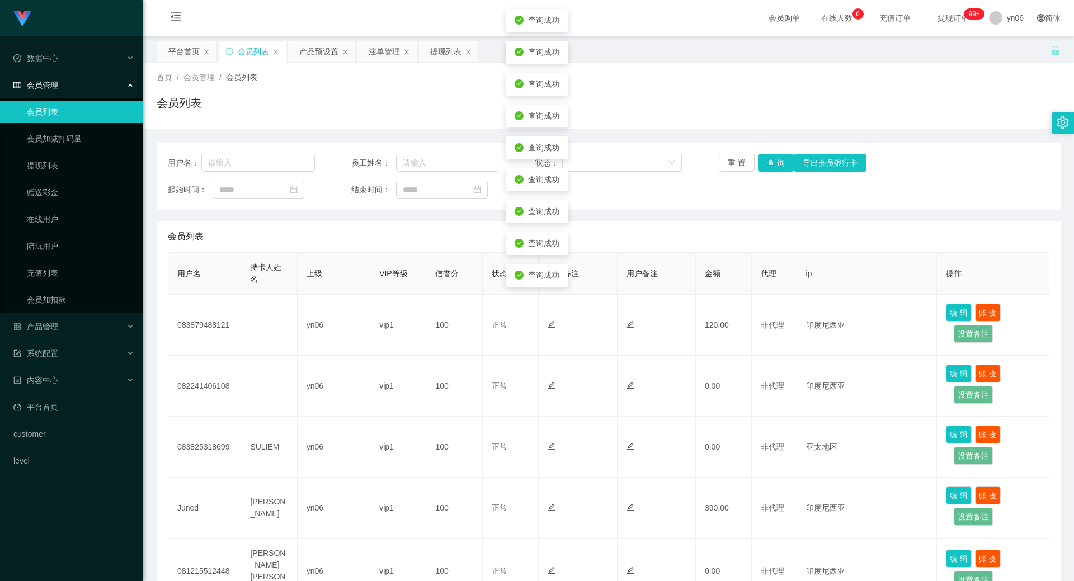
drag, startPoint x: 774, startPoint y: 173, endPoint x: 774, endPoint y: 179, distance: 6.2
click at [774, 179] on div "用户名： 员工姓名： 状态： 重 置 查 询 导出会员银行卡 起始时间： 结束时间：" at bounding box center [609, 176] width 904 height 67
click at [775, 170] on button "查 询" at bounding box center [776, 163] width 36 height 18
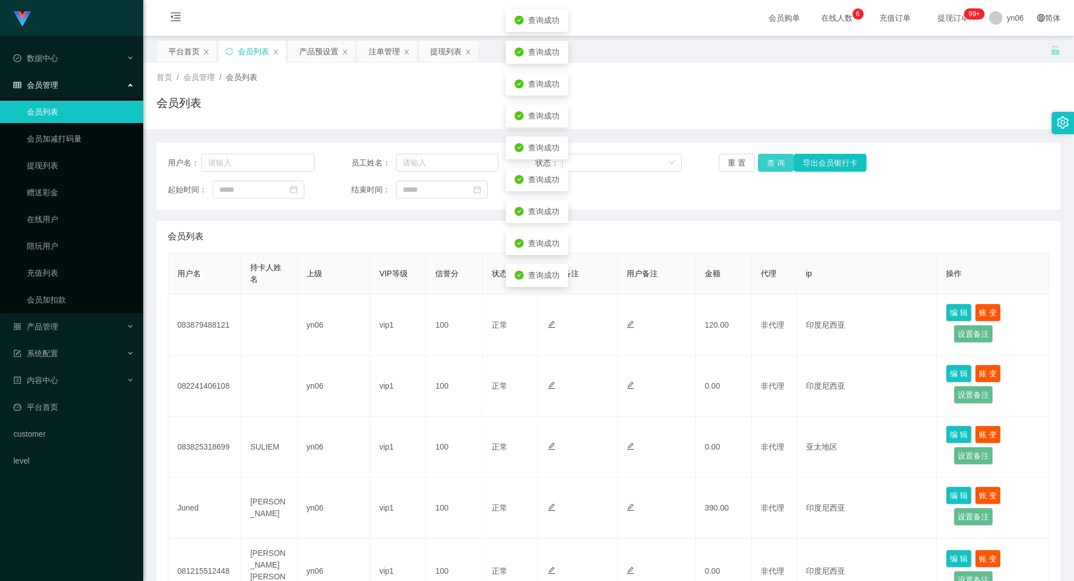
click at [775, 169] on button "查 询" at bounding box center [776, 163] width 36 height 18
click at [774, 171] on button "查 询" at bounding box center [776, 163] width 36 height 18
click at [774, 171] on button "查 询" at bounding box center [782, 163] width 48 height 18
click at [774, 171] on button "查 询" at bounding box center [776, 163] width 36 height 18
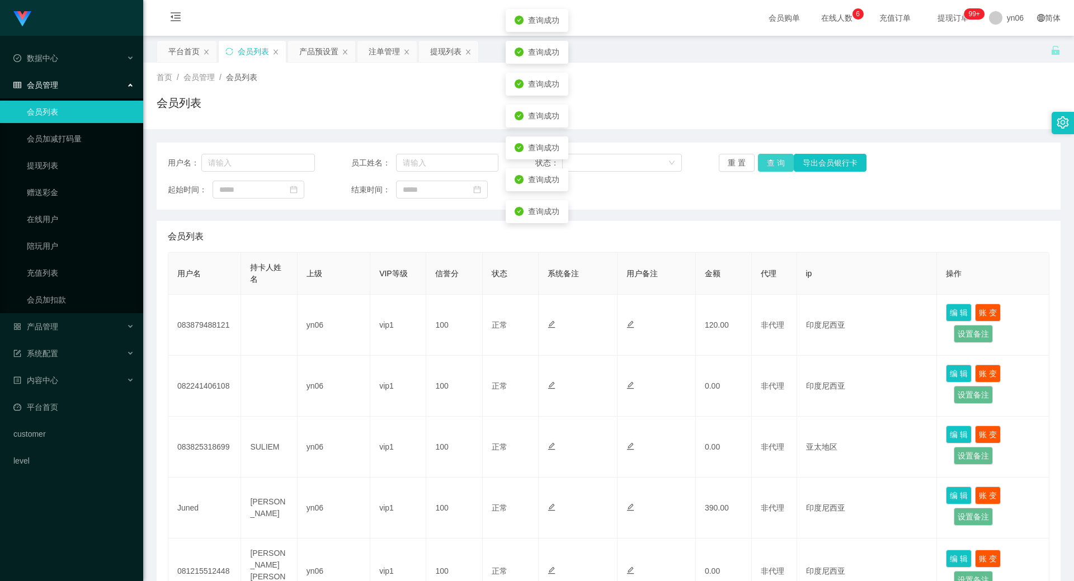
click at [774, 171] on button "查 询" at bounding box center [776, 163] width 36 height 18
click at [774, 162] on button "查 询" at bounding box center [776, 163] width 36 height 18
click at [774, 162] on div "重 置 查 询 导出会员银行卡" at bounding box center [792, 163] width 147 height 18
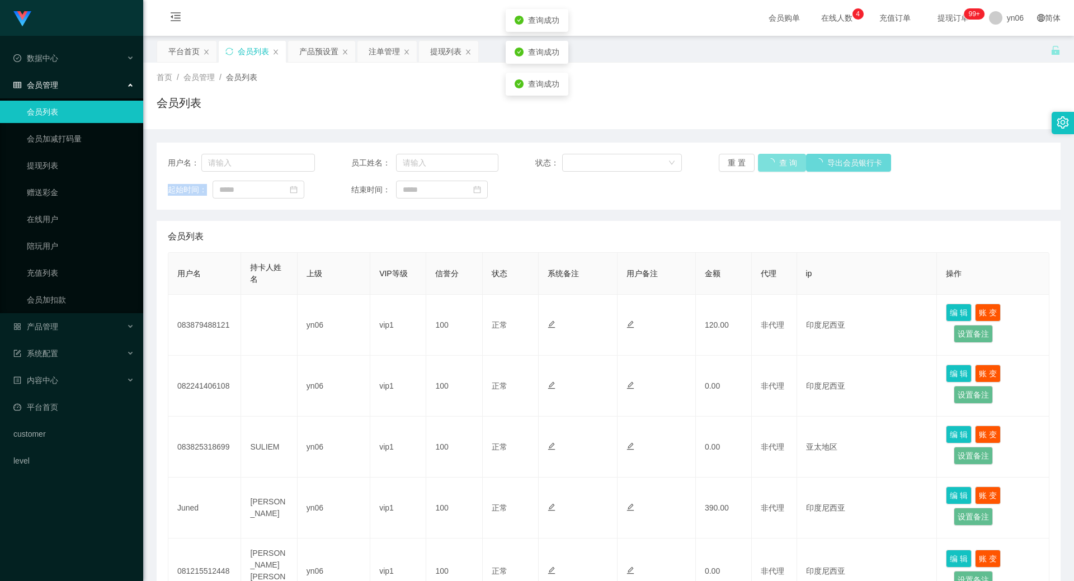
click at [774, 162] on div "重 置 查 询 导出会员银行卡" at bounding box center [792, 163] width 147 height 18
click at [774, 162] on button "查 询" at bounding box center [776, 163] width 36 height 18
click at [774, 162] on div "重 置 查 询 导出会员银行卡" at bounding box center [792, 163] width 147 height 18
click at [774, 162] on button "查 询" at bounding box center [776, 163] width 36 height 18
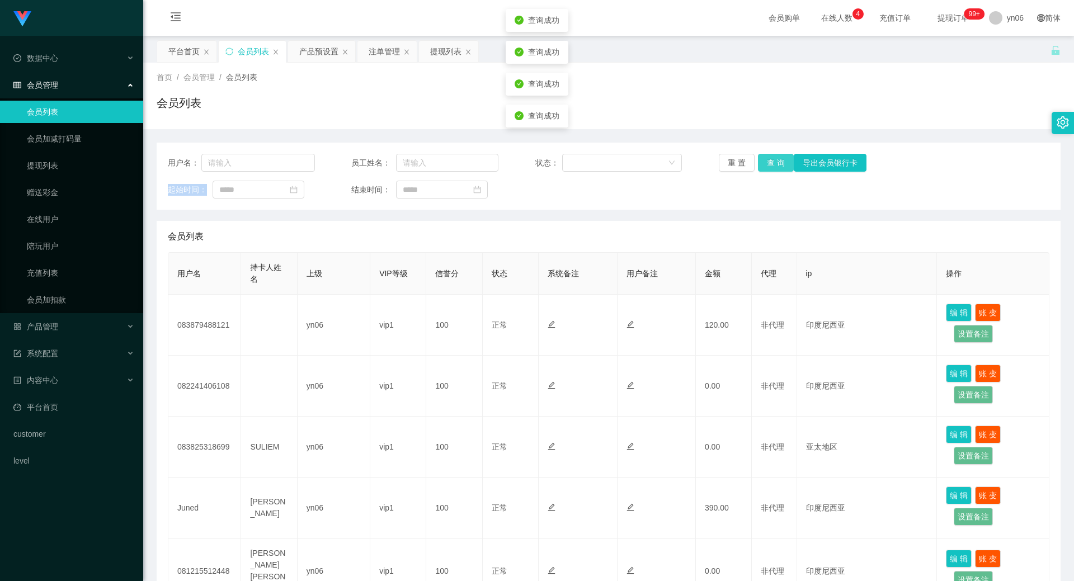
click at [774, 162] on button "查 询" at bounding box center [776, 163] width 36 height 18
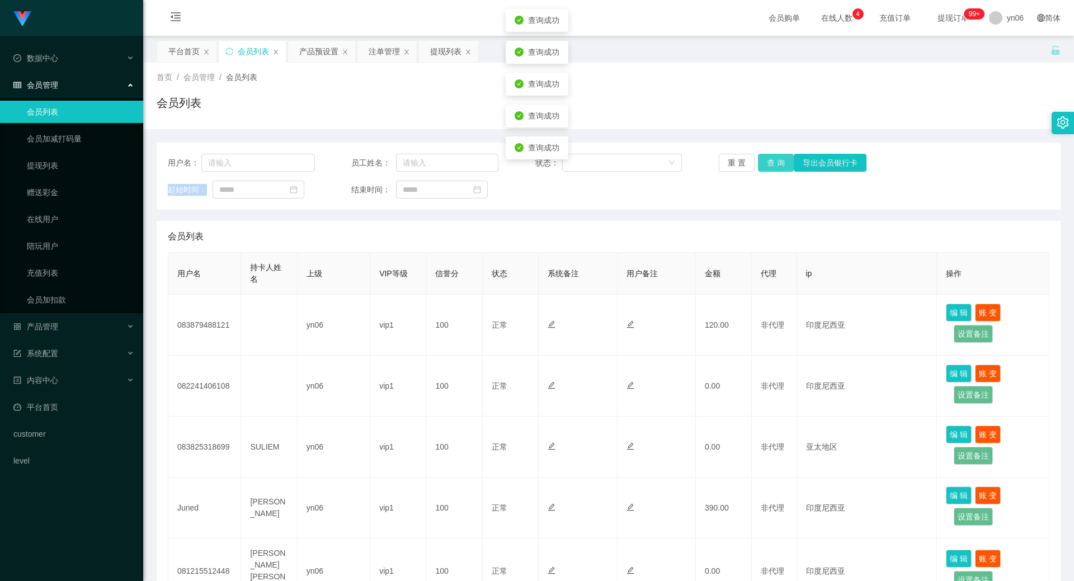
click at [774, 162] on button "查 询" at bounding box center [776, 163] width 36 height 18
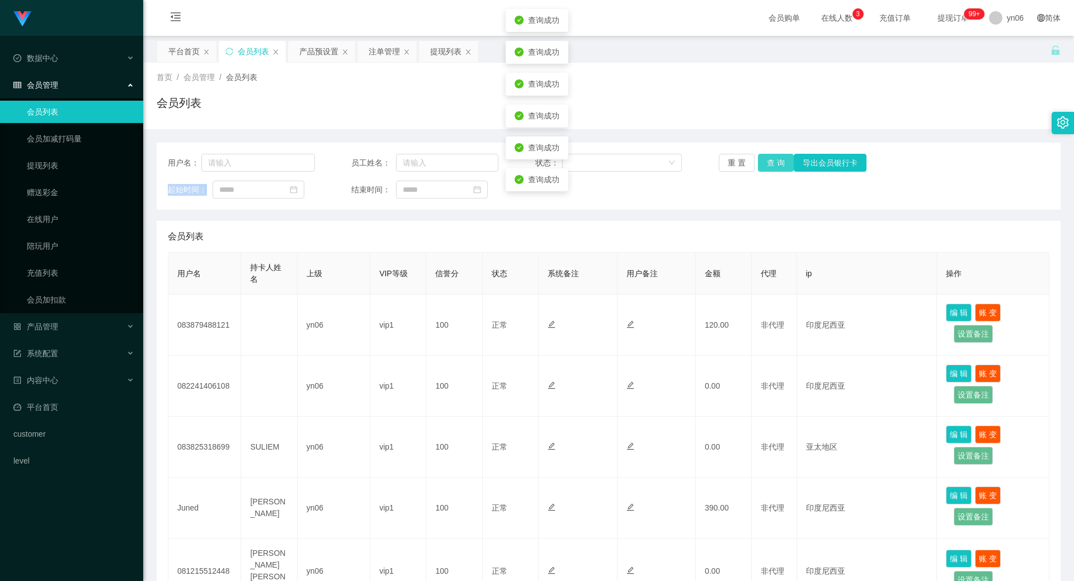
click at [774, 162] on button "查 询" at bounding box center [776, 163] width 36 height 18
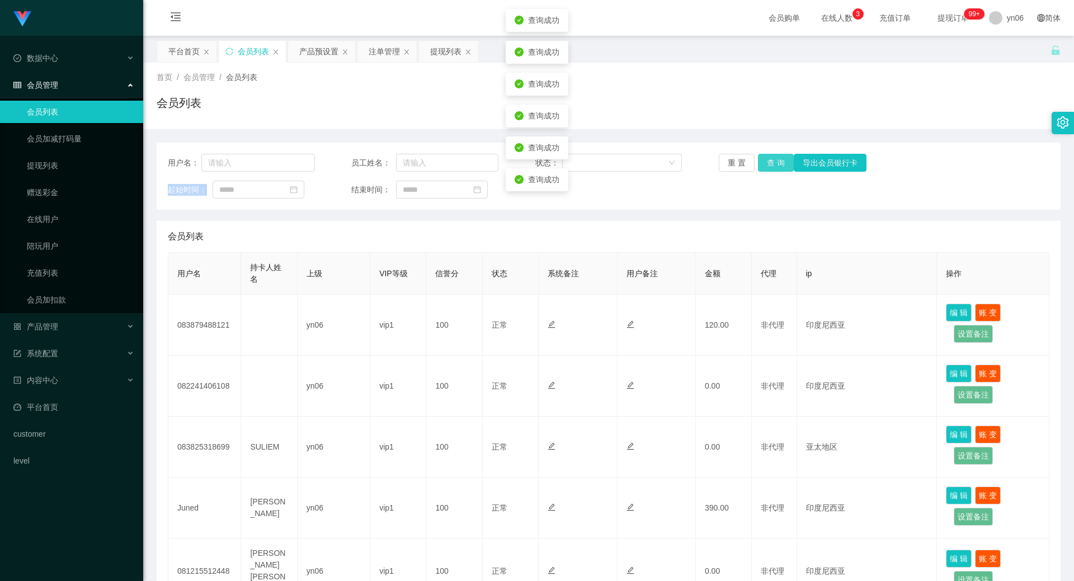
click at [774, 162] on button "查 询" at bounding box center [776, 163] width 36 height 18
click at [775, 162] on button "查 询" at bounding box center [776, 163] width 36 height 18
click at [775, 163] on button "查 询" at bounding box center [776, 163] width 36 height 18
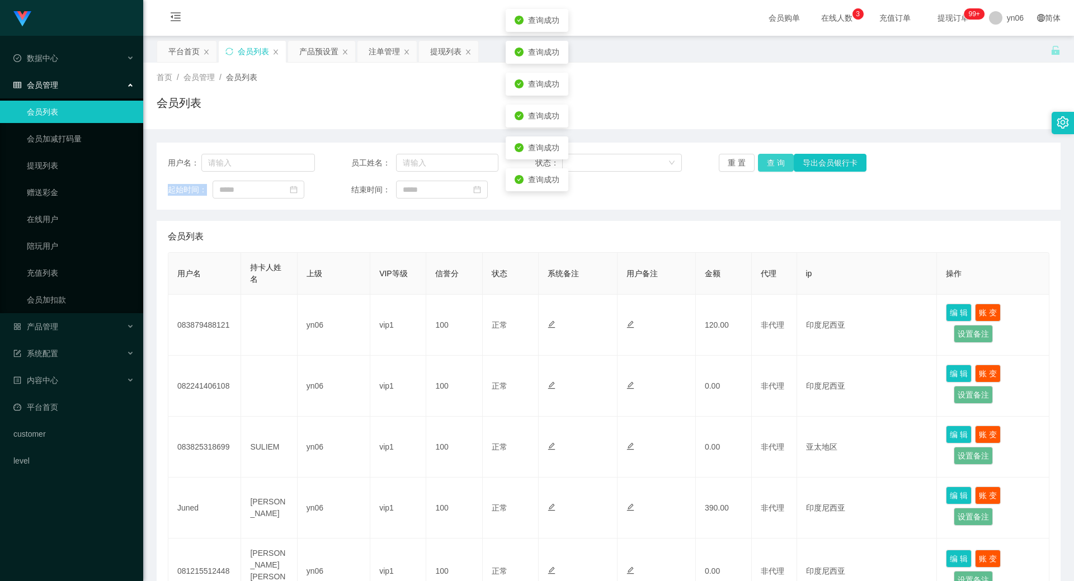
click at [775, 163] on button "查 询" at bounding box center [776, 163] width 36 height 18
click at [776, 163] on button "查 询" at bounding box center [776, 163] width 36 height 18
click at [773, 154] on button "查 询" at bounding box center [776, 163] width 36 height 18
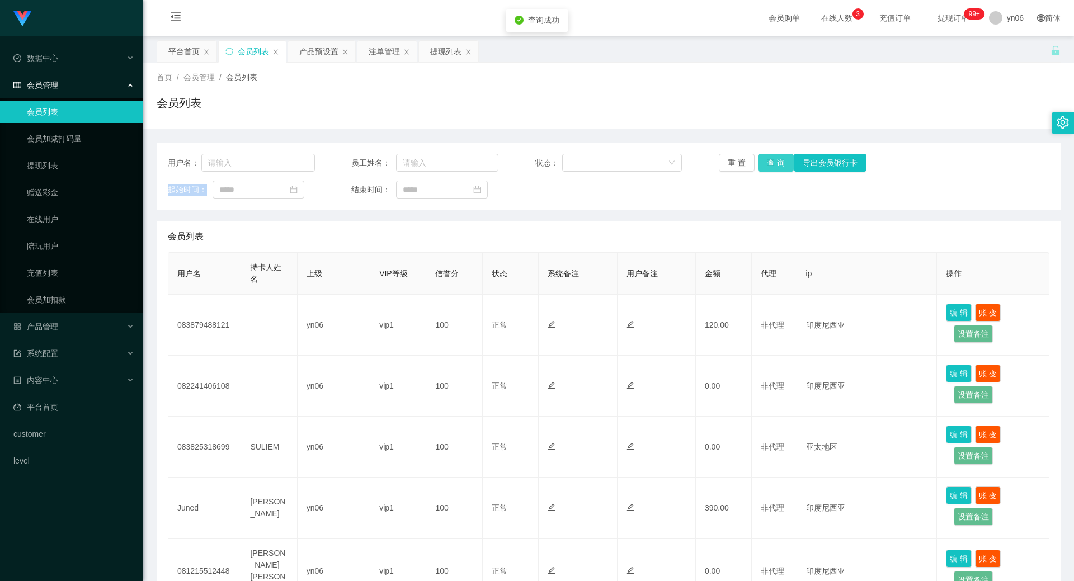
click at [773, 154] on button "查 询" at bounding box center [776, 163] width 36 height 18
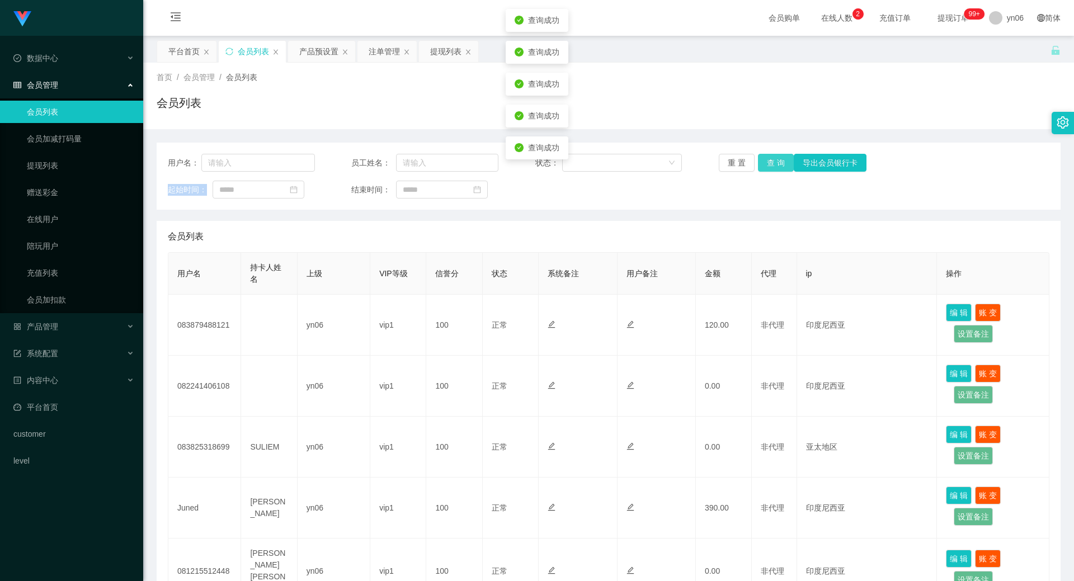
click at [773, 154] on button "查 询" at bounding box center [776, 163] width 36 height 18
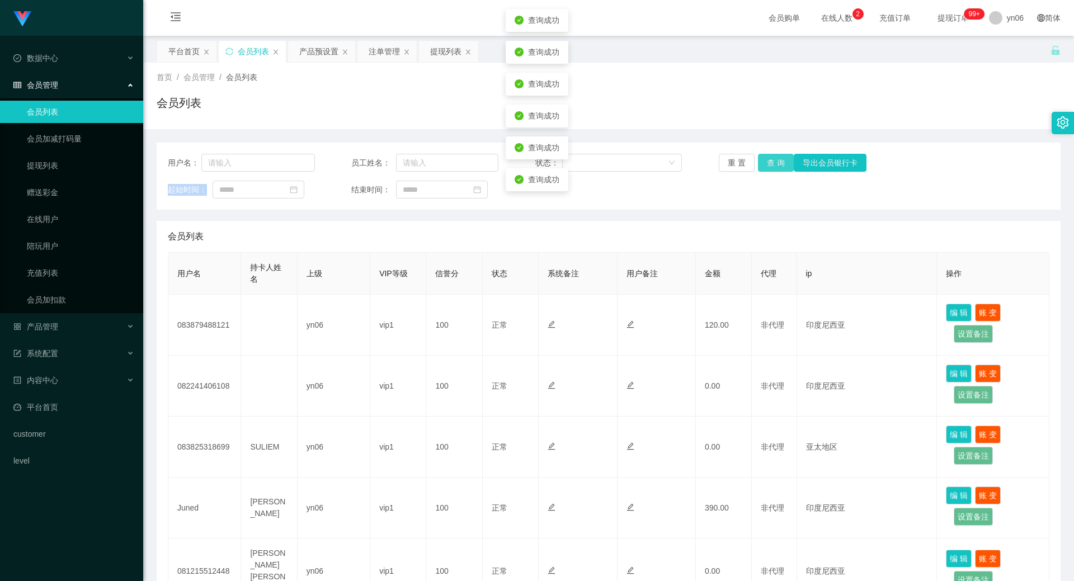
click at [773, 154] on button "查 询" at bounding box center [776, 163] width 36 height 18
click at [773, 154] on div "重 置 查 询 导出会员银行卡" at bounding box center [792, 163] width 147 height 18
click at [773, 154] on button "查 询" at bounding box center [776, 163] width 36 height 18
click at [783, 167] on button "查 询" at bounding box center [776, 163] width 36 height 18
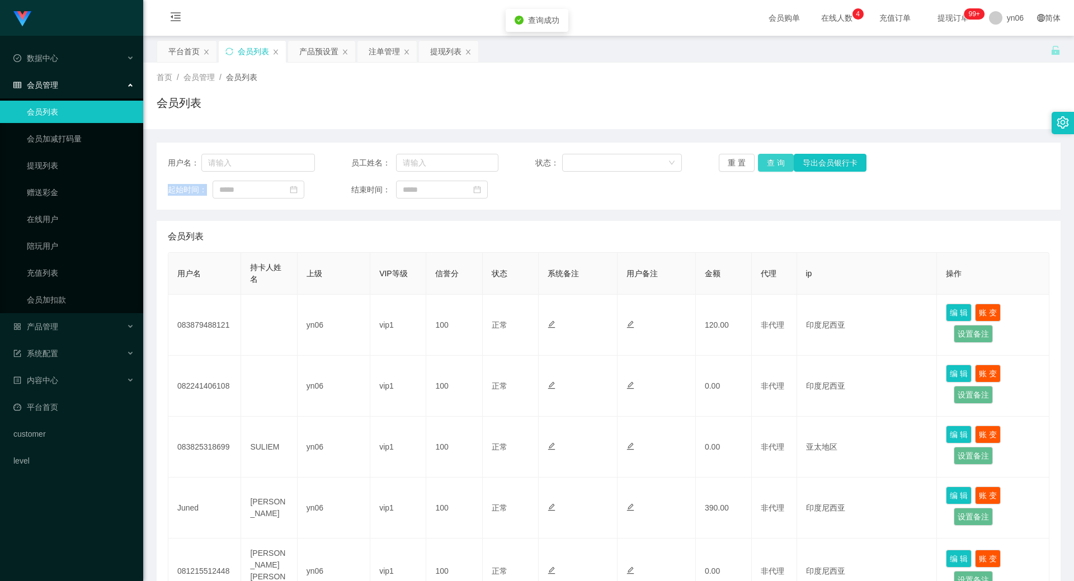
click at [776, 164] on button "查 询" at bounding box center [776, 163] width 36 height 18
click at [776, 164] on div "重 置 查 询 导出会员银行卡" at bounding box center [792, 163] width 147 height 18
click at [776, 164] on button "查 询" at bounding box center [776, 163] width 36 height 18
click at [776, 164] on div "重 置 查 询 导出会员银行卡" at bounding box center [792, 163] width 147 height 18
click at [776, 164] on button "查 询" at bounding box center [782, 163] width 48 height 18
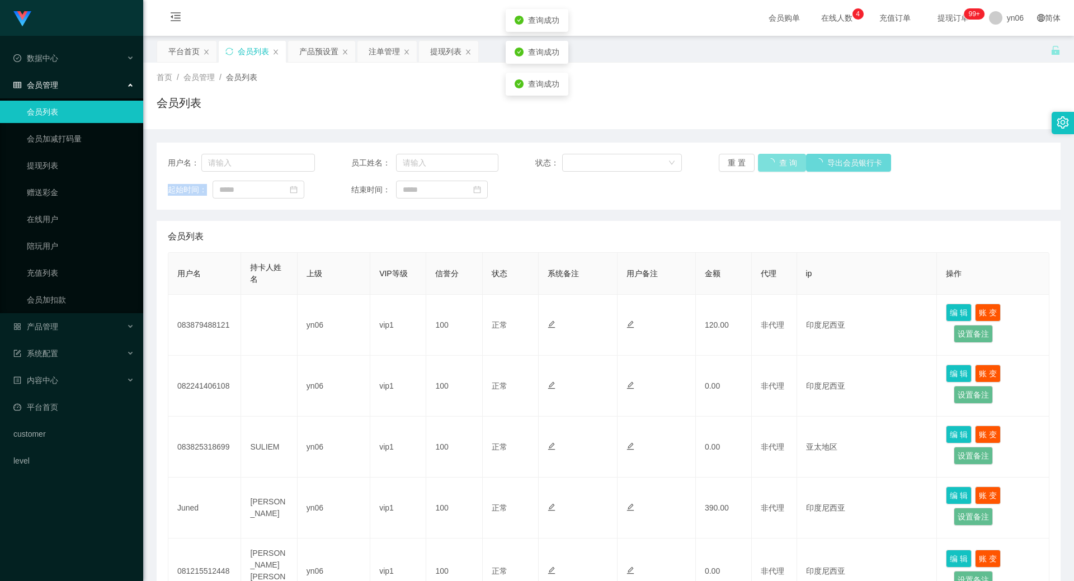
click at [776, 164] on div "重 置 查 询 导出会员银行卡" at bounding box center [792, 163] width 147 height 18
click at [776, 164] on button "查 询" at bounding box center [776, 163] width 36 height 18
click at [776, 164] on div "重 置 查 询 导出会员银行卡" at bounding box center [792, 163] width 147 height 18
click at [776, 164] on button "查 询" at bounding box center [782, 163] width 48 height 18
click at [776, 164] on div "重 置 查 询 导出会员银行卡" at bounding box center [792, 163] width 147 height 18
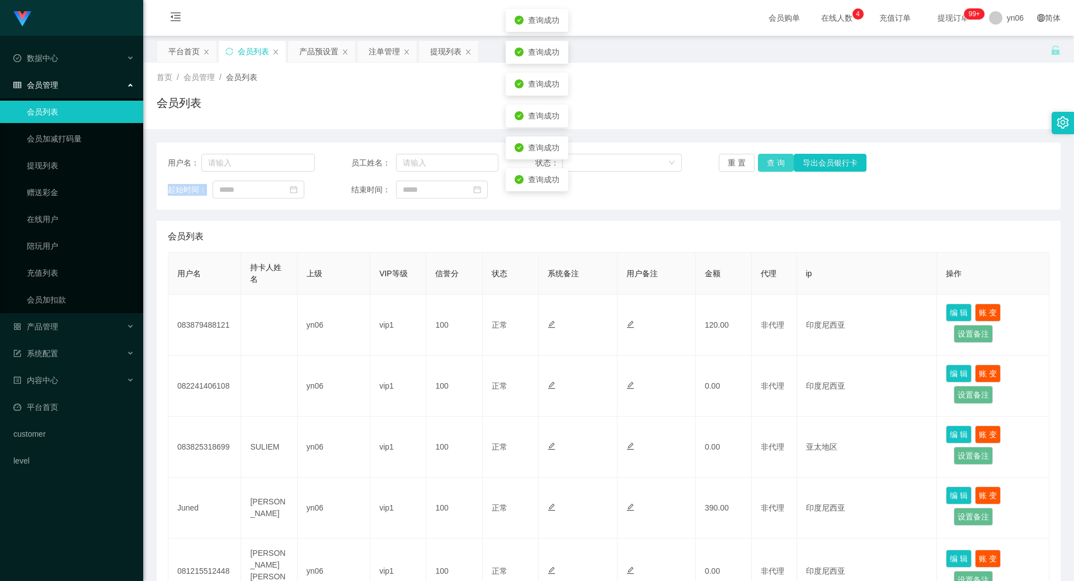
click at [776, 164] on button "查 询" at bounding box center [776, 163] width 36 height 18
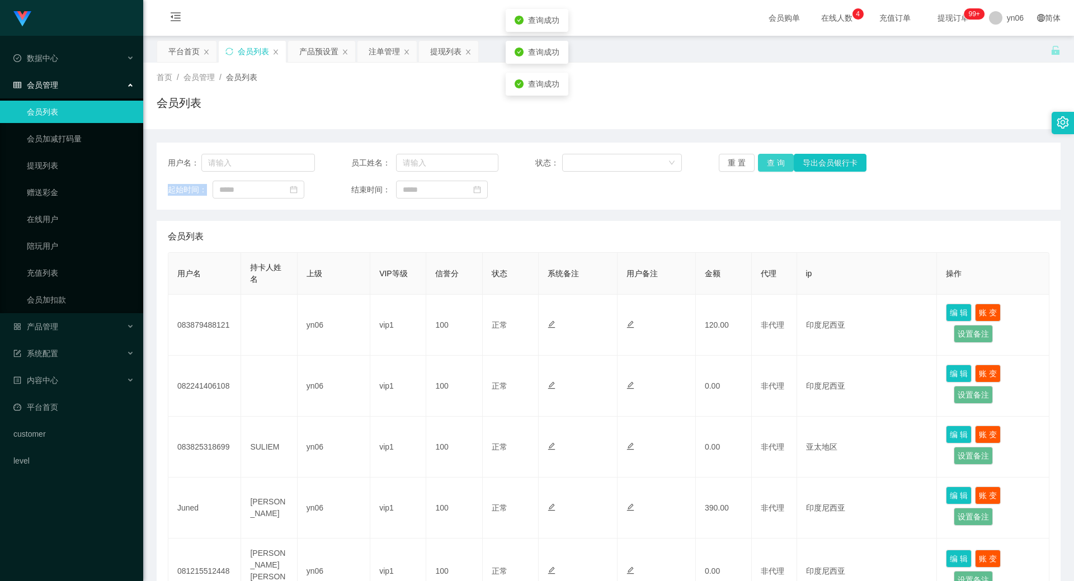
click at [776, 163] on button "查 询" at bounding box center [776, 163] width 36 height 18
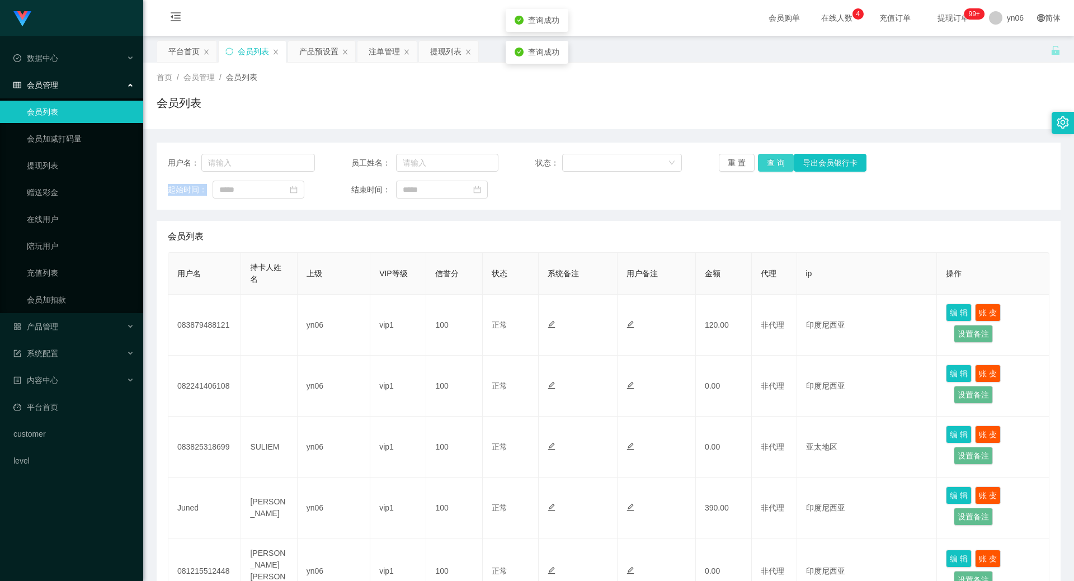
click at [776, 163] on button "查 询" at bounding box center [776, 163] width 36 height 18
click at [767, 133] on div "用户名： 员工姓名： 状态： 重 置 查 询 导出会员银行卡 起始时间： 结束时间： 会员列表 用户名 持卡人姓名 上级 VIP等级 信誉分 状态 系统备注 …" at bounding box center [609, 537] width 904 height 816
click at [774, 160] on button "查 询" at bounding box center [776, 163] width 36 height 18
click at [774, 160] on div "重 置 查 询 导出会员银行卡" at bounding box center [792, 163] width 147 height 18
click at [774, 160] on button "查 询" at bounding box center [776, 163] width 36 height 18
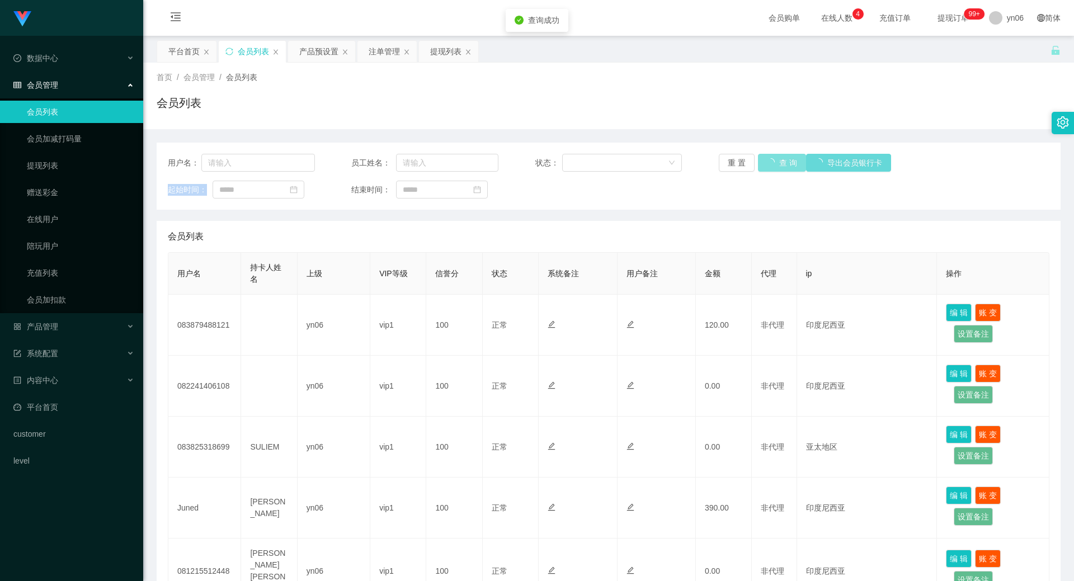
click at [774, 160] on div "重 置 查 询 导出会员银行卡" at bounding box center [792, 163] width 147 height 18
click at [774, 160] on button "查 询" at bounding box center [776, 163] width 36 height 18
click at [770, 159] on button "查 询" at bounding box center [776, 163] width 36 height 18
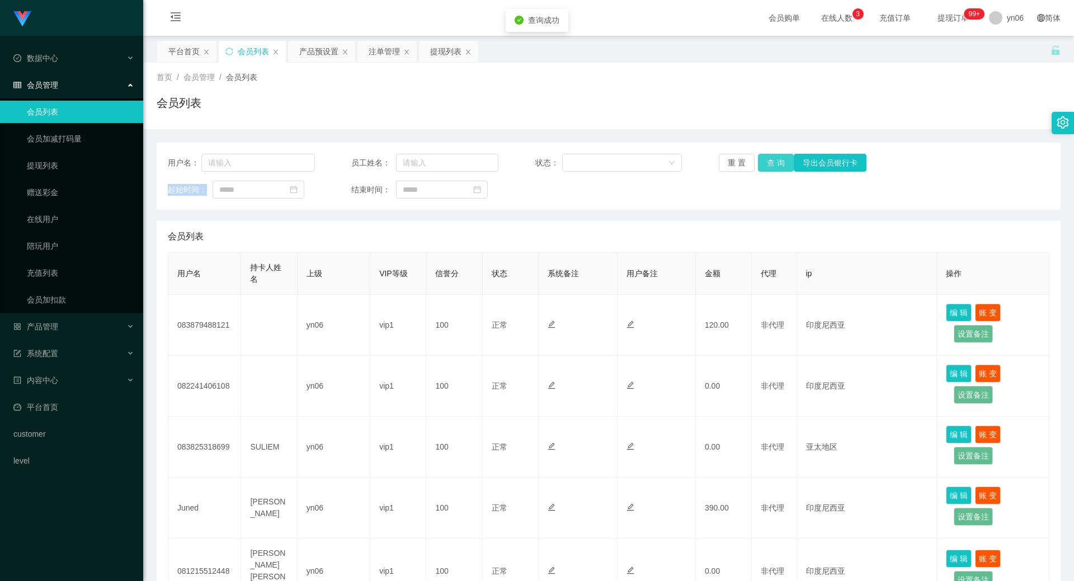
click at [770, 159] on button "查 询" at bounding box center [776, 163] width 36 height 18
click at [770, 157] on button "查 询" at bounding box center [776, 163] width 36 height 18
click at [769, 157] on button "查 询" at bounding box center [776, 163] width 36 height 18
click at [768, 153] on div "用户名： 员工姓名： 状态： 重 置 查 询 导出会员银行卡 起始时间： 结束时间：" at bounding box center [609, 176] width 904 height 67
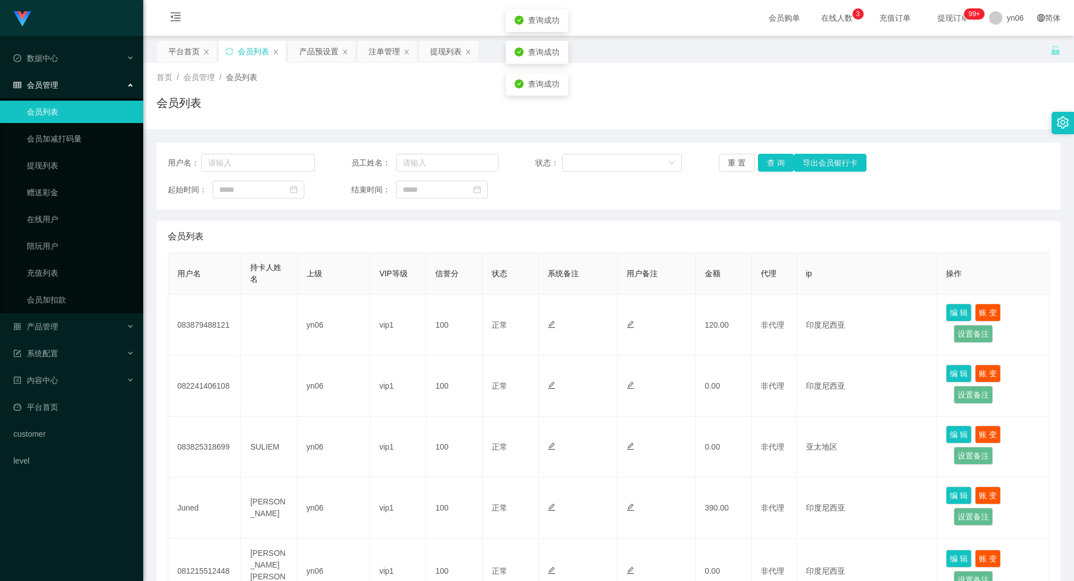
click at [768, 153] on div "用户名： 员工姓名： 状态： 重 置 查 询 导出会员银行卡 起始时间： 结束时间：" at bounding box center [609, 176] width 904 height 67
click at [768, 162] on button "查 询" at bounding box center [776, 163] width 36 height 18
click at [774, 163] on button "查 询" at bounding box center [776, 163] width 36 height 18
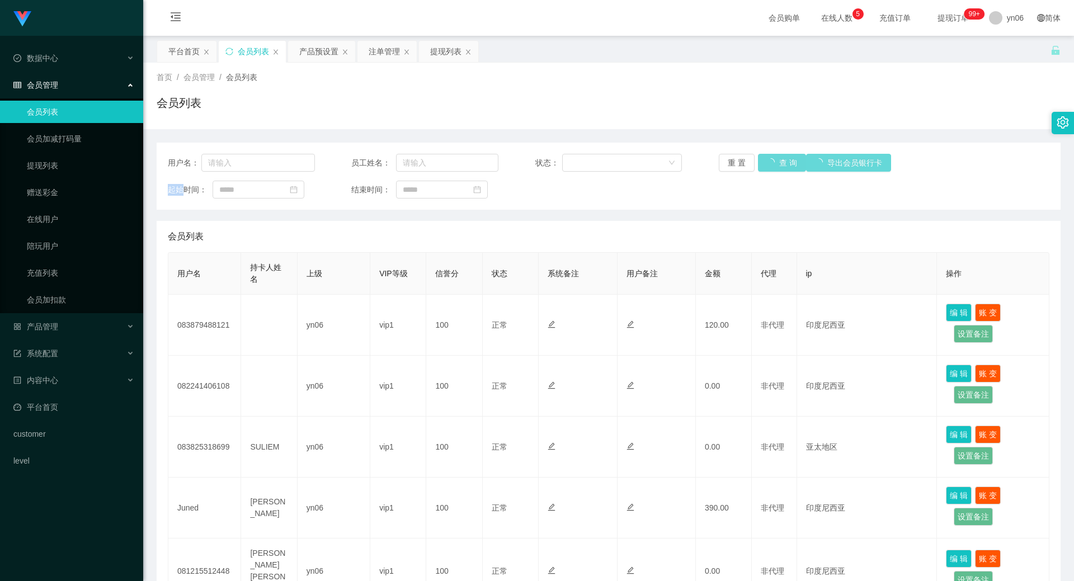
click at [773, 164] on div "重 置 查 询 导出会员银行卡" at bounding box center [792, 163] width 147 height 18
click at [773, 164] on button "查 询" at bounding box center [782, 163] width 48 height 18
click at [773, 164] on div "重 置 查 询 导出会员银行卡" at bounding box center [792, 163] width 147 height 18
click at [773, 164] on button "查 询" at bounding box center [776, 163] width 36 height 18
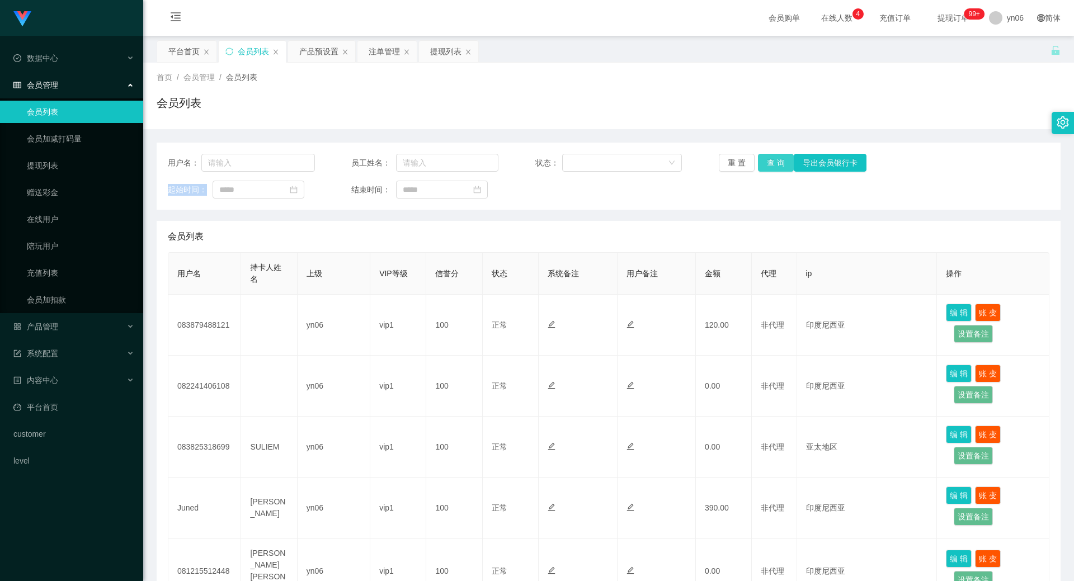
click at [770, 157] on button "查 询" at bounding box center [776, 163] width 36 height 18
click at [770, 157] on button "查 询" at bounding box center [782, 163] width 48 height 18
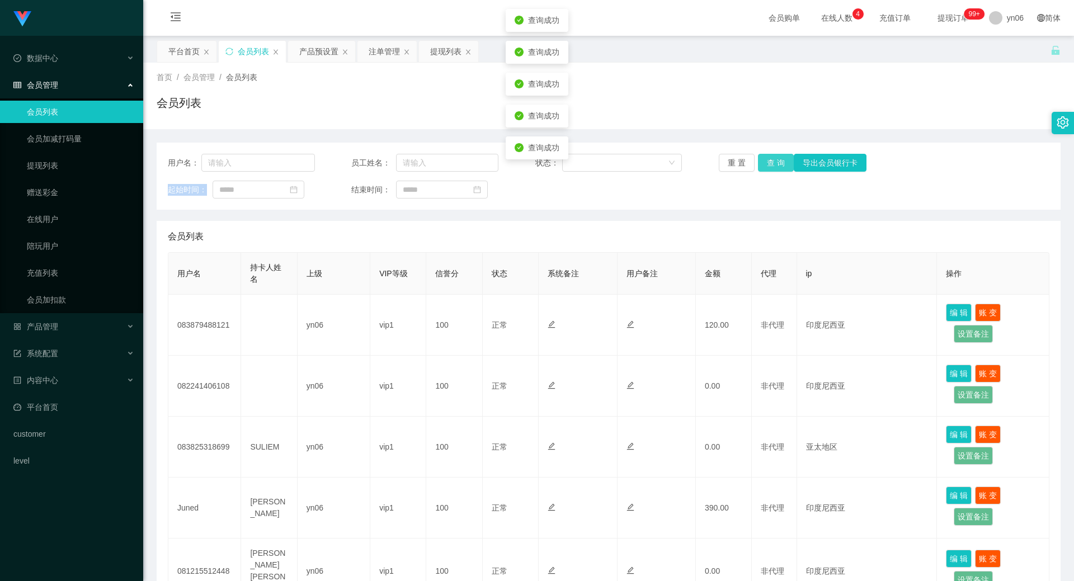
click at [770, 157] on div "重 置 查 询 导出会员银行卡" at bounding box center [792, 163] width 147 height 18
click at [770, 157] on button "查 询" at bounding box center [776, 163] width 36 height 18
click at [768, 161] on button "查 询" at bounding box center [776, 163] width 36 height 18
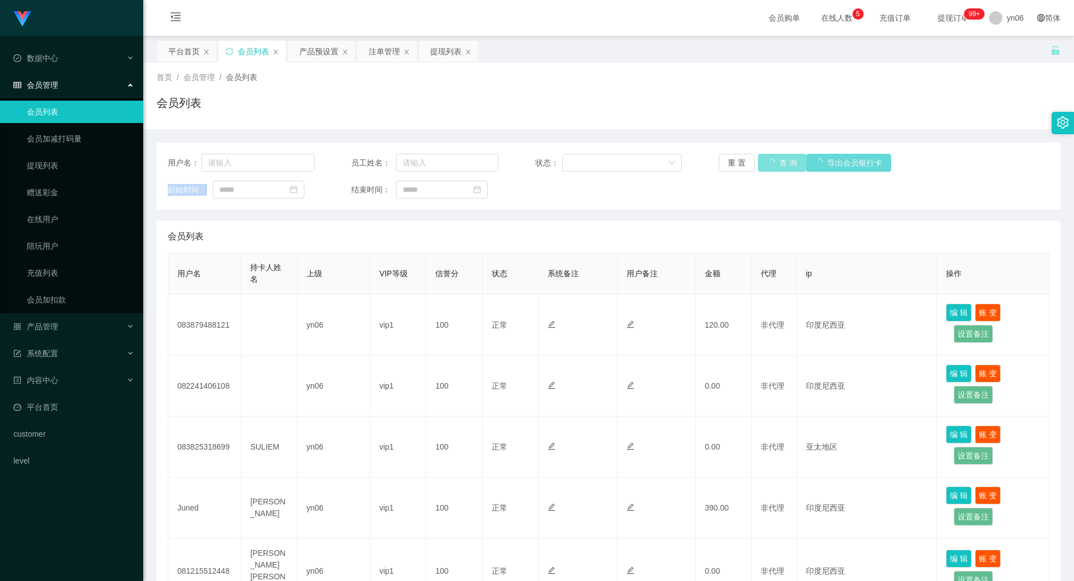
click at [768, 161] on div "重 置 查 询 导出会员银行卡" at bounding box center [792, 163] width 147 height 18
click at [768, 161] on button "查 询" at bounding box center [782, 163] width 48 height 18
click at [768, 161] on div "重 置 查 询 导出会员银行卡" at bounding box center [792, 163] width 147 height 18
click at [768, 161] on button "查 询" at bounding box center [782, 163] width 48 height 18
click at [768, 164] on button "查 询" at bounding box center [782, 163] width 48 height 18
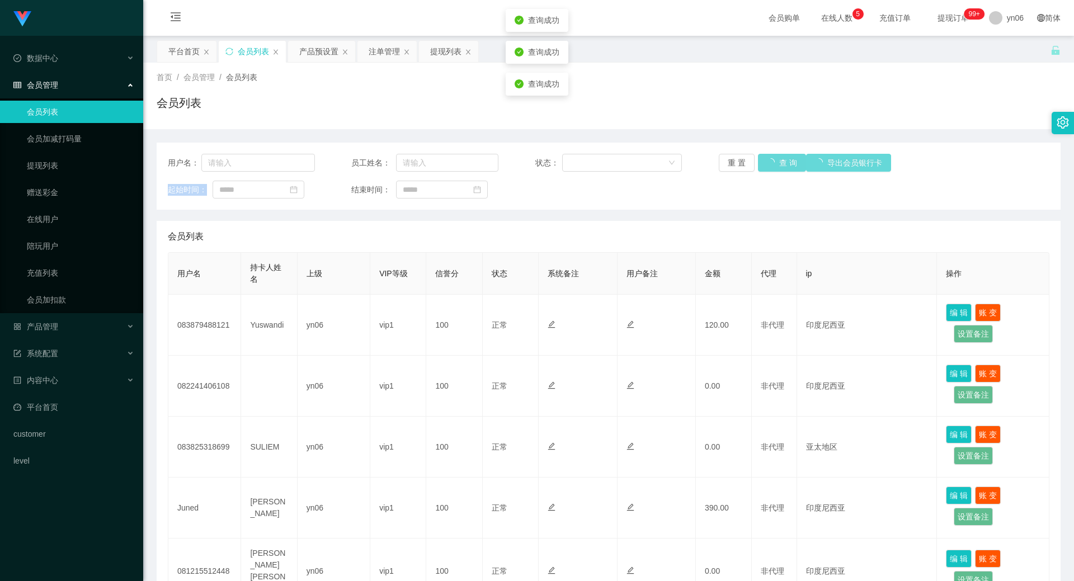
click at [768, 164] on div "重 置 查 询 导出会员银行卡" at bounding box center [792, 163] width 147 height 18
click at [768, 164] on button "查 询" at bounding box center [776, 163] width 36 height 18
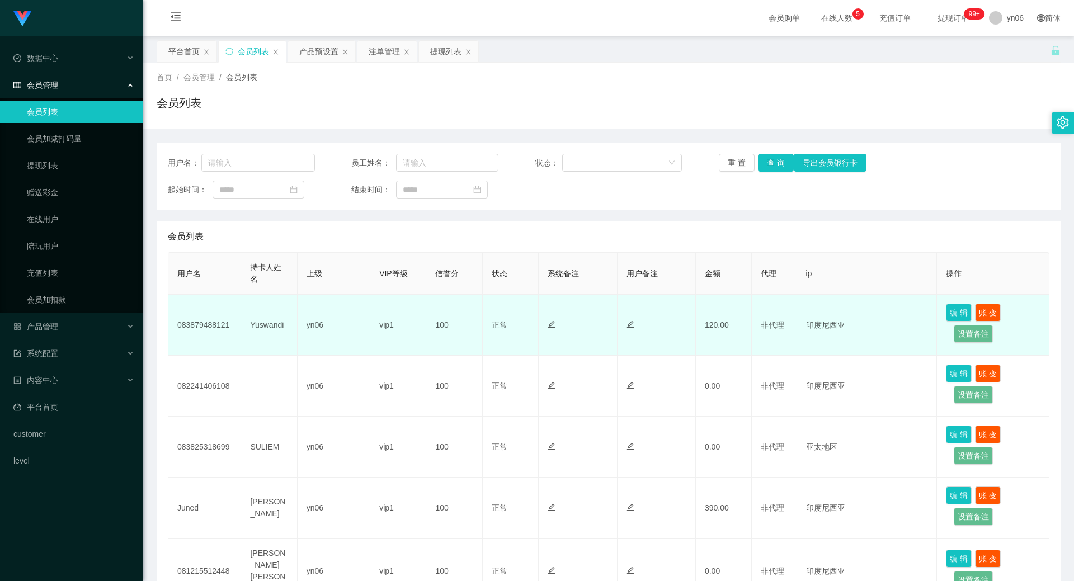
click at [205, 316] on td "083879488121" at bounding box center [204, 325] width 73 height 61
copy td "083879488121"
click at [263, 323] on td "Yuswandi" at bounding box center [269, 325] width 56 height 61
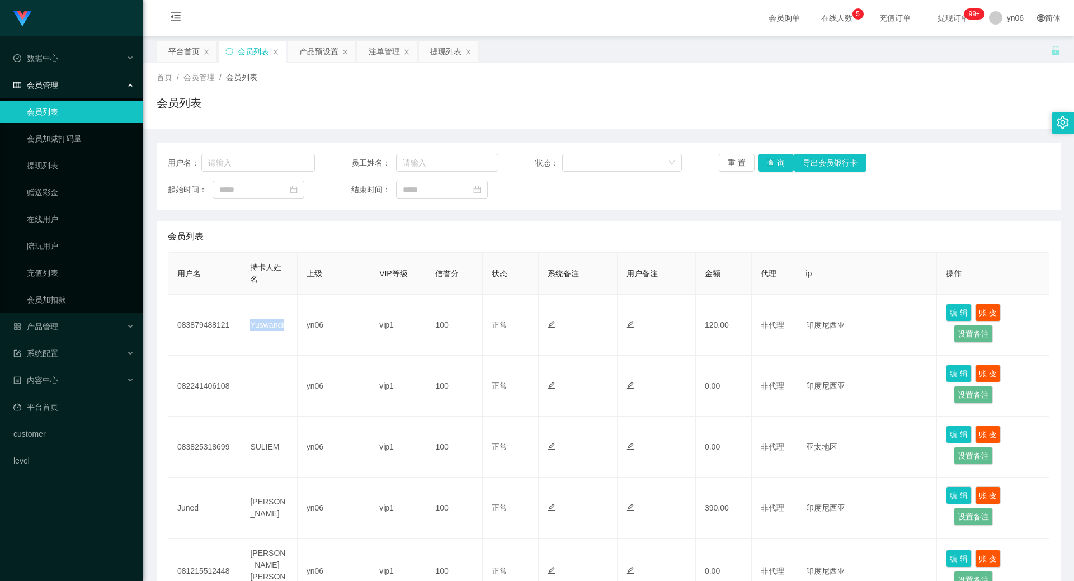
copy td "Yuswandi"
click at [768, 165] on button "查 询" at bounding box center [776, 163] width 36 height 18
click at [768, 165] on div "重 置 查 询 导出会员银行卡" at bounding box center [792, 163] width 147 height 18
click at [768, 165] on button "查 询" at bounding box center [776, 163] width 36 height 18
click at [768, 165] on div "重 置 查 询 导出会员银行卡" at bounding box center [792, 163] width 147 height 18
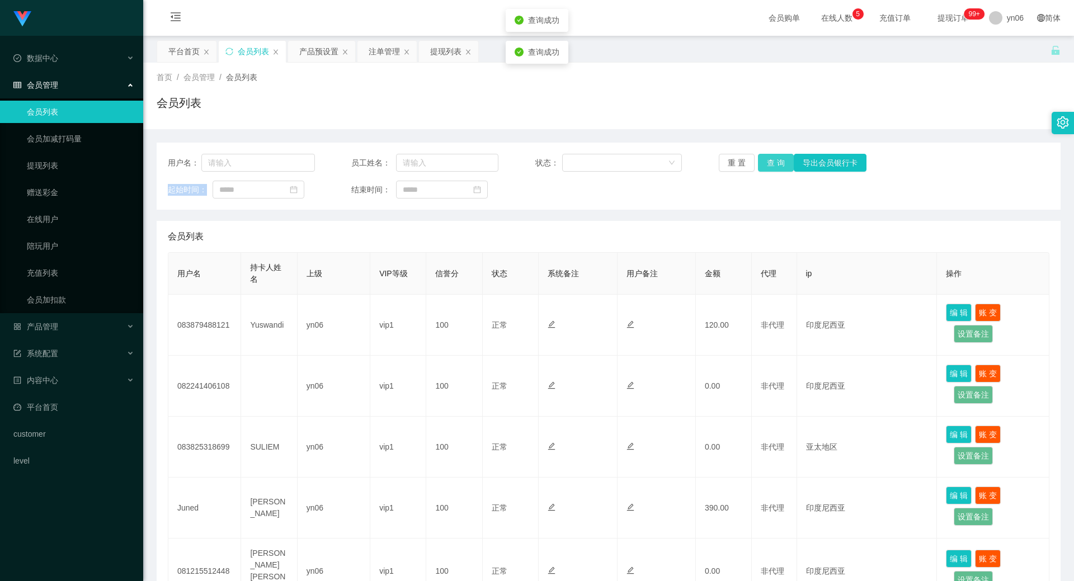
click at [768, 165] on button "查 询" at bounding box center [776, 163] width 36 height 18
click at [764, 161] on button "查 询" at bounding box center [776, 163] width 36 height 18
click at [764, 161] on div "重 置 查 询 导出会员银行卡" at bounding box center [792, 163] width 147 height 18
click at [764, 161] on button "查 询" at bounding box center [776, 163] width 36 height 18
click at [764, 161] on div "重 置 查 询 导出会员银行卡" at bounding box center [792, 163] width 147 height 18
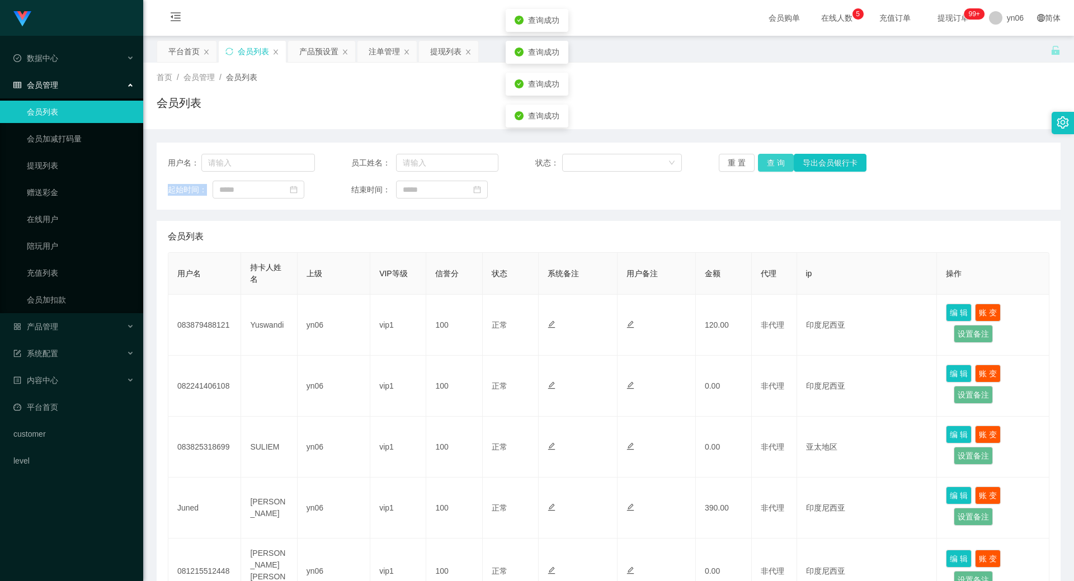
click at [764, 161] on button "查 询" at bounding box center [776, 163] width 36 height 18
click at [764, 161] on div "重 置 查 询 导出会员银行卡" at bounding box center [792, 163] width 147 height 18
click at [764, 161] on button "查 询" at bounding box center [782, 163] width 48 height 18
click at [764, 161] on div "重 置 查 询 导出会员银行卡" at bounding box center [792, 163] width 147 height 18
click at [764, 161] on button "查 询" at bounding box center [776, 163] width 36 height 18
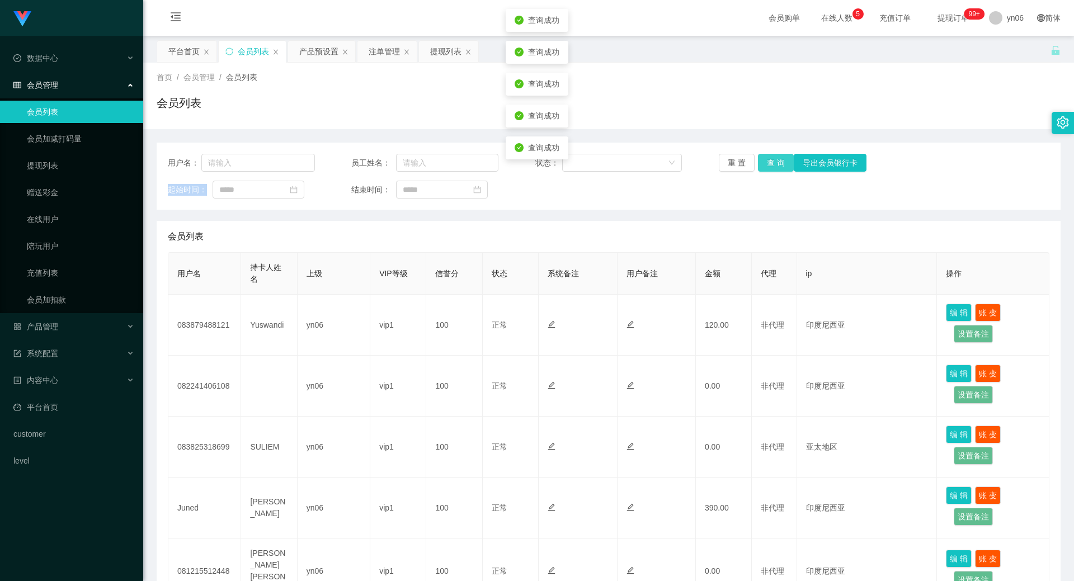
click at [764, 161] on div "重 置 查 询 导出会员银行卡" at bounding box center [792, 163] width 147 height 18
click at [764, 161] on button "查 询" at bounding box center [776, 163] width 36 height 18
click at [764, 161] on div "重 置 查 询 导出会员银行卡" at bounding box center [792, 163] width 147 height 18
click at [764, 161] on button "查 询" at bounding box center [776, 163] width 36 height 18
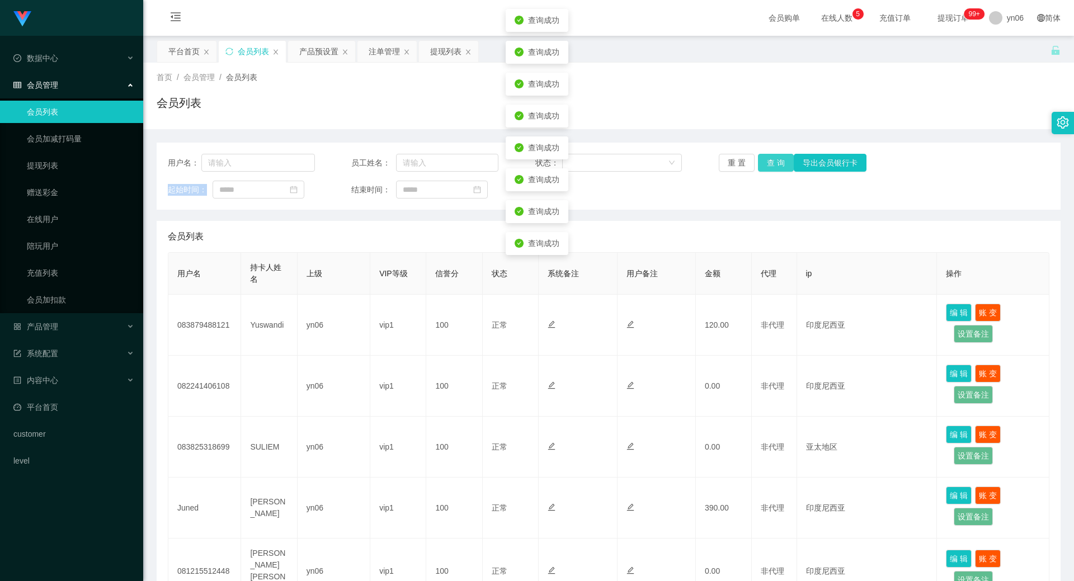
click at [764, 161] on button "查 询" at bounding box center [776, 163] width 36 height 18
click at [769, 154] on button "查 询" at bounding box center [776, 163] width 36 height 18
click at [777, 160] on button "查 询" at bounding box center [776, 163] width 36 height 18
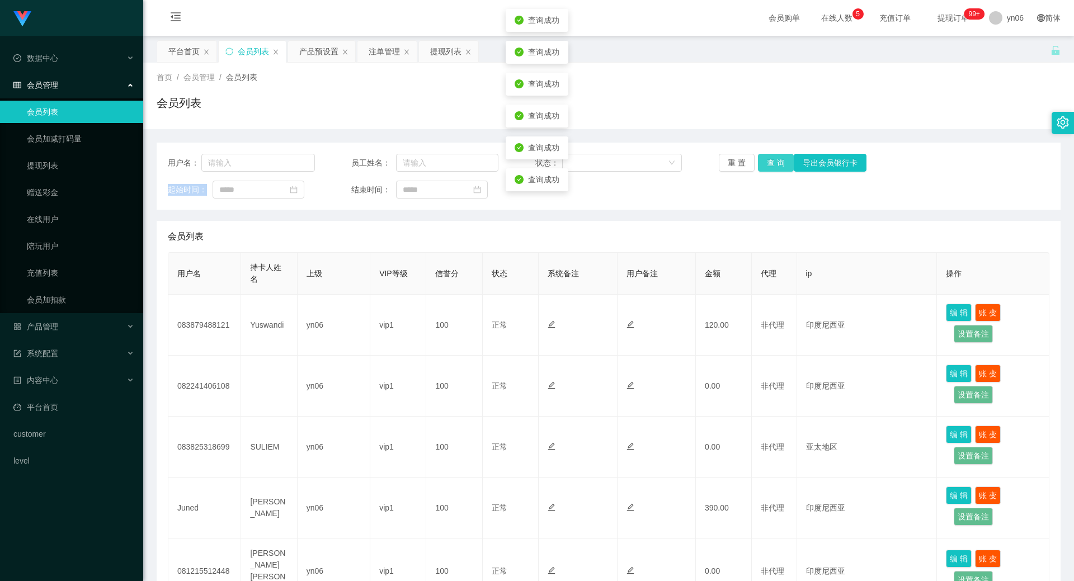
click at [777, 160] on button "查 询" at bounding box center [776, 163] width 36 height 18
click at [778, 158] on button "查 询" at bounding box center [776, 163] width 36 height 18
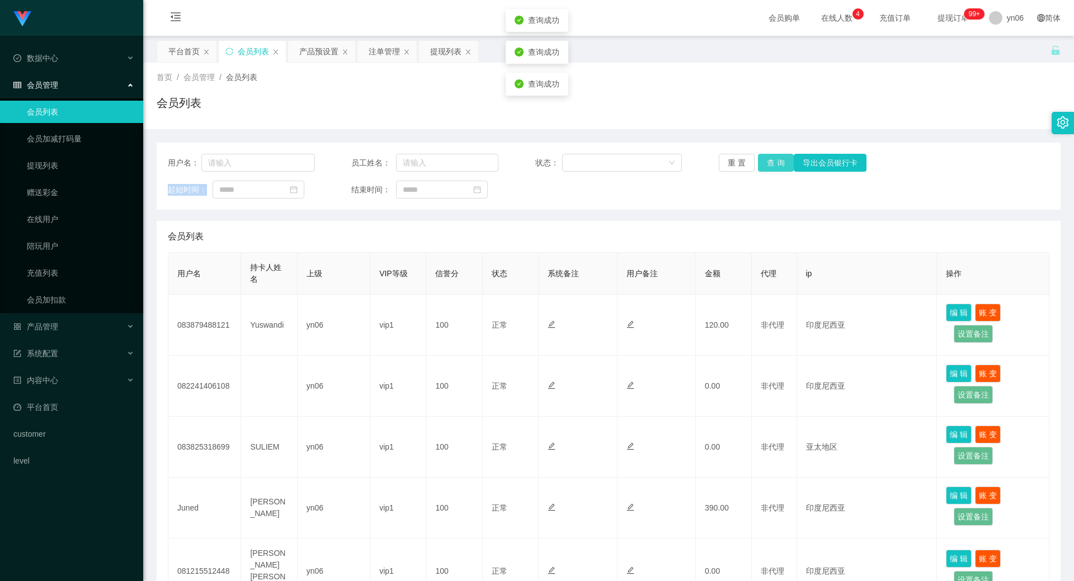
click at [778, 158] on button "查 询" at bounding box center [776, 163] width 36 height 18
click at [778, 158] on div "重 置 查 询 导出会员银行卡" at bounding box center [792, 163] width 147 height 18
click at [778, 158] on button "查 询" at bounding box center [776, 163] width 36 height 18
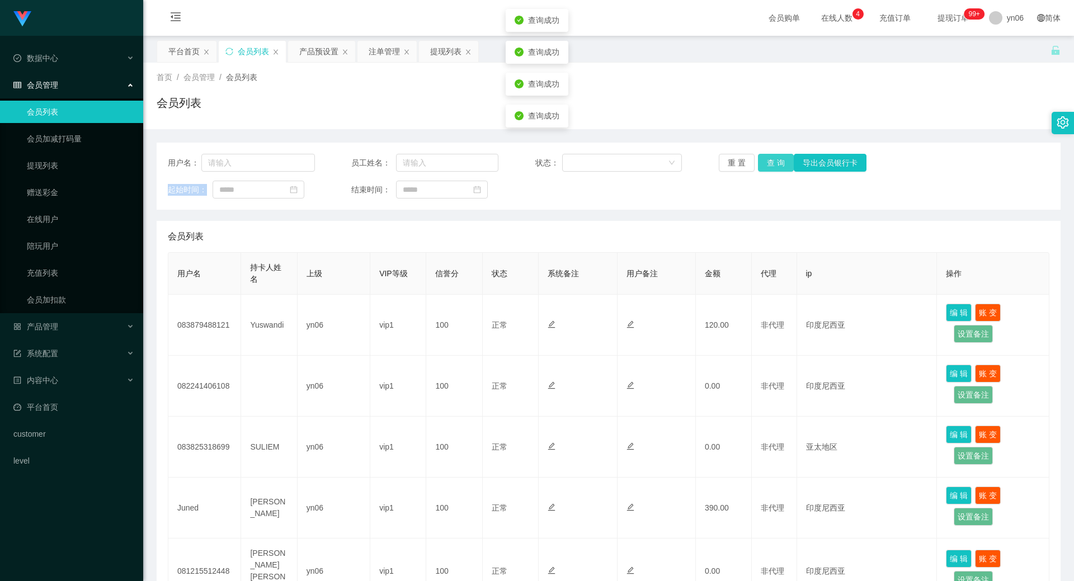
click at [778, 158] on div "重 置 查 询 导出会员银行卡" at bounding box center [792, 163] width 147 height 18
click at [778, 158] on button "查 询" at bounding box center [776, 163] width 36 height 18
click at [778, 158] on div "重 置 查 询 导出会员银行卡" at bounding box center [792, 163] width 147 height 18
click at [778, 158] on button "查 询" at bounding box center [776, 163] width 36 height 18
click at [778, 158] on div "重 置 查 询 导出会员银行卡" at bounding box center [792, 163] width 147 height 18
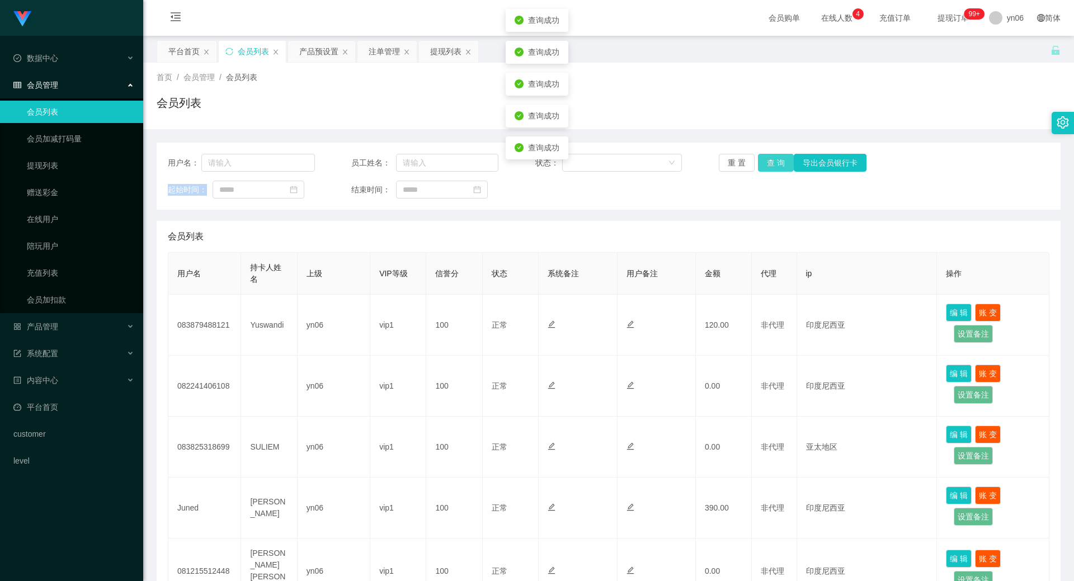
click at [778, 158] on button "查 询" at bounding box center [776, 163] width 36 height 18
click at [776, 160] on button "查 询" at bounding box center [776, 163] width 36 height 18
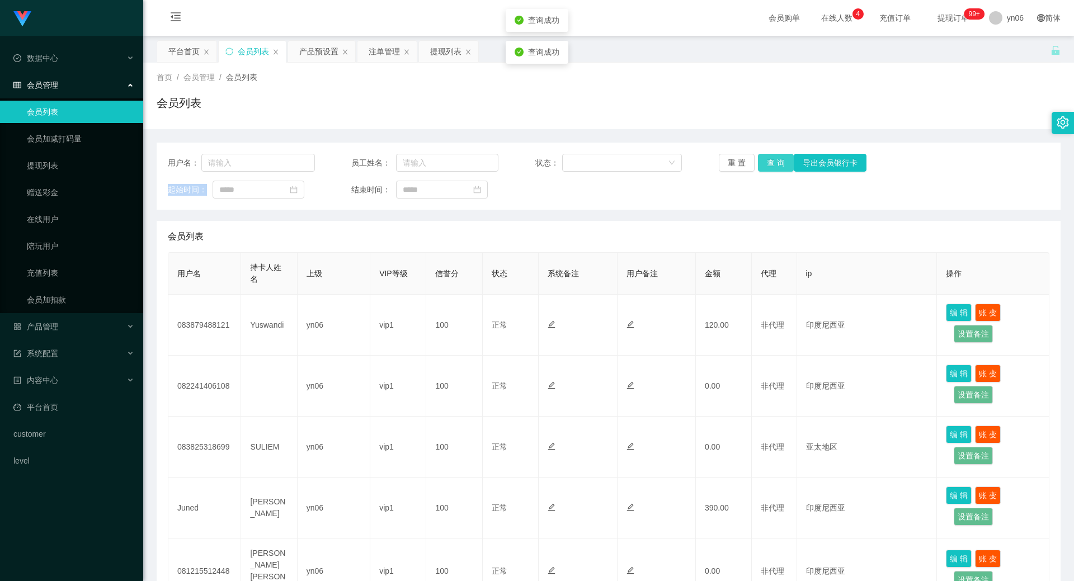
click at [777, 155] on button "查 询" at bounding box center [776, 163] width 36 height 18
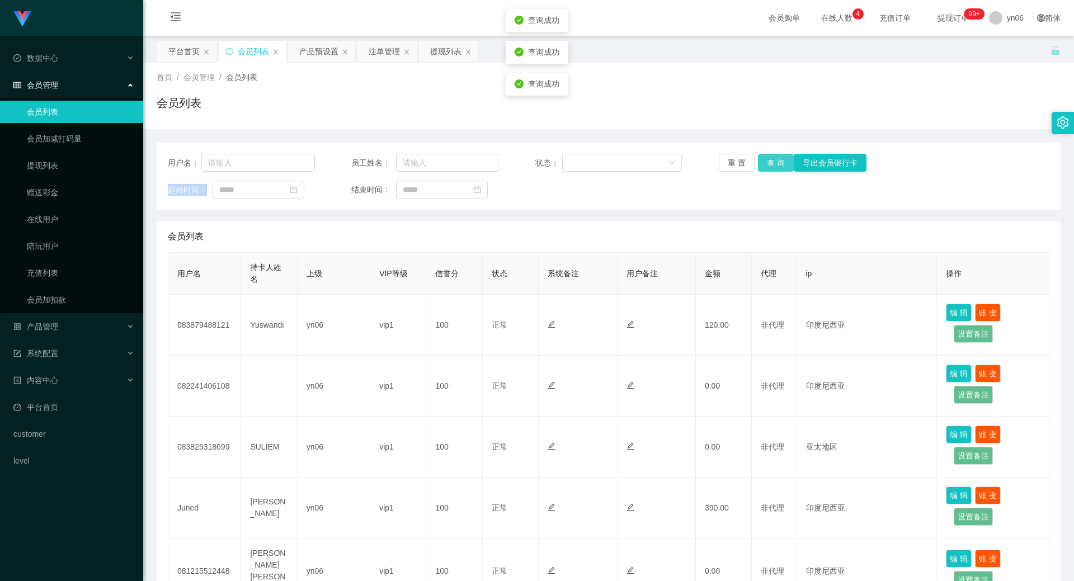
click at [777, 155] on button "查 询" at bounding box center [776, 163] width 36 height 18
click at [778, 142] on div "用户名： 员工姓名： 状态： 重 置 查 询 导出会员银行卡 起始时间： 结束时间： 会员列表 用户名 持卡人姓名 上级 VIP等级 信誉分 状态 系统备注 …" at bounding box center [609, 537] width 904 height 816
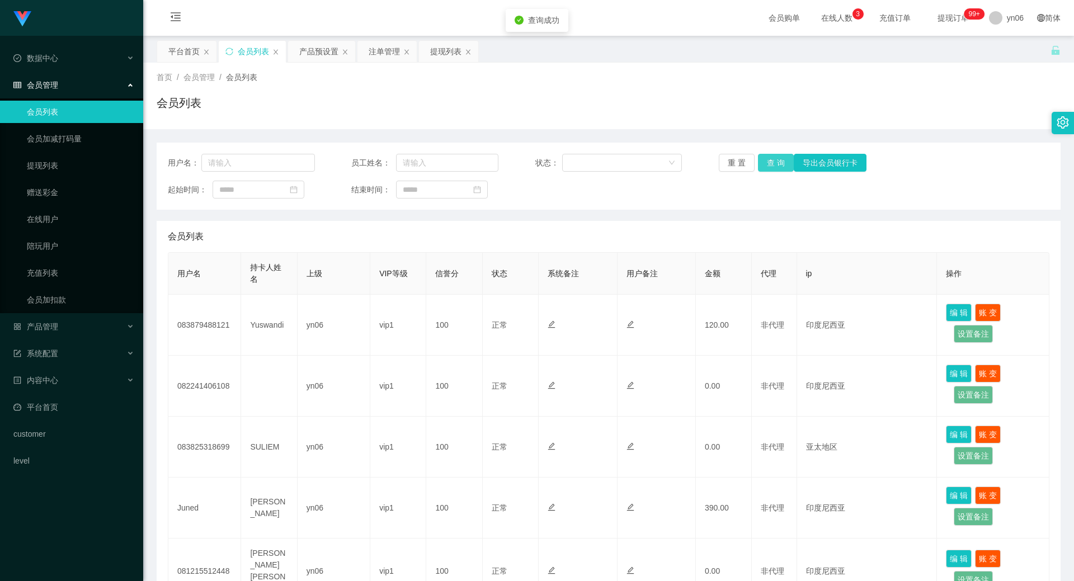
click at [774, 157] on button "查 询" at bounding box center [776, 163] width 36 height 18
click at [774, 161] on button "查 询" at bounding box center [776, 163] width 36 height 18
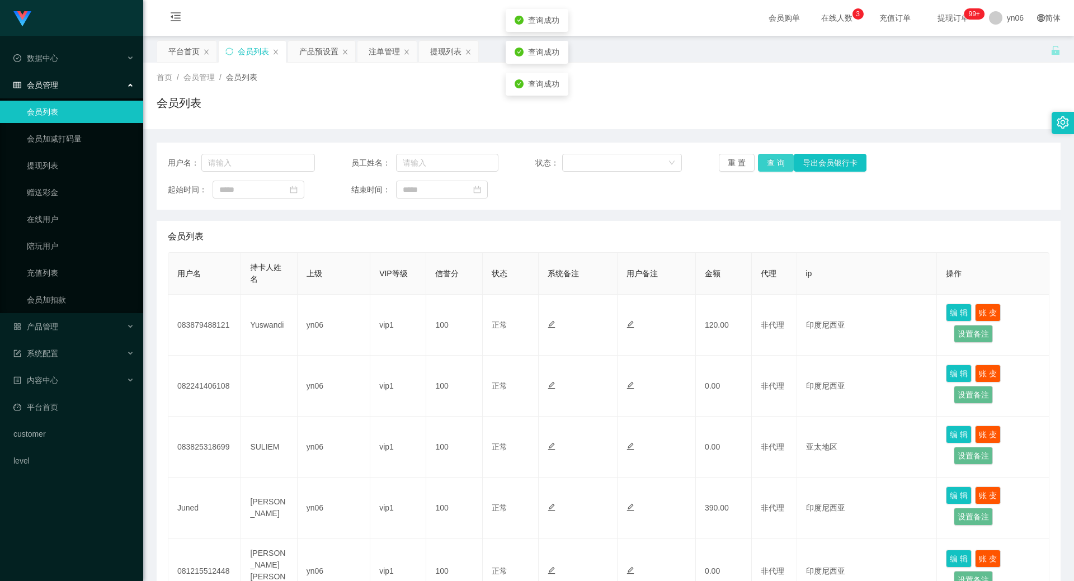
click at [774, 161] on button "查 询" at bounding box center [776, 163] width 36 height 18
click at [774, 156] on button "查 询" at bounding box center [776, 163] width 36 height 18
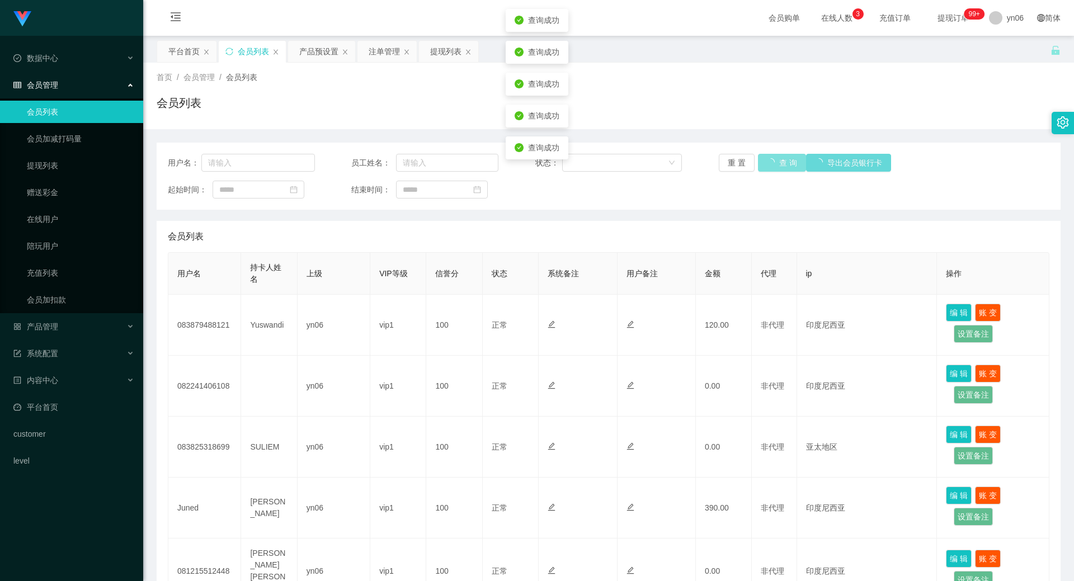
click at [774, 156] on button "查 询" at bounding box center [782, 163] width 48 height 18
click at [774, 156] on div "重 置 查 询 导出会员银行卡" at bounding box center [792, 163] width 147 height 18
click at [774, 156] on button "查 询" at bounding box center [776, 163] width 36 height 18
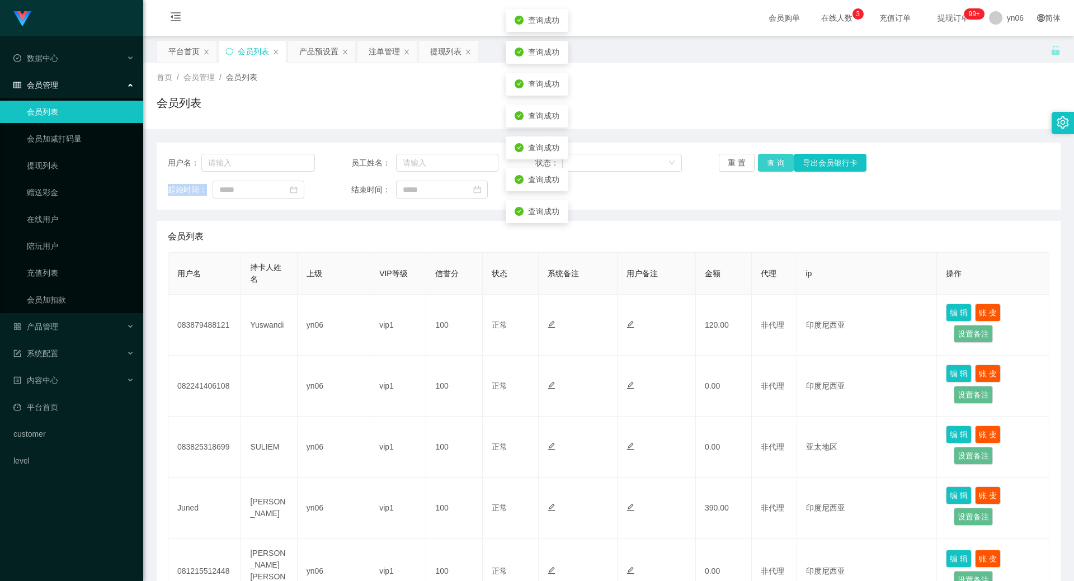
click at [774, 156] on button "查 询" at bounding box center [776, 163] width 36 height 18
click at [774, 156] on div "重 置 查 询 导出会员银行卡" at bounding box center [792, 163] width 147 height 18
click at [774, 156] on button "查 询" at bounding box center [776, 163] width 36 height 18
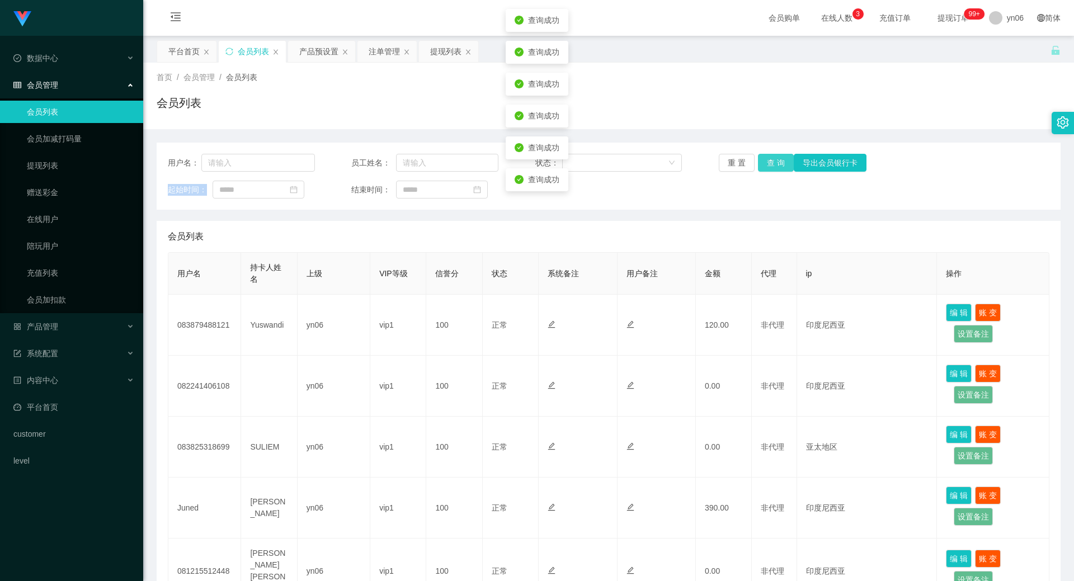
click at [774, 156] on div "重 置 查 询 导出会员银行卡" at bounding box center [792, 163] width 147 height 18
click at [774, 156] on button "查 询" at bounding box center [776, 163] width 36 height 18
click at [774, 156] on div "重 置 查 询 导出会员银行卡" at bounding box center [792, 163] width 147 height 18
click at [774, 146] on div "用户名： 员工姓名： 状态： 重 置 查 询 导出会员银行卡 起始时间： 结束时间：" at bounding box center [609, 176] width 904 height 67
click at [776, 156] on button "查 询" at bounding box center [776, 163] width 36 height 18
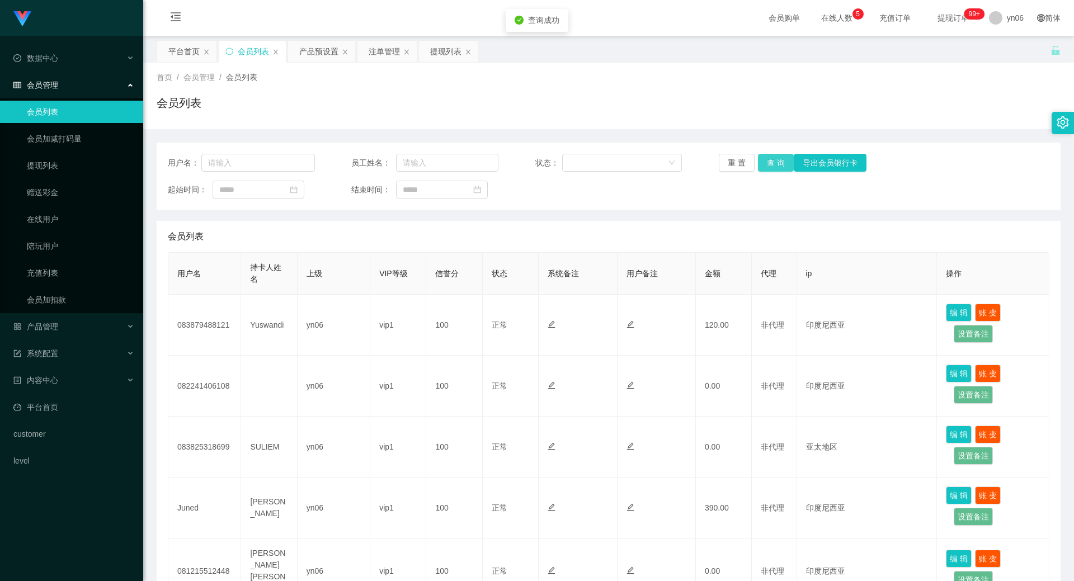
click at [776, 156] on button "查 询" at bounding box center [776, 163] width 36 height 18
click at [776, 156] on div "重 置 查 询 导出会员银行卡" at bounding box center [792, 163] width 147 height 18
click at [776, 156] on button "查 询" at bounding box center [776, 163] width 36 height 18
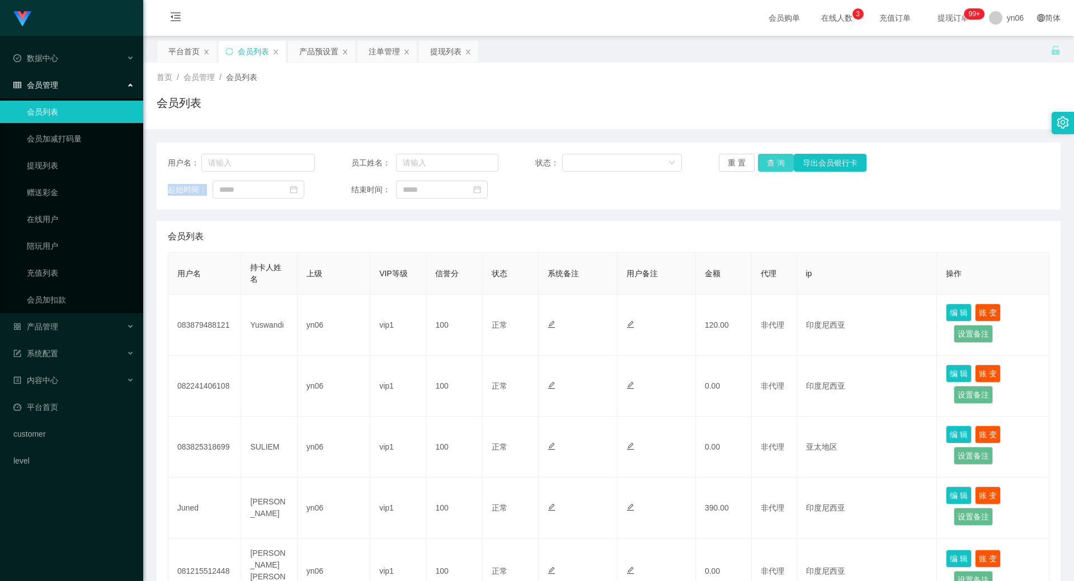
click at [776, 156] on button "查 询" at bounding box center [776, 163] width 36 height 18
click at [776, 156] on button "查 询" at bounding box center [782, 163] width 48 height 18
click at [776, 156] on div "重 置 查 询 导出会员银行卡" at bounding box center [792, 163] width 147 height 18
click at [776, 156] on button "查 询" at bounding box center [776, 163] width 36 height 18
click at [776, 156] on div "重 置 查 询 导出会员银行卡" at bounding box center [792, 163] width 147 height 18
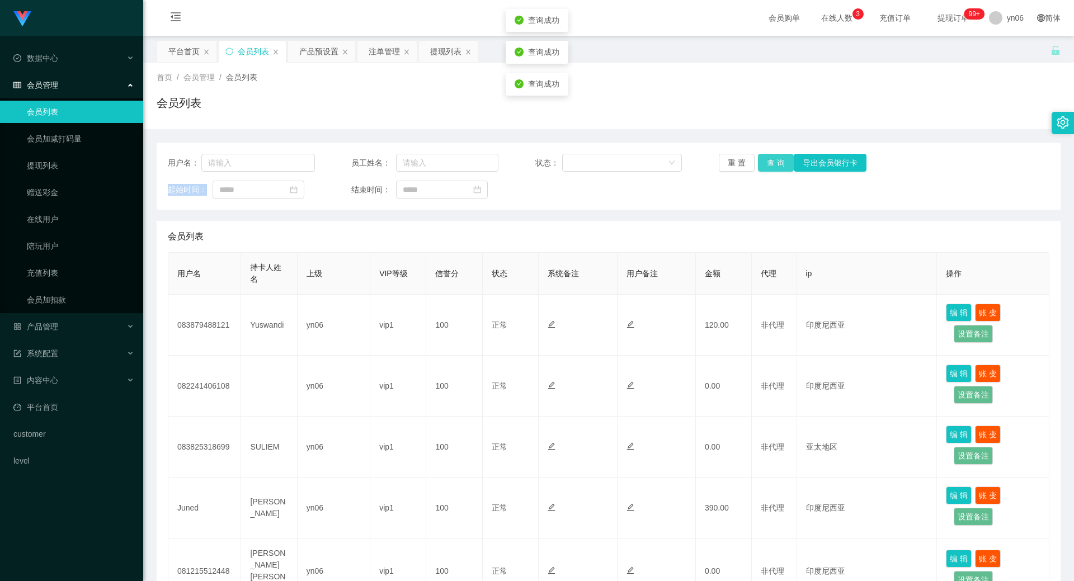
click at [776, 156] on button "查 询" at bounding box center [776, 163] width 36 height 18
click at [776, 156] on button "查 询" at bounding box center [782, 163] width 48 height 18
click at [776, 156] on button "查 询" at bounding box center [776, 163] width 36 height 18
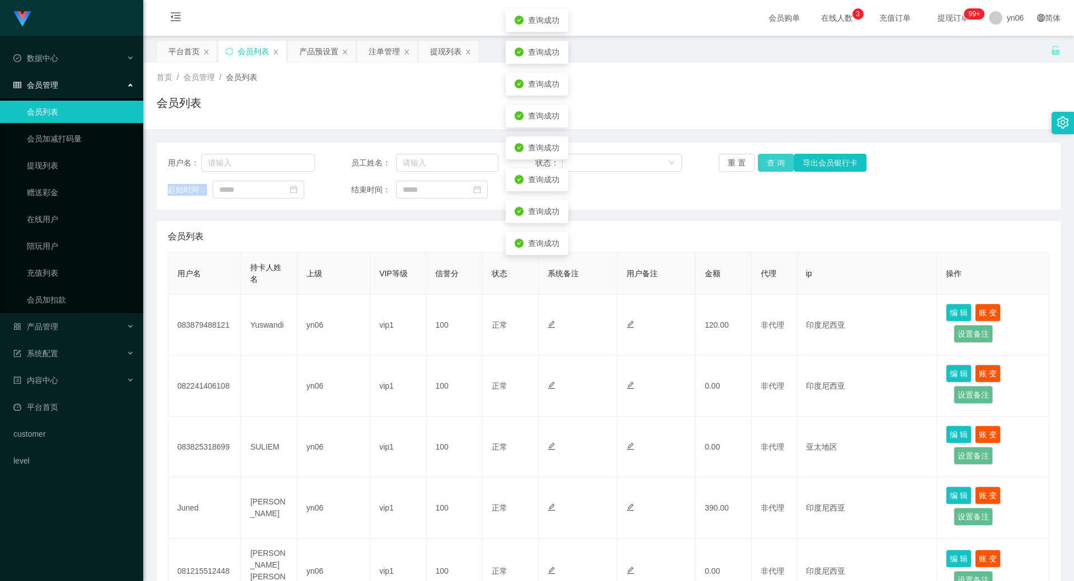
click at [776, 156] on button "查 询" at bounding box center [776, 163] width 36 height 18
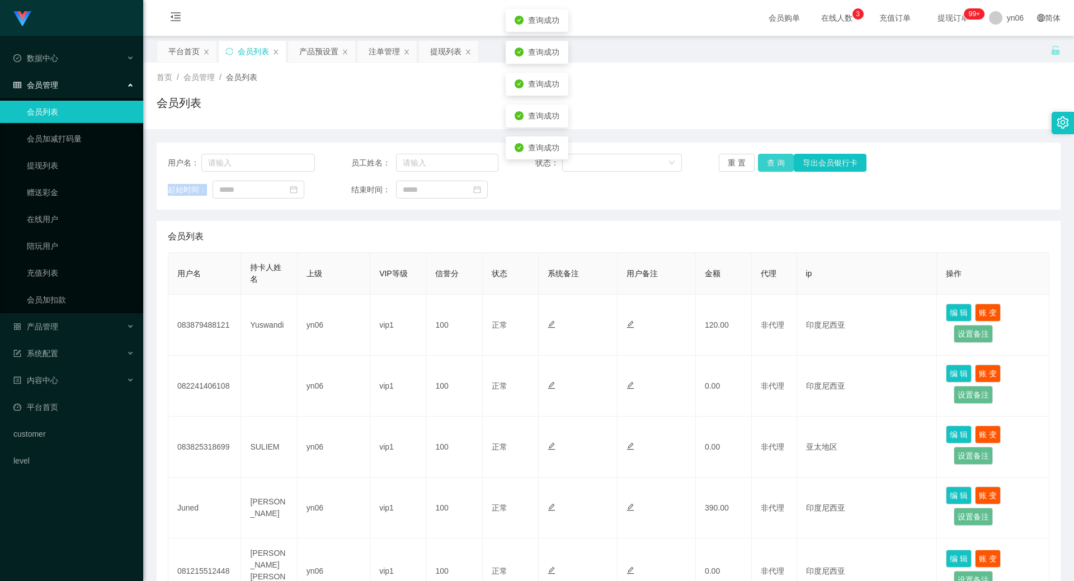
click at [776, 156] on button "查 询" at bounding box center [776, 163] width 36 height 18
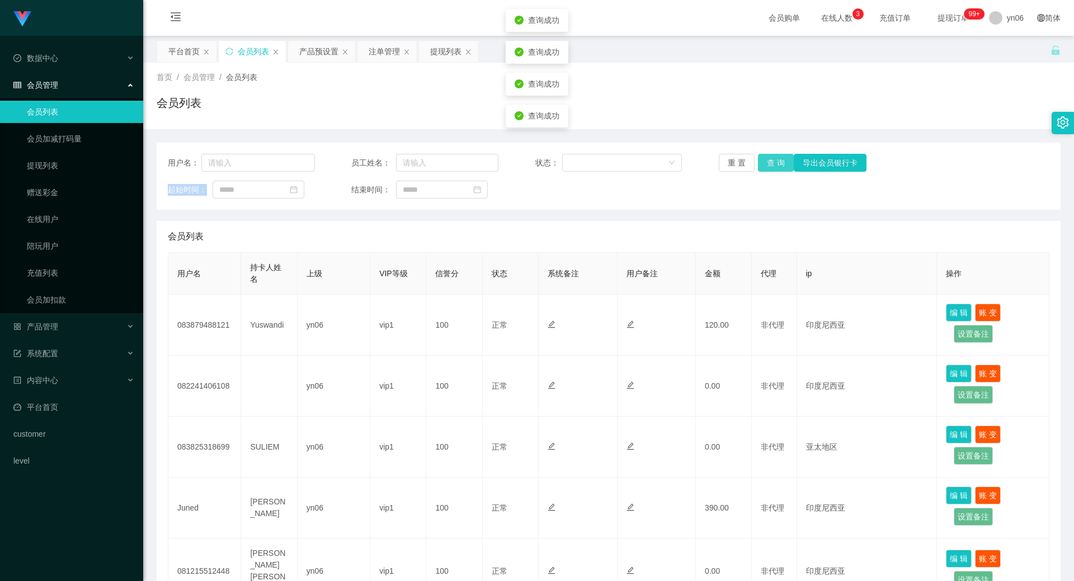
click at [776, 156] on button "查 询" at bounding box center [776, 163] width 36 height 18
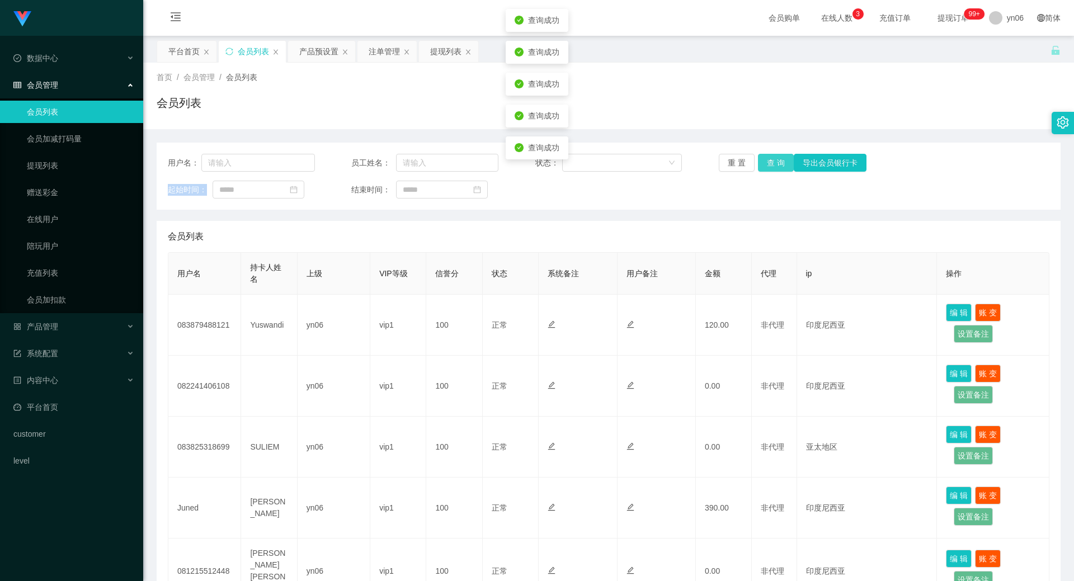
click at [776, 156] on button "查 询" at bounding box center [776, 163] width 36 height 18
click at [776, 156] on div "重 置 查 询 导出会员银行卡" at bounding box center [792, 163] width 147 height 18
click at [776, 156] on button "查 询" at bounding box center [776, 163] width 36 height 18
click at [776, 156] on div "重 置 查 询 导出会员银行卡" at bounding box center [792, 163] width 147 height 18
click at [776, 156] on button "查 询" at bounding box center [776, 163] width 36 height 18
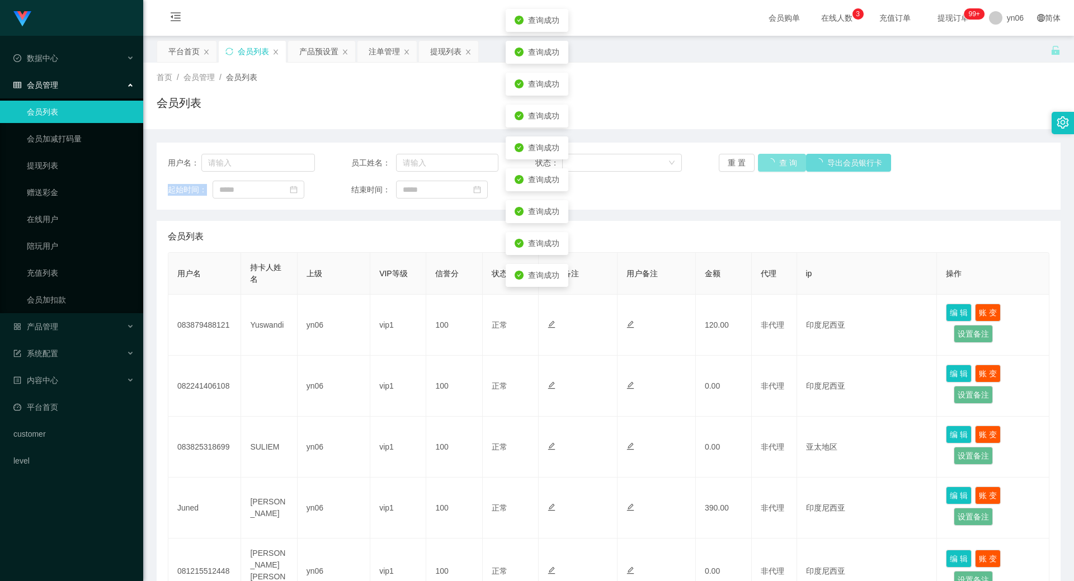
click at [776, 156] on div "重 置 查 询 导出会员银行卡" at bounding box center [792, 163] width 147 height 18
click at [776, 156] on button "查 询" at bounding box center [782, 163] width 48 height 18
click at [776, 156] on div "重 置 查 询 导出会员银行卡" at bounding box center [792, 163] width 147 height 18
click at [776, 156] on button "查 询" at bounding box center [776, 163] width 36 height 18
click at [776, 156] on div "重 置 查 询 导出会员银行卡" at bounding box center [792, 163] width 147 height 18
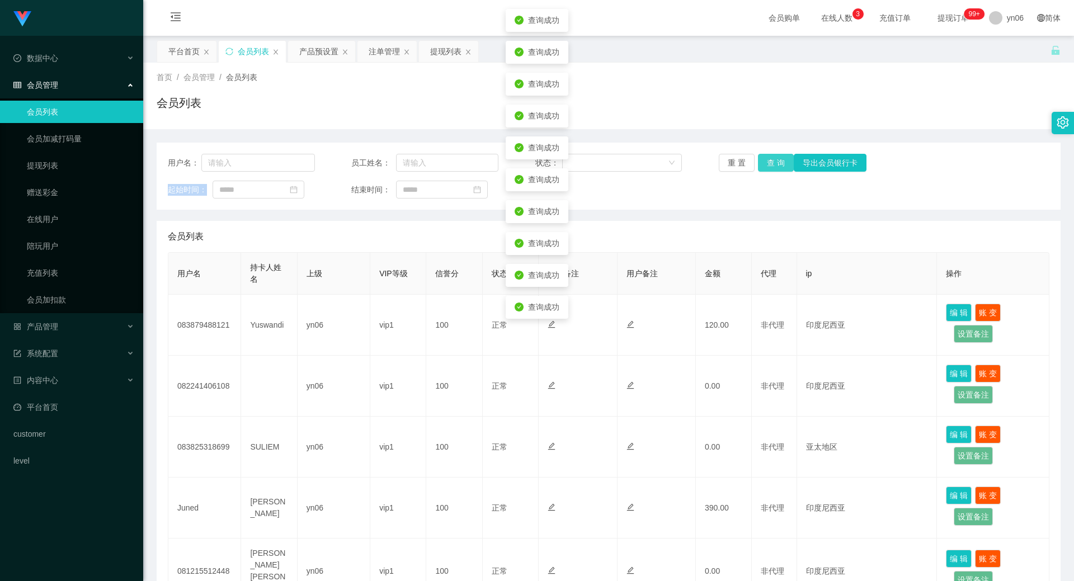
click at [776, 156] on button "查 询" at bounding box center [776, 163] width 36 height 18
click at [776, 160] on button "查 询" at bounding box center [776, 163] width 36 height 18
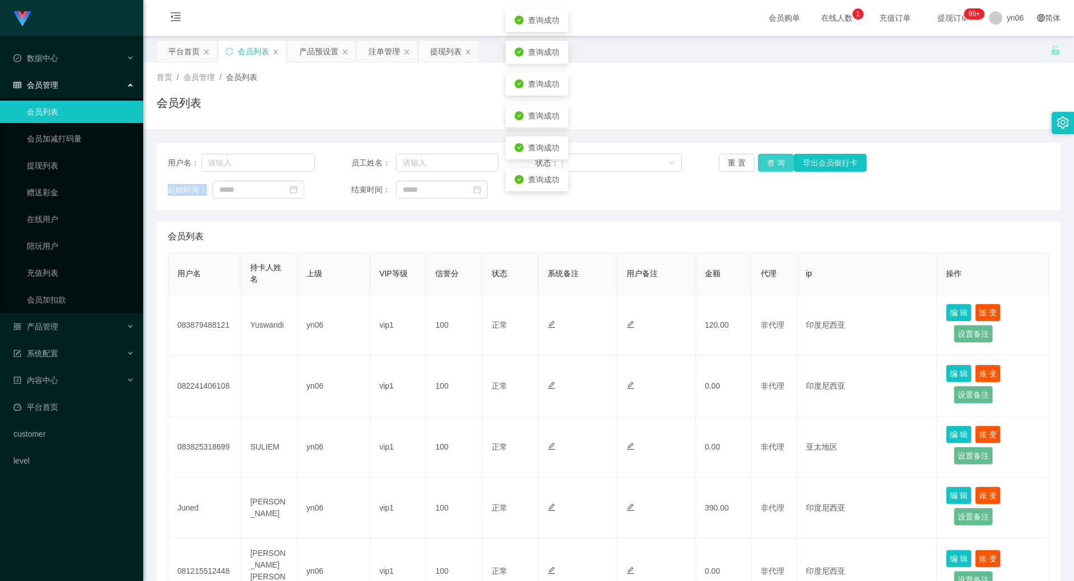
click at [776, 160] on button "查 询" at bounding box center [776, 163] width 36 height 18
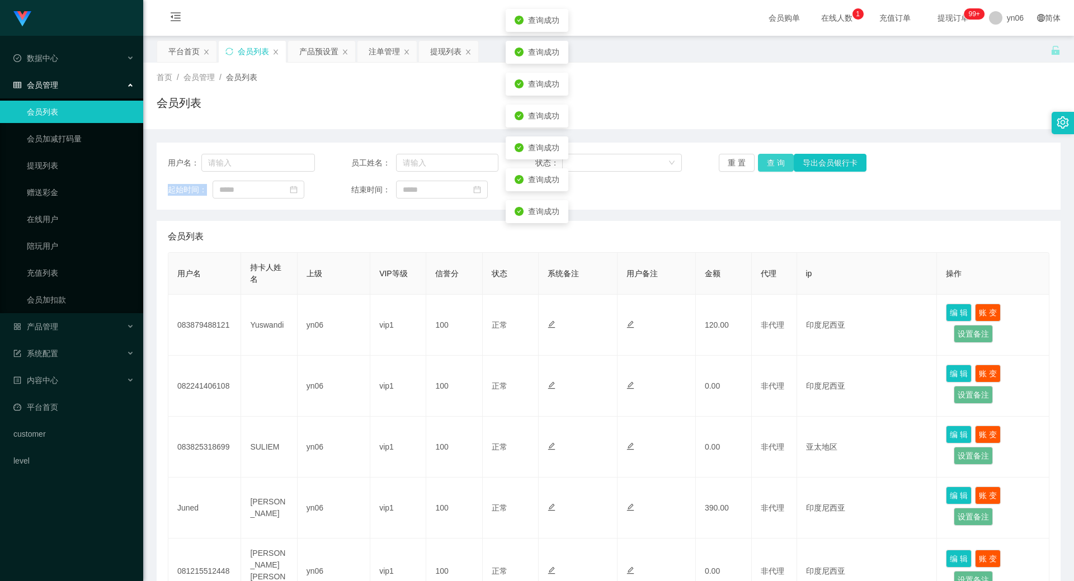
click at [776, 160] on button "查 询" at bounding box center [776, 163] width 36 height 18
click at [776, 160] on button "查 询" at bounding box center [782, 163] width 48 height 18
click at [776, 160] on button "查 询" at bounding box center [776, 163] width 36 height 18
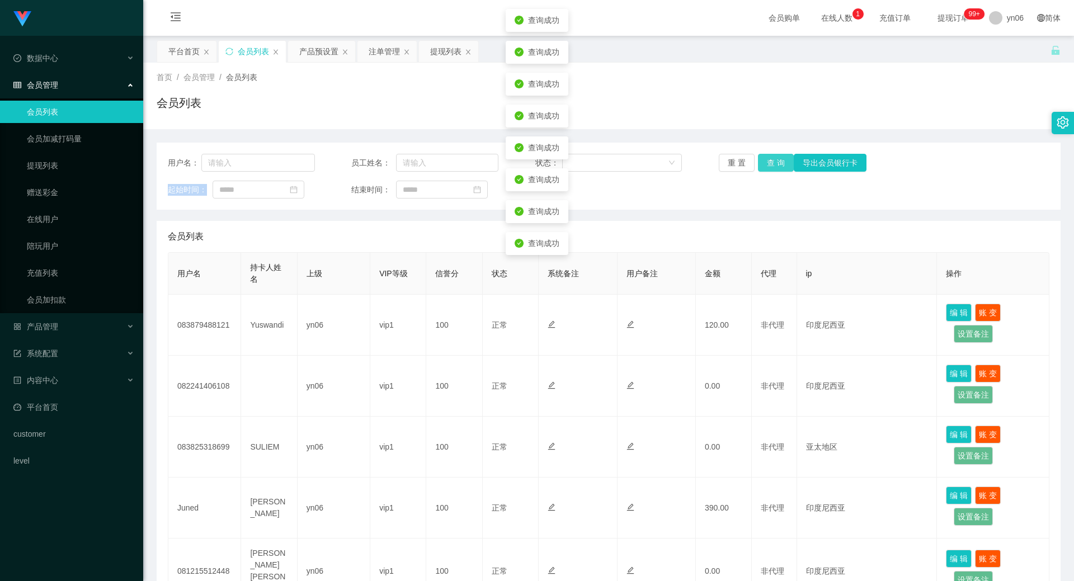
click at [776, 160] on button "查 询" at bounding box center [776, 163] width 36 height 18
click at [776, 160] on button "查 询" at bounding box center [782, 163] width 48 height 18
click at [776, 160] on div "重 置 查 询 导出会员银行卡" at bounding box center [792, 163] width 147 height 18
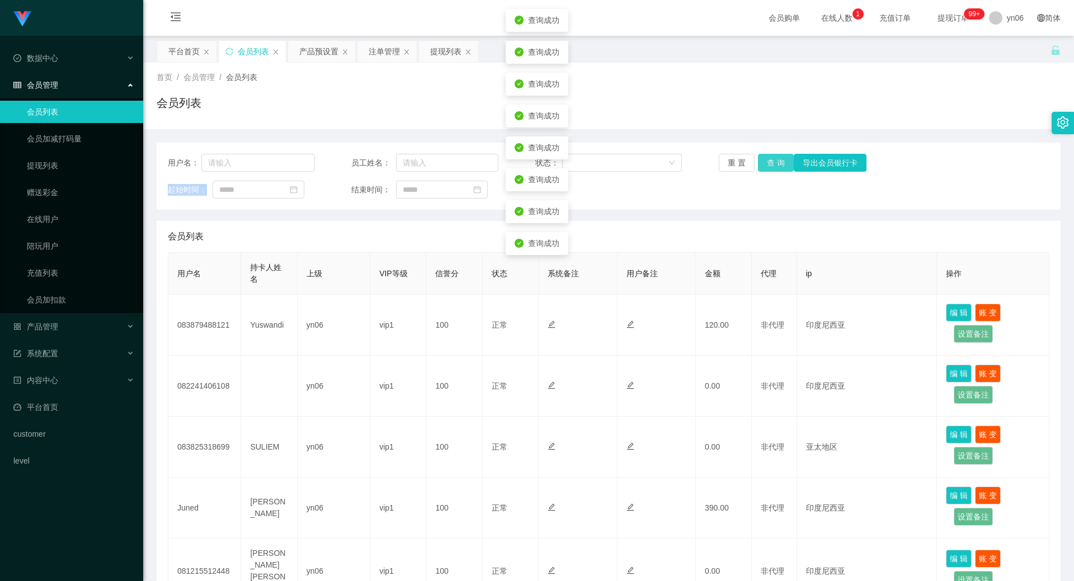
click at [776, 160] on button "查 询" at bounding box center [776, 163] width 36 height 18
click at [776, 160] on div "重 置 查 询 导出会员银行卡" at bounding box center [792, 163] width 147 height 18
click at [776, 160] on button "查 询" at bounding box center [776, 163] width 36 height 18
click at [776, 160] on button "查 询" at bounding box center [782, 163] width 48 height 18
click at [776, 160] on div "重 置 查 询 导出会员银行卡" at bounding box center [792, 163] width 147 height 18
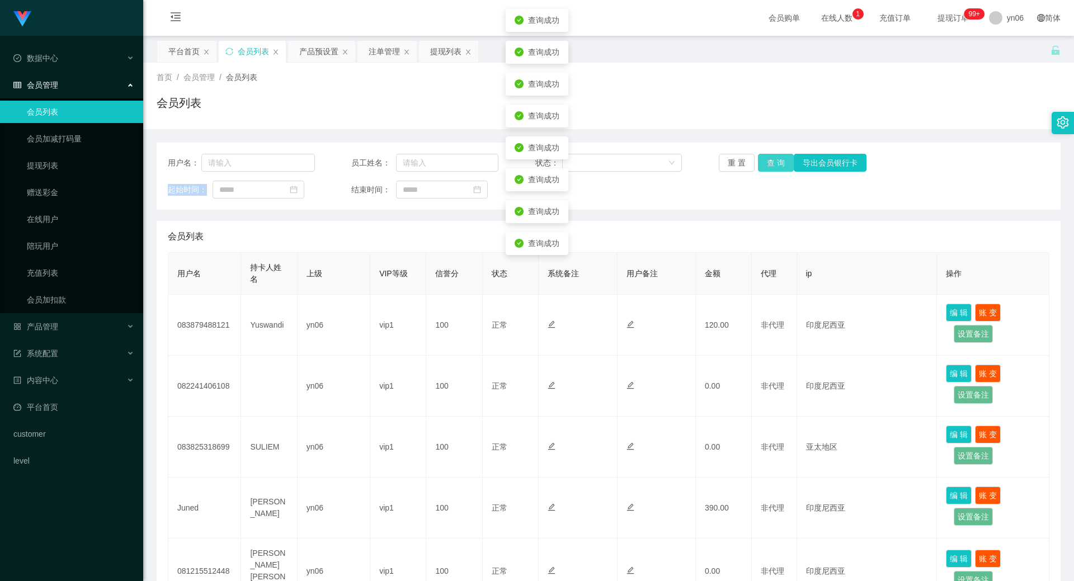
click at [776, 160] on button "查 询" at bounding box center [776, 163] width 36 height 18
click at [776, 160] on button "查 询" at bounding box center [782, 163] width 48 height 18
click at [776, 160] on div "重 置 查 询 导出会员银行卡" at bounding box center [792, 163] width 147 height 18
click at [776, 160] on button "查 询" at bounding box center [776, 163] width 36 height 18
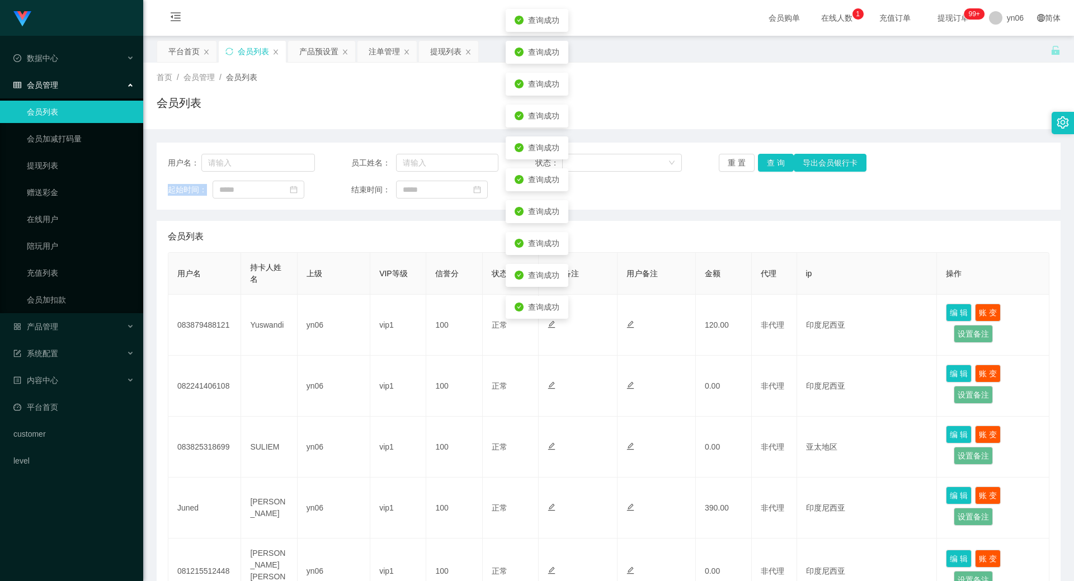
click at [776, 160] on div "重 置 查 询 导出会员银行卡" at bounding box center [792, 163] width 147 height 18
click at [776, 160] on button "查 询" at bounding box center [776, 163] width 36 height 18
click at [776, 160] on div "重 置 查 询 导出会员银行卡" at bounding box center [792, 163] width 147 height 18
click at [776, 160] on button "查 询" at bounding box center [776, 163] width 36 height 18
click at [776, 160] on div "重 置 查 询 导出会员银行卡" at bounding box center [792, 163] width 147 height 18
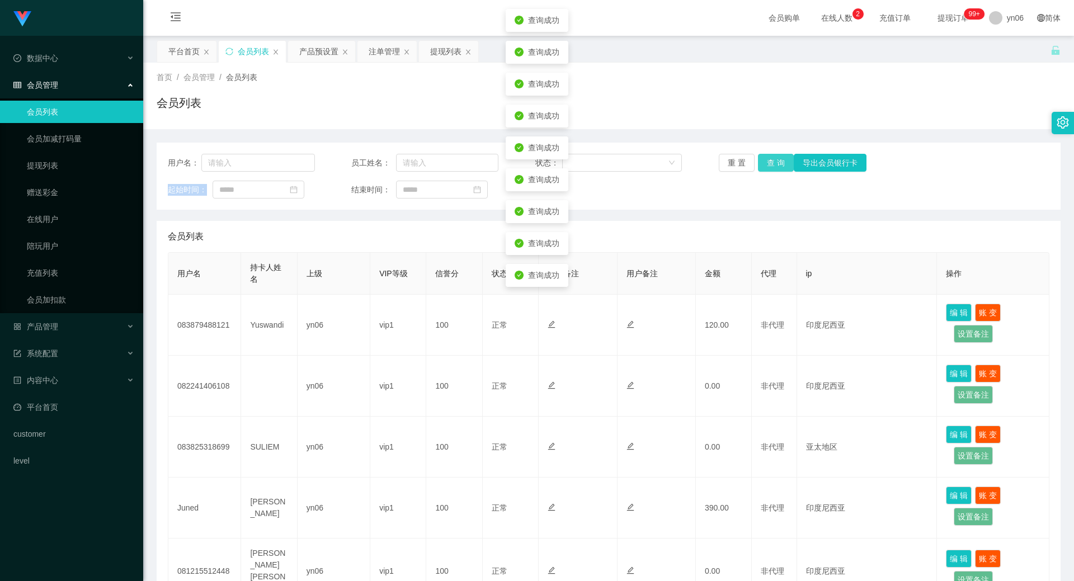
click at [776, 160] on button "查 询" at bounding box center [776, 163] width 36 height 18
click at [776, 160] on button "查 询" at bounding box center [782, 163] width 48 height 18
click at [776, 160] on div "重 置 查 询 导出会员银行卡" at bounding box center [792, 163] width 147 height 18
click at [776, 160] on button "查 询" at bounding box center [776, 163] width 36 height 18
click at [776, 160] on button "查 询" at bounding box center [782, 163] width 48 height 18
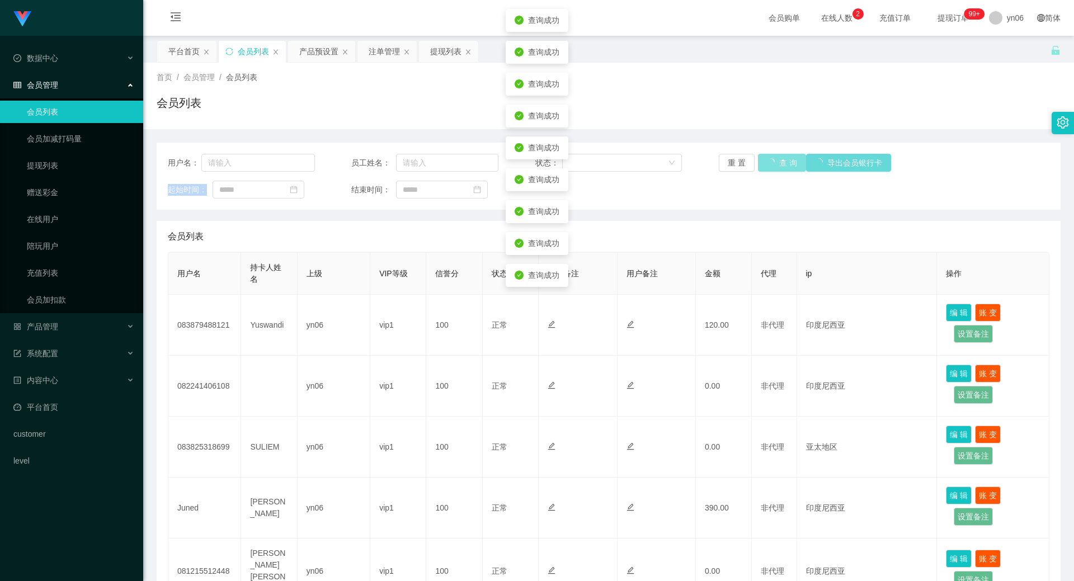
click at [776, 160] on button "查 询" at bounding box center [782, 163] width 48 height 18
click at [776, 160] on button "查 询" at bounding box center [776, 163] width 36 height 18
click at [776, 160] on div "重 置 查 询 导出会员银行卡" at bounding box center [792, 163] width 147 height 18
click at [776, 160] on button "查 询" at bounding box center [776, 163] width 36 height 18
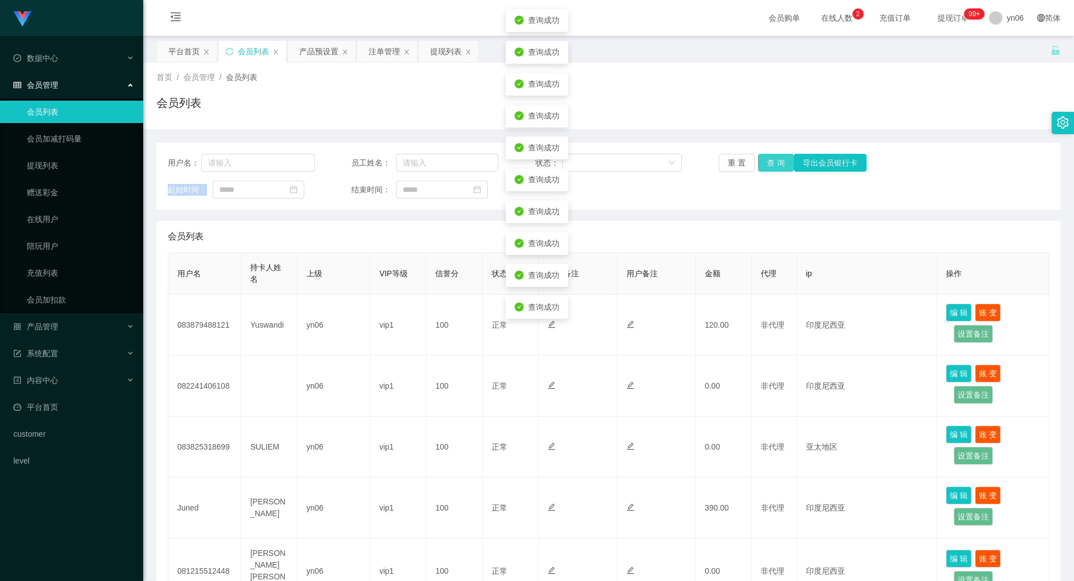
click at [776, 160] on button "查 询" at bounding box center [776, 163] width 36 height 18
click at [776, 160] on div "重 置 查 询 导出会员银行卡" at bounding box center [792, 163] width 147 height 18
click at [776, 160] on button "查 询" at bounding box center [776, 163] width 36 height 18
click at [776, 160] on div "重 置 查 询 导出会员银行卡" at bounding box center [792, 163] width 147 height 18
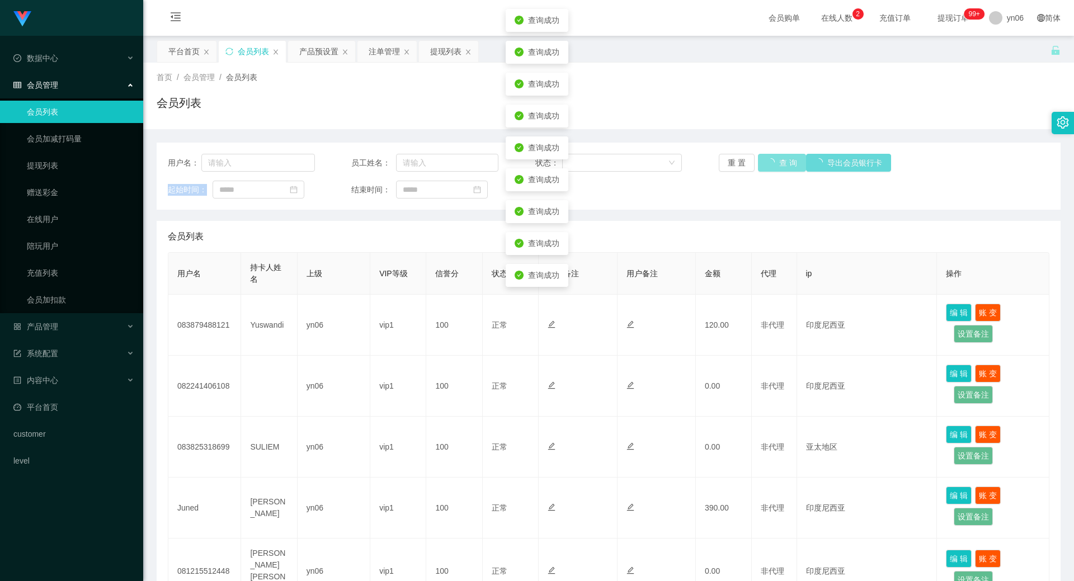
click at [776, 160] on button "查 询" at bounding box center [782, 163] width 48 height 18
click at [776, 160] on div "重 置 查 询 导出会员银行卡" at bounding box center [792, 163] width 147 height 18
click at [776, 160] on button "查 询" at bounding box center [776, 163] width 36 height 18
click at [776, 160] on button "查 询" at bounding box center [782, 163] width 48 height 18
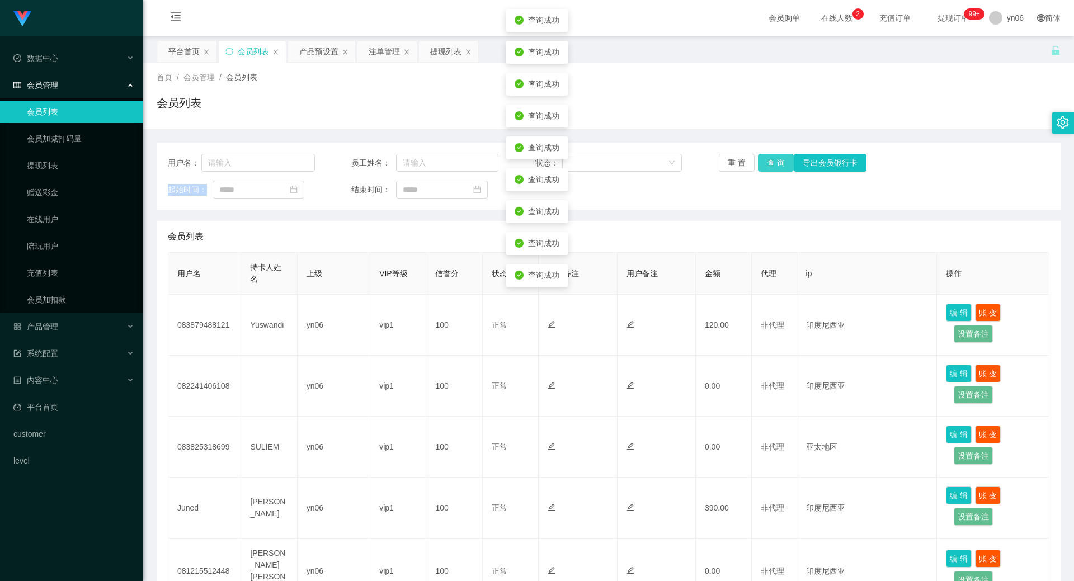
click at [776, 160] on button "查 询" at bounding box center [776, 163] width 36 height 18
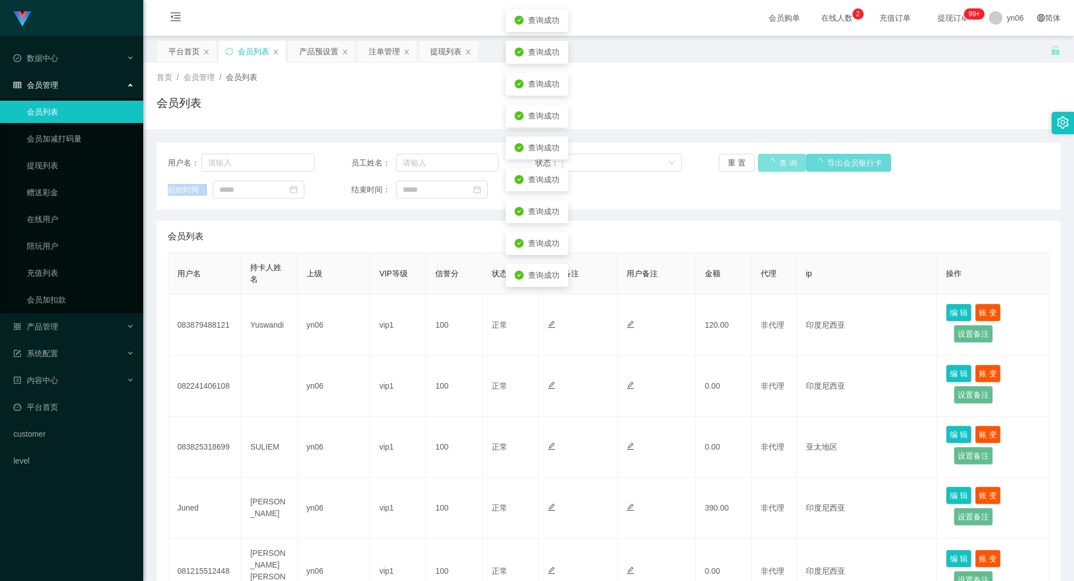
click at [776, 160] on button "查 询" at bounding box center [782, 163] width 48 height 18
click at [776, 160] on button "查 询" at bounding box center [776, 163] width 36 height 18
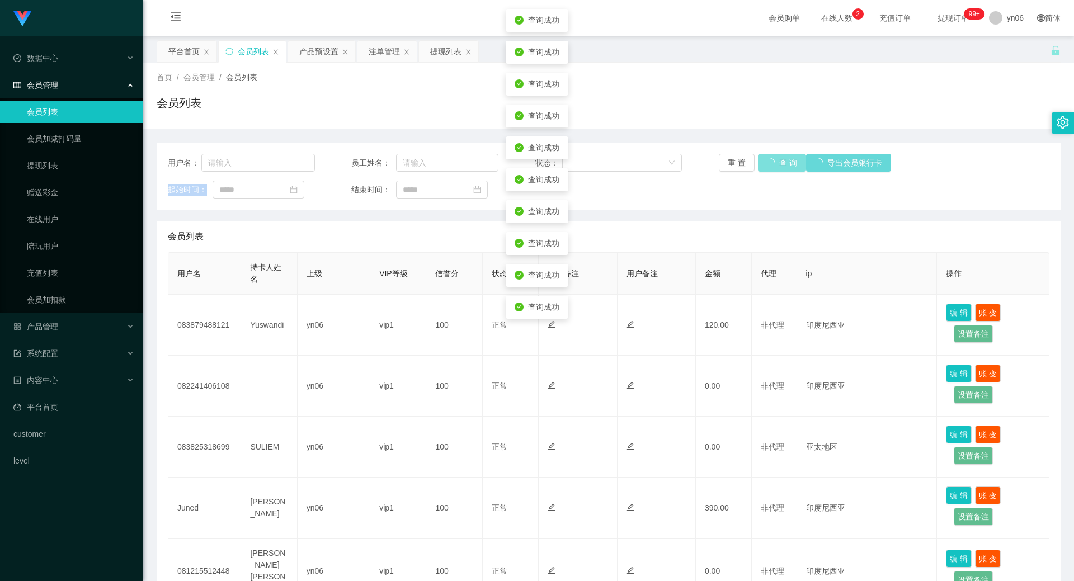
click at [776, 160] on div "重 置 查 询 导出会员银行卡" at bounding box center [792, 163] width 147 height 18
click at [776, 160] on button "查 询" at bounding box center [776, 163] width 36 height 18
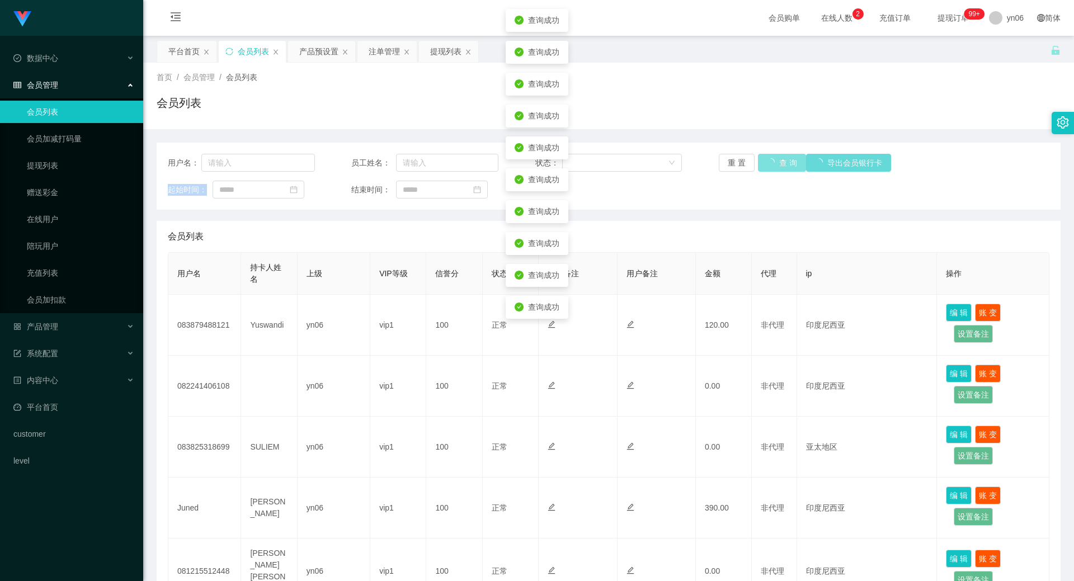
click at [776, 160] on div "重 置 查 询 导出会员银行卡" at bounding box center [792, 163] width 147 height 18
click at [776, 160] on button "查 询" at bounding box center [776, 163] width 36 height 18
click at [776, 160] on div "重 置 查 询 导出会员银行卡" at bounding box center [792, 163] width 147 height 18
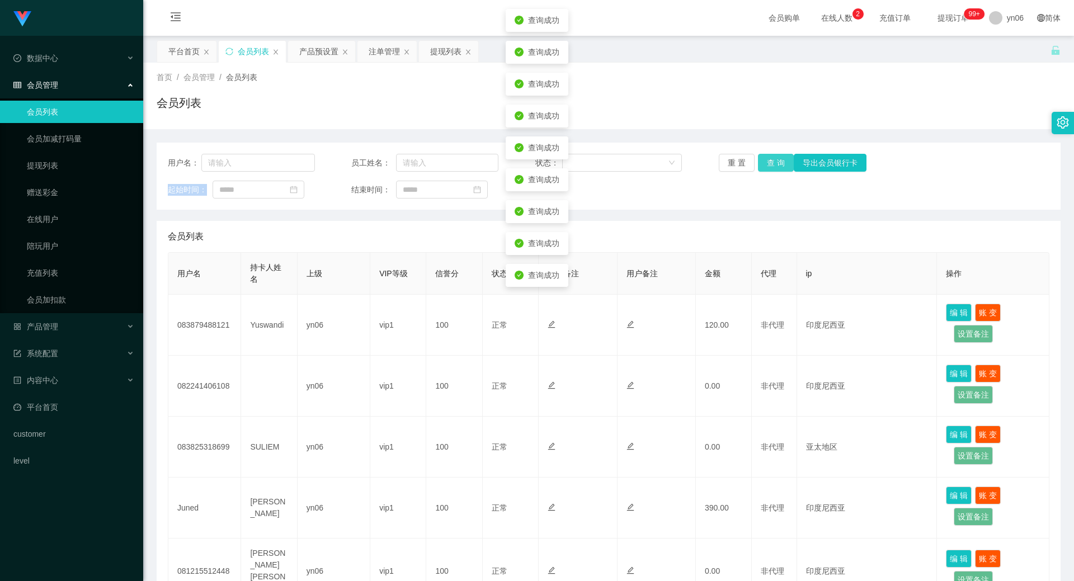
click at [776, 160] on button "查 询" at bounding box center [776, 163] width 36 height 18
click at [776, 160] on div "重 置 查 询 导出会员银行卡" at bounding box center [792, 163] width 147 height 18
click at [776, 160] on button "查 询" at bounding box center [776, 163] width 36 height 18
click at [776, 160] on div "重 置 查 询 导出会员银行卡" at bounding box center [792, 163] width 147 height 18
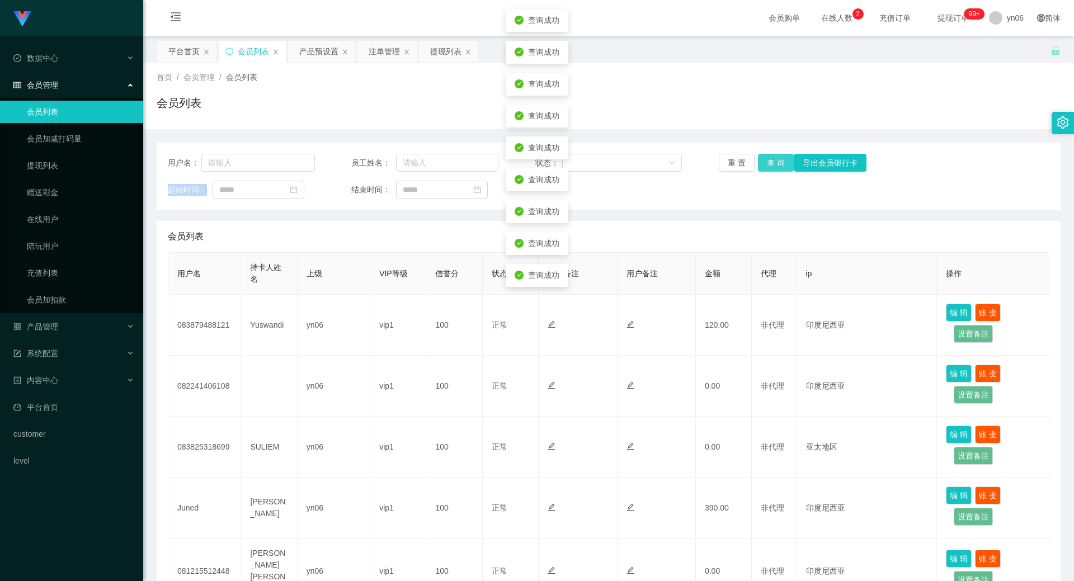
click at [776, 160] on button "查 询" at bounding box center [776, 163] width 36 height 18
click at [776, 160] on div "重 置 查 询 导出会员银行卡" at bounding box center [792, 163] width 147 height 18
click at [776, 160] on button "查 询" at bounding box center [776, 163] width 36 height 18
click at [776, 160] on button "查 询" at bounding box center [782, 163] width 48 height 18
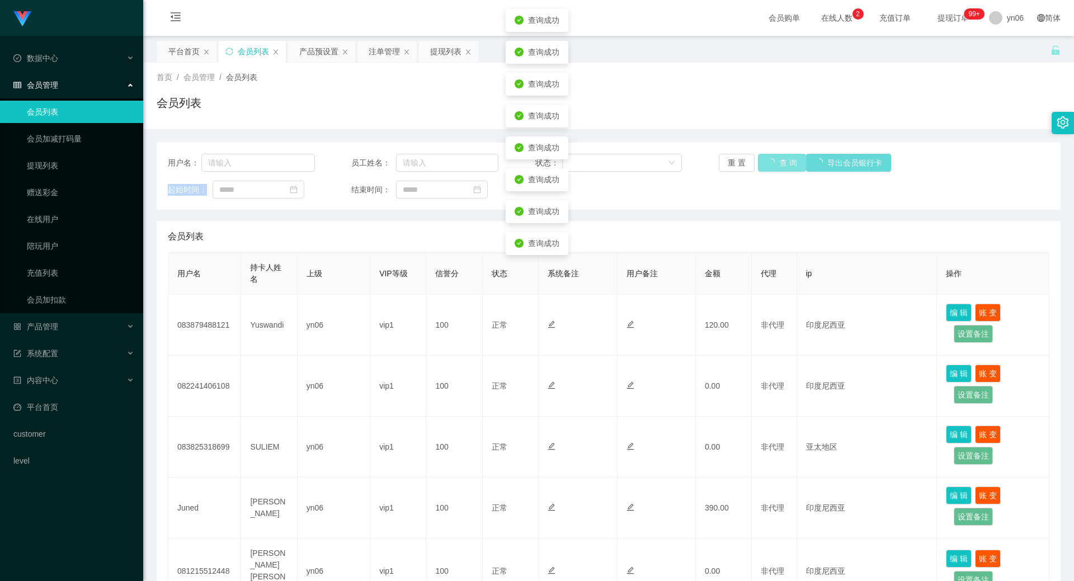
click at [776, 160] on button "查 询" at bounding box center [782, 163] width 48 height 18
click at [776, 160] on button "查 询" at bounding box center [776, 163] width 36 height 18
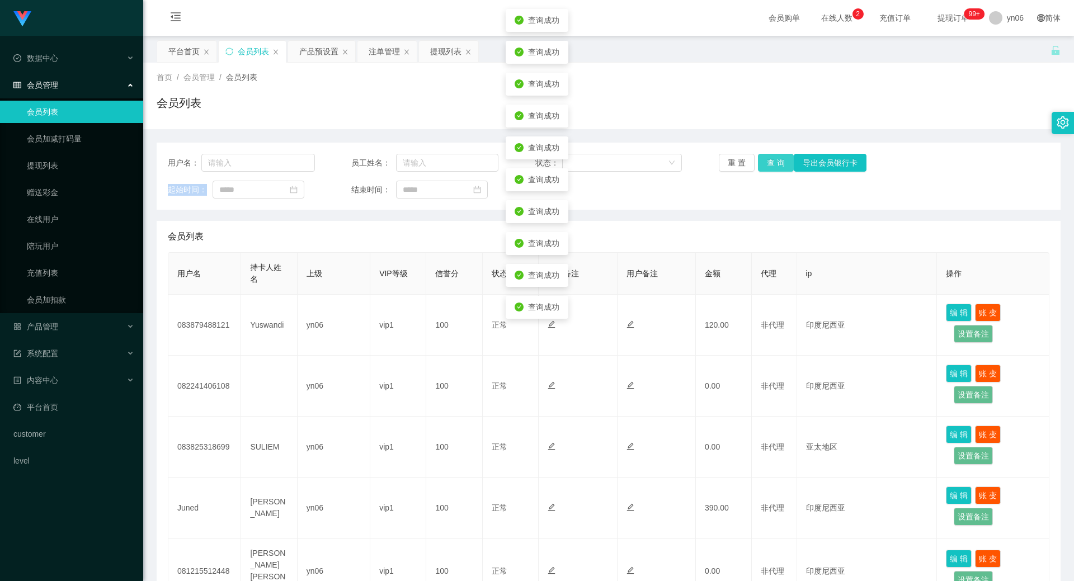
click at [776, 160] on button "查 询" at bounding box center [776, 163] width 36 height 18
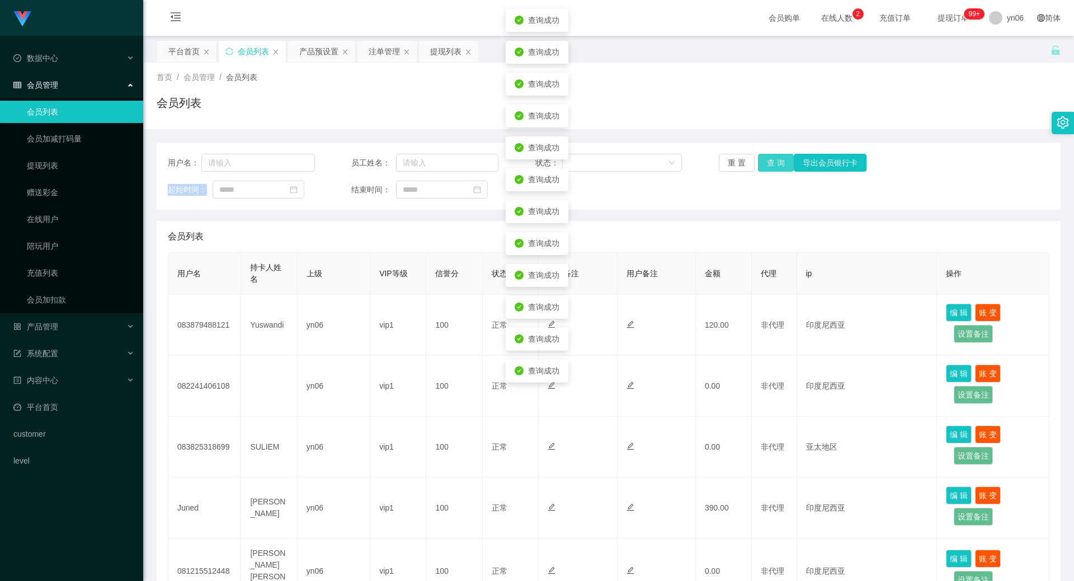
click at [776, 160] on button "查 询" at bounding box center [776, 163] width 36 height 18
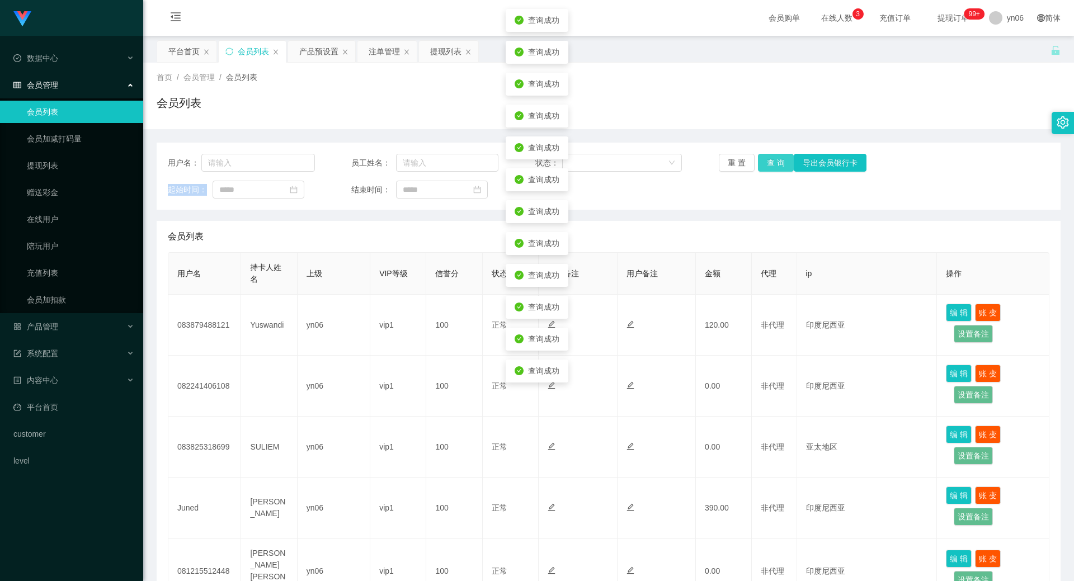
click at [776, 160] on button "查 询" at bounding box center [776, 163] width 36 height 18
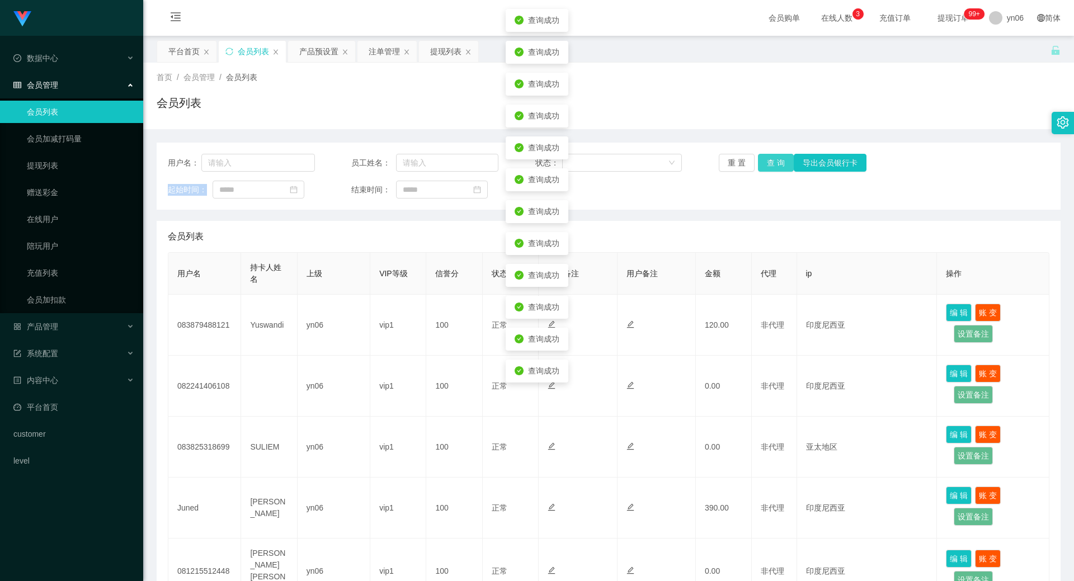
click at [776, 160] on button "查 询" at bounding box center [776, 163] width 36 height 18
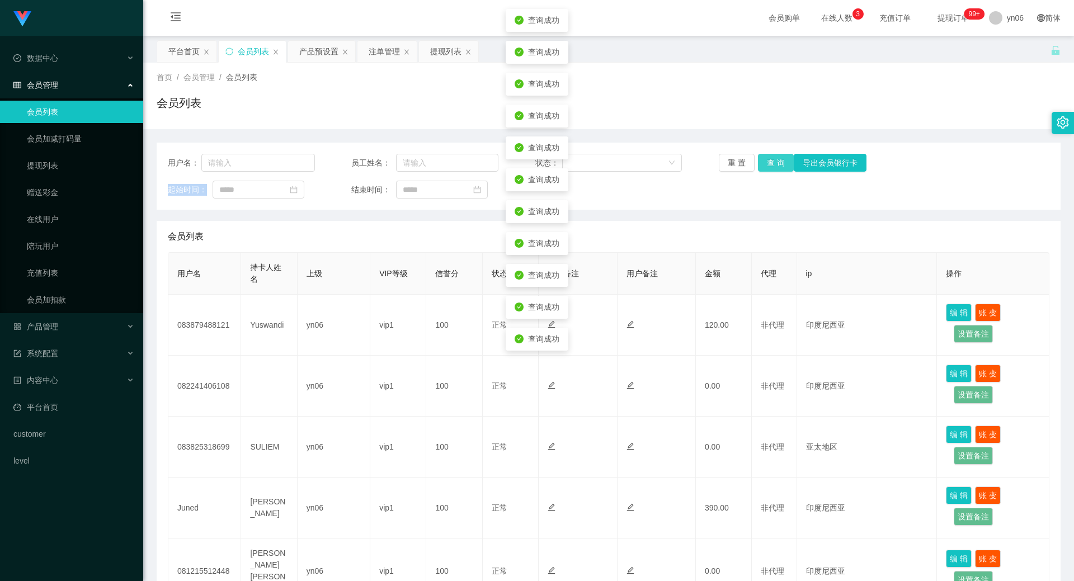
click at [776, 160] on button "查 询" at bounding box center [776, 163] width 36 height 18
click at [776, 160] on button "查 询" at bounding box center [782, 163] width 48 height 18
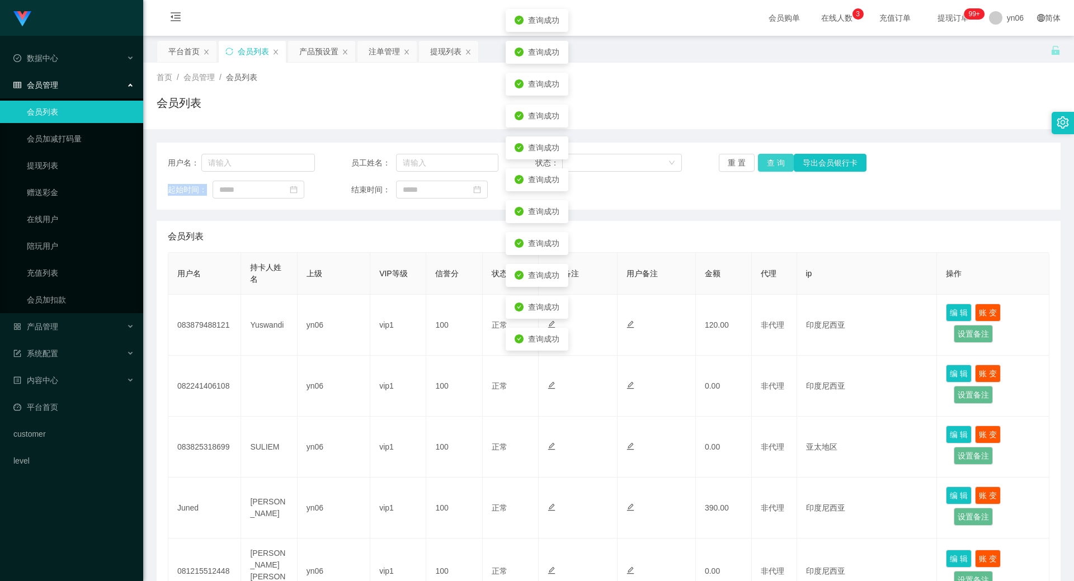
click at [776, 160] on button "查 询" at bounding box center [776, 163] width 36 height 18
click at [776, 160] on button "查 询" at bounding box center [782, 163] width 48 height 18
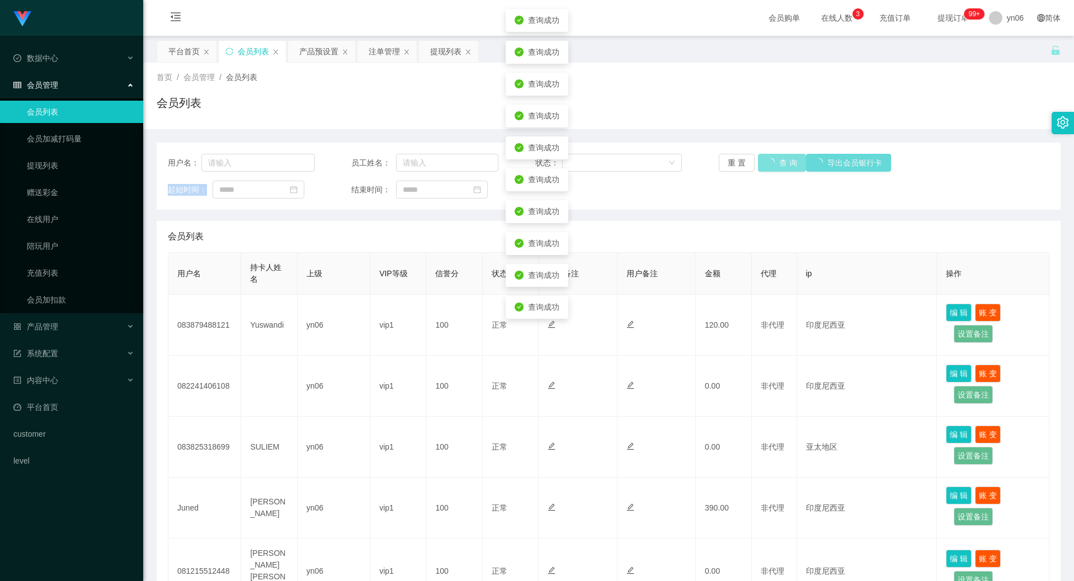
click at [776, 160] on div "重 置 查 询 导出会员银行卡" at bounding box center [792, 163] width 147 height 18
click at [776, 160] on button "查 询" at bounding box center [776, 163] width 36 height 18
click at [776, 160] on div "重 置 查 询 导出会员银行卡" at bounding box center [792, 163] width 147 height 18
click at [776, 160] on button "查 询" at bounding box center [776, 163] width 36 height 18
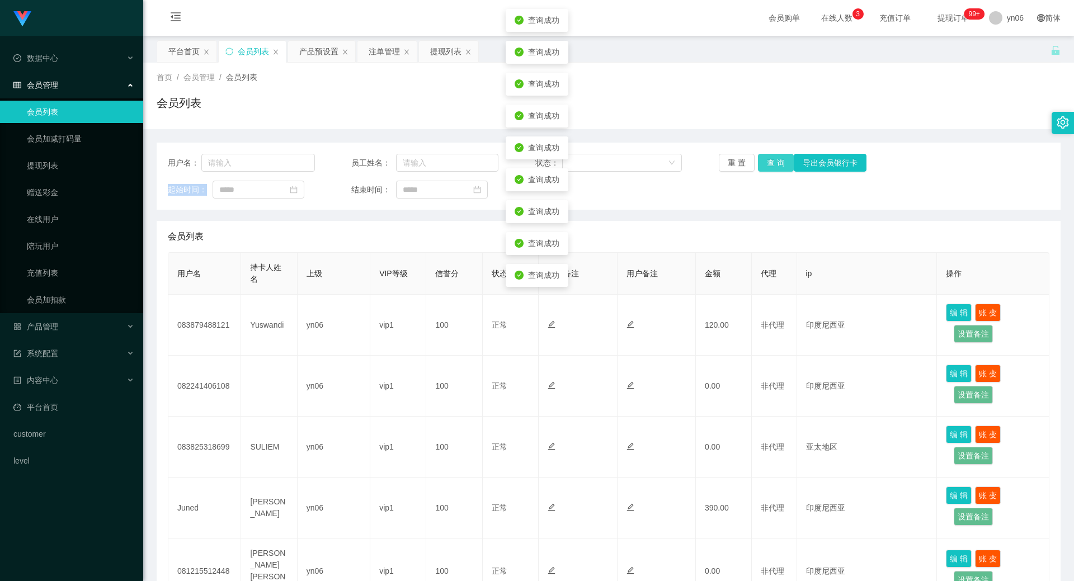
click at [776, 160] on button "查 询" at bounding box center [776, 163] width 36 height 18
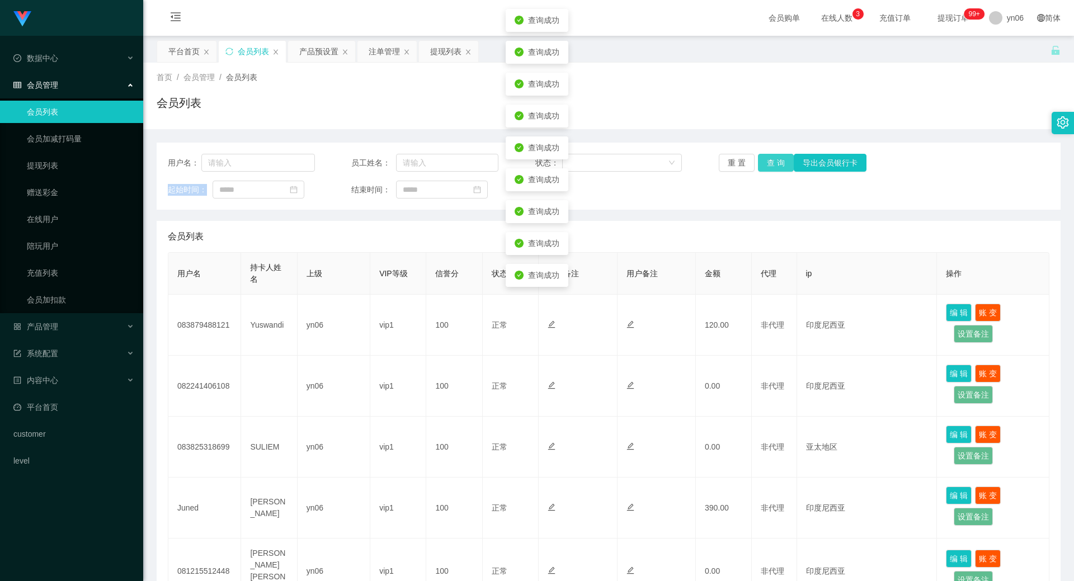
click at [776, 160] on button "查 询" at bounding box center [776, 163] width 36 height 18
click at [776, 160] on div "重 置 查 询 导出会员银行卡" at bounding box center [792, 163] width 147 height 18
click at [776, 160] on button "查 询" at bounding box center [782, 163] width 48 height 18
click at [776, 160] on div "重 置 查 询 导出会员银行卡" at bounding box center [792, 163] width 147 height 18
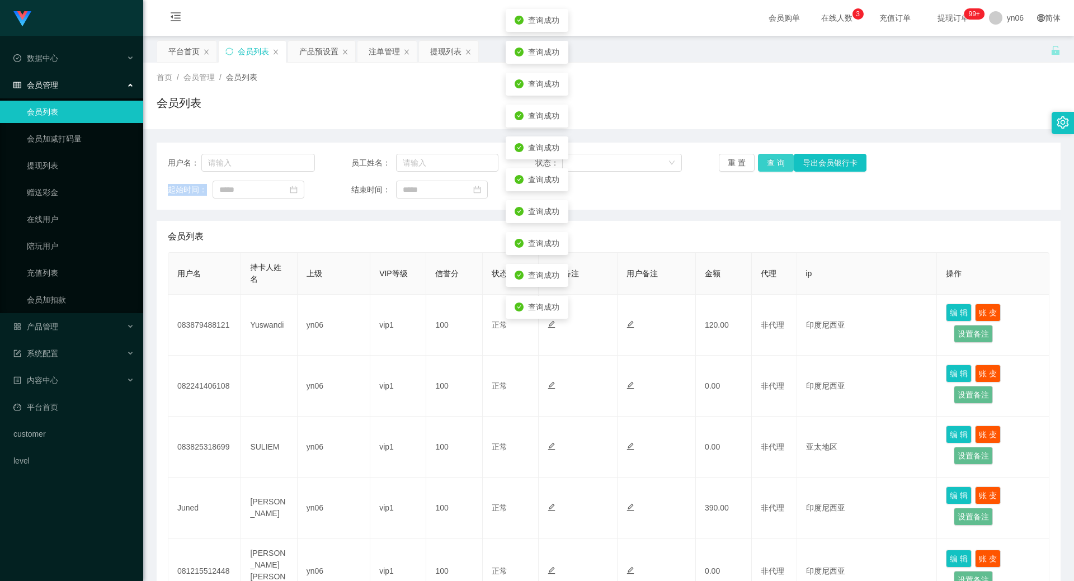
click at [776, 160] on button "查 询" at bounding box center [776, 163] width 36 height 18
click at [776, 160] on div "重 置 查 询 导出会员银行卡" at bounding box center [792, 163] width 147 height 18
click at [776, 161] on button "查 询" at bounding box center [776, 163] width 36 height 18
click at [776, 161] on div "重 置 查 询 导出会员银行卡" at bounding box center [792, 163] width 147 height 18
click at [776, 160] on button "查 询" at bounding box center [776, 163] width 36 height 18
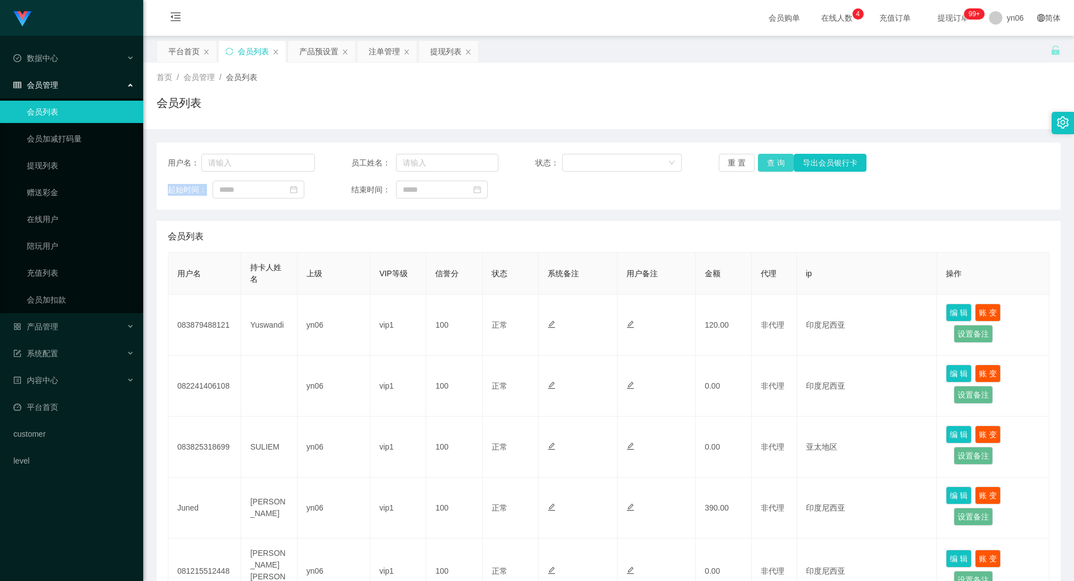
click at [769, 164] on button "查 询" at bounding box center [776, 163] width 36 height 18
click at [769, 164] on div "重 置 查 询 导出会员银行卡" at bounding box center [792, 163] width 147 height 18
click at [769, 164] on button "查 询" at bounding box center [776, 163] width 36 height 18
click at [769, 167] on div "重 置 查 询 导出会员银行卡" at bounding box center [792, 163] width 147 height 18
click at [769, 167] on button "查 询" at bounding box center [776, 163] width 36 height 18
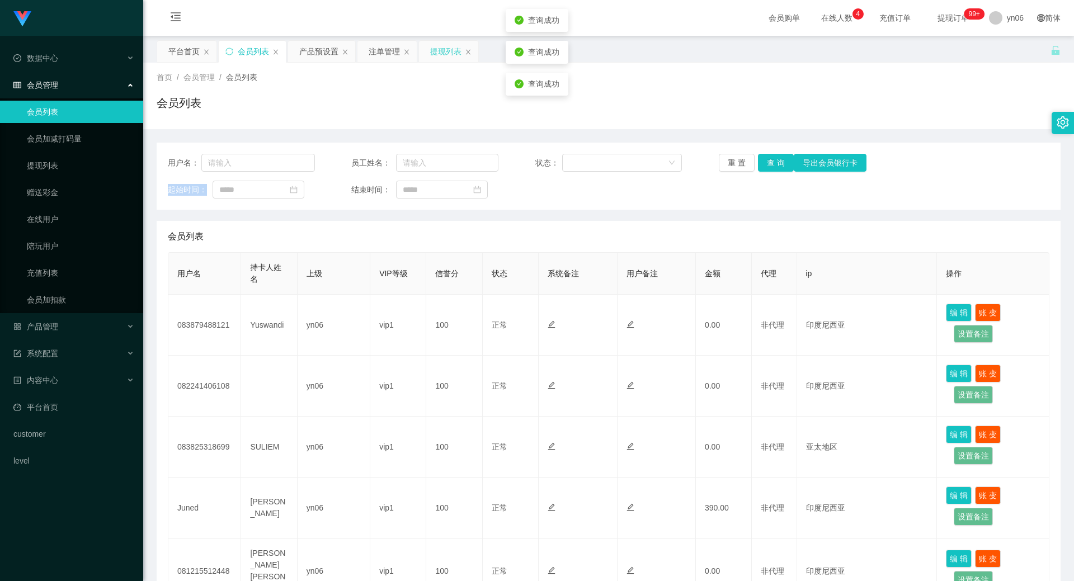
click at [438, 50] on div "提现列表" at bounding box center [445, 51] width 31 height 21
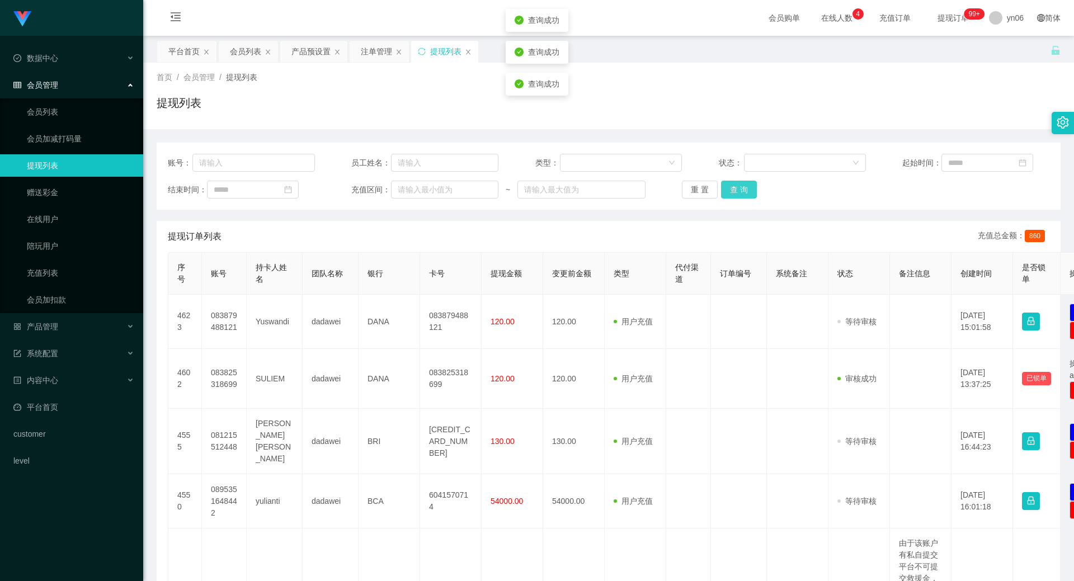
click at [750, 186] on button "查 询" at bounding box center [739, 190] width 36 height 18
click at [750, 186] on div "重 置 查 询" at bounding box center [755, 190] width 147 height 18
click at [750, 186] on button "查 询" at bounding box center [745, 190] width 48 height 18
click at [750, 186] on div "重 置 查 询" at bounding box center [755, 190] width 147 height 18
click at [750, 186] on button "查 询" at bounding box center [739, 190] width 36 height 18
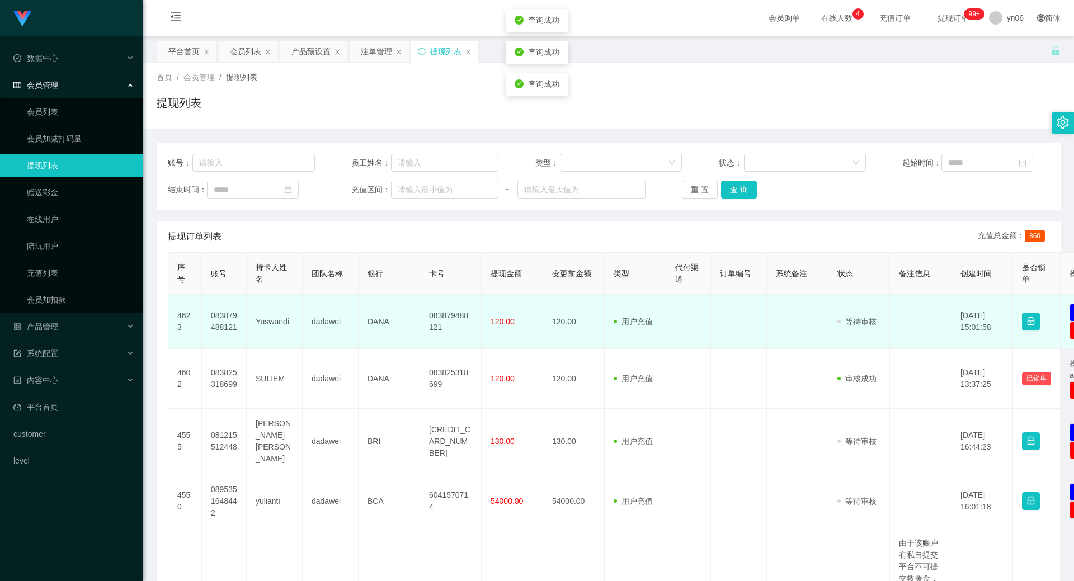
click at [216, 321] on td "083879488121" at bounding box center [224, 322] width 45 height 54
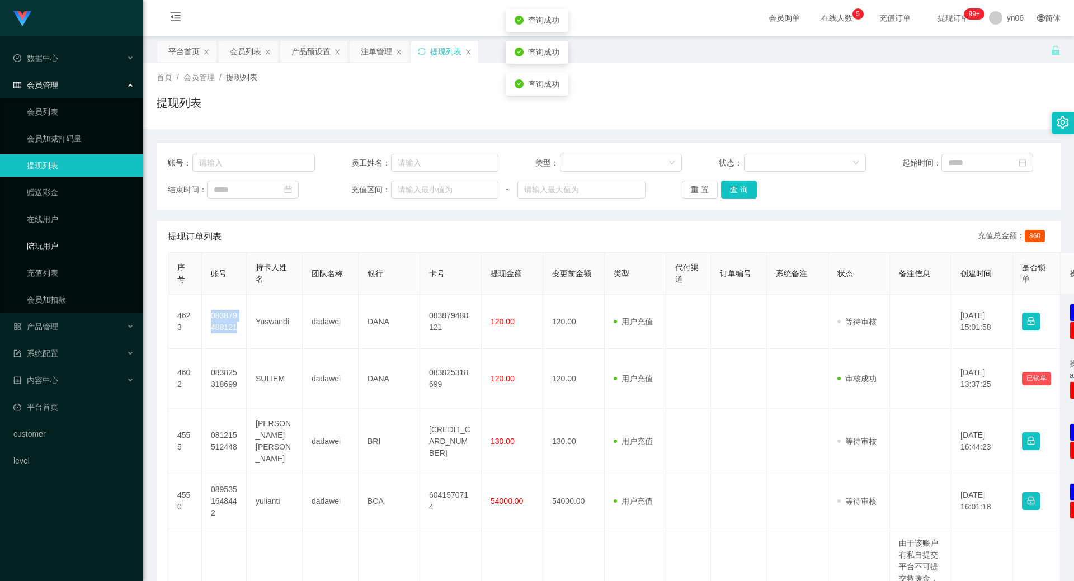
copy td "083879488121"
